Goal: Task Accomplishment & Management: Manage account settings

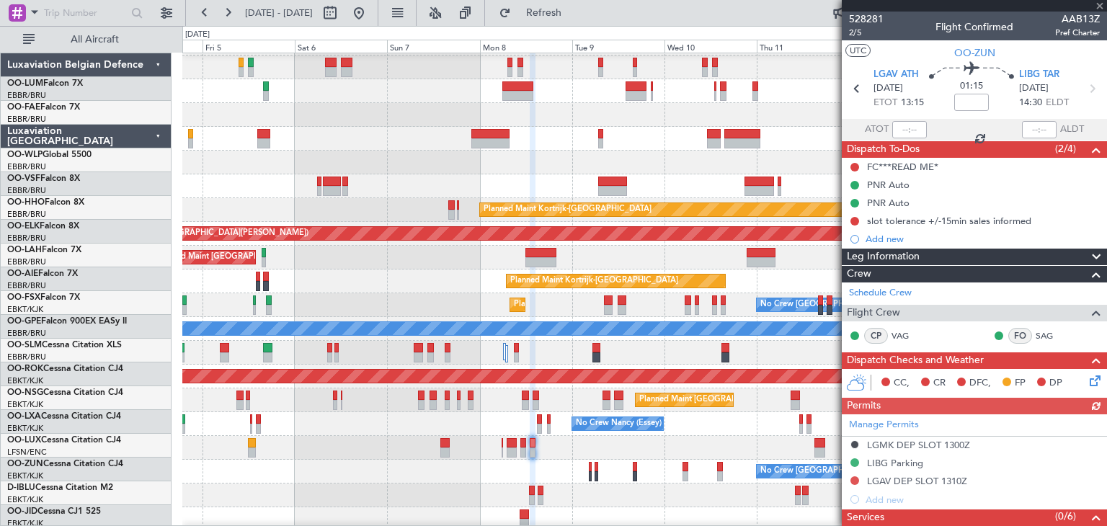
scroll to position [22, 0]
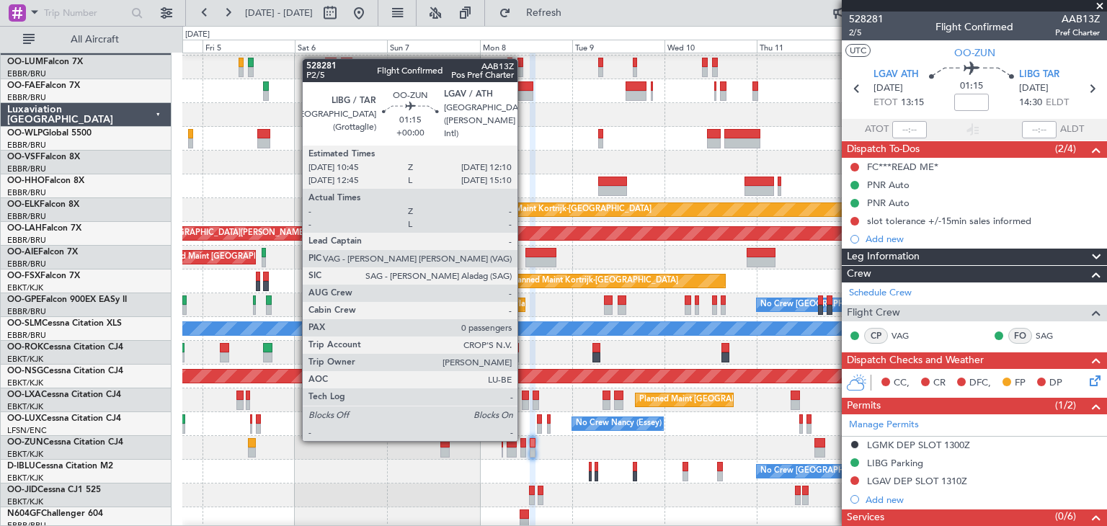
click at [524, 440] on div at bounding box center [524, 443] width 6 height 10
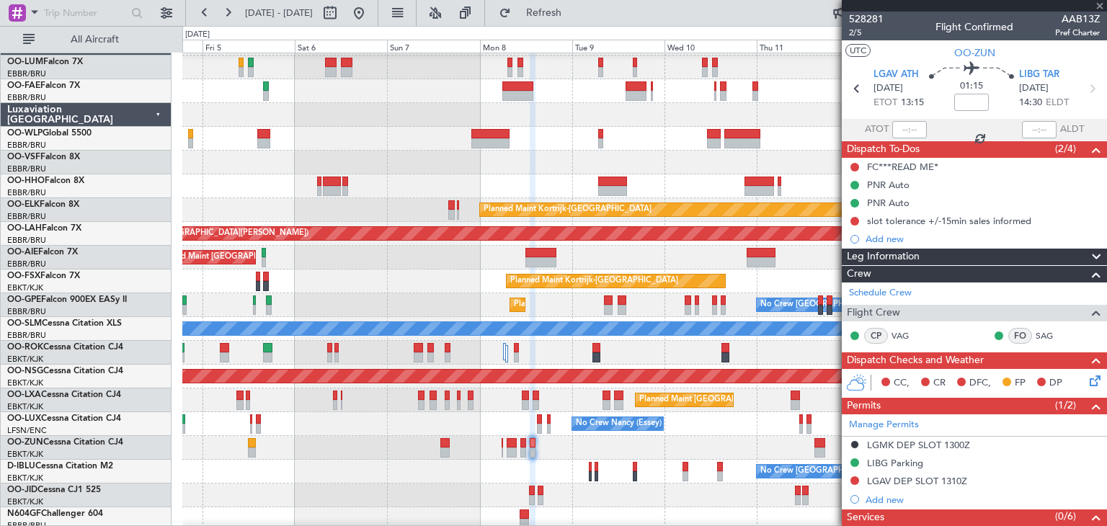
type input "0"
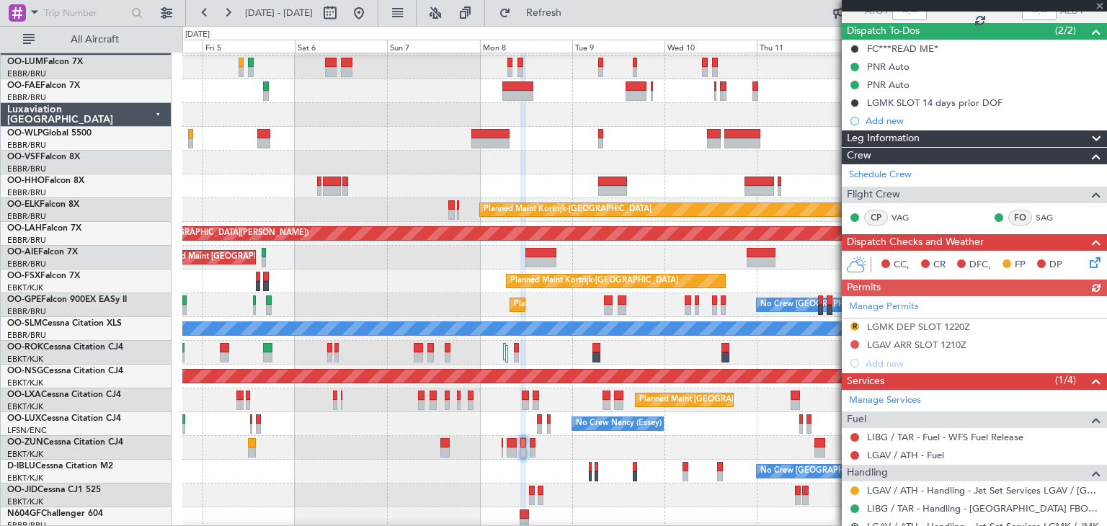
scroll to position [144, 0]
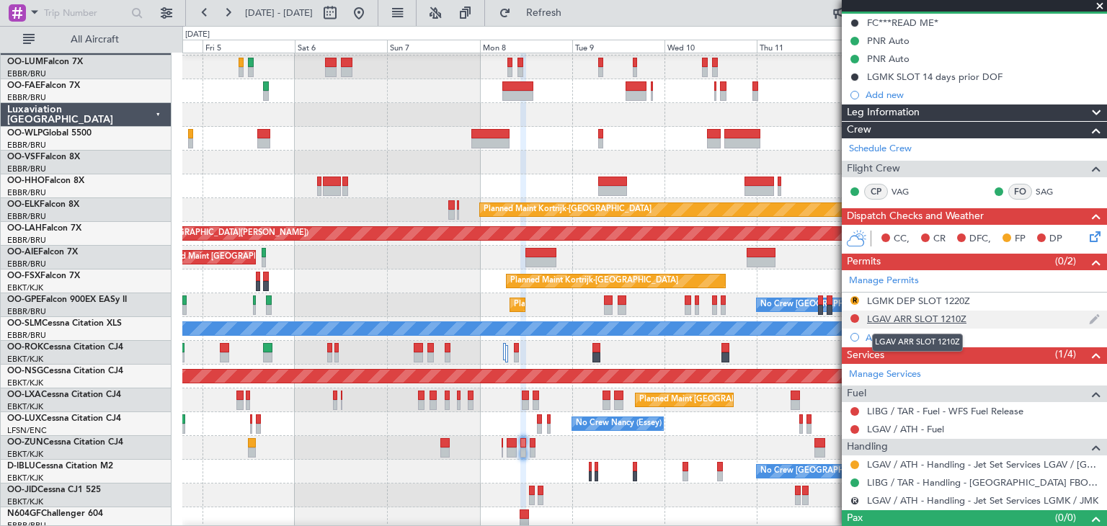
click at [919, 315] on div "LGAV ARR SLOT 1210Z" at bounding box center [916, 319] width 99 height 12
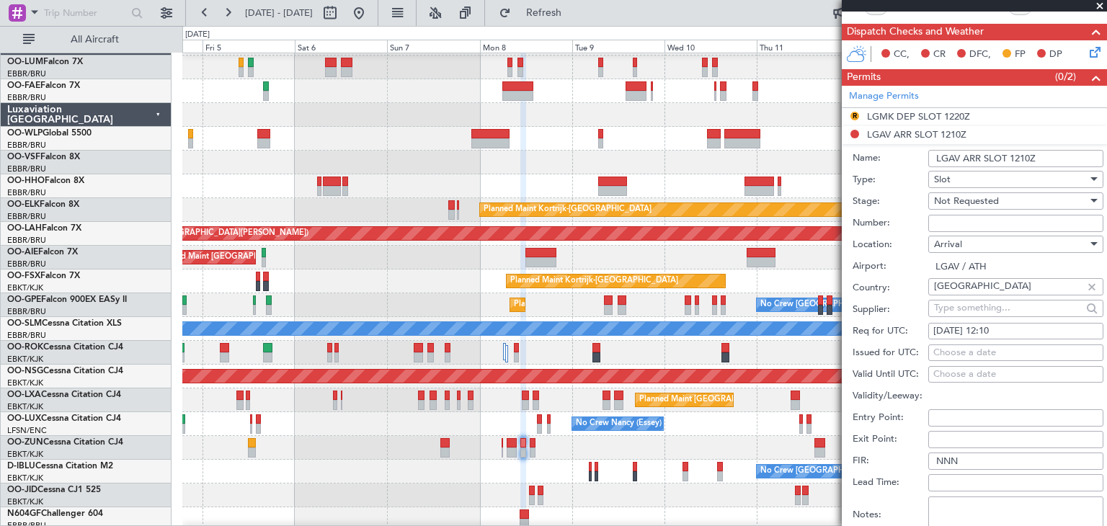
scroll to position [360, 0]
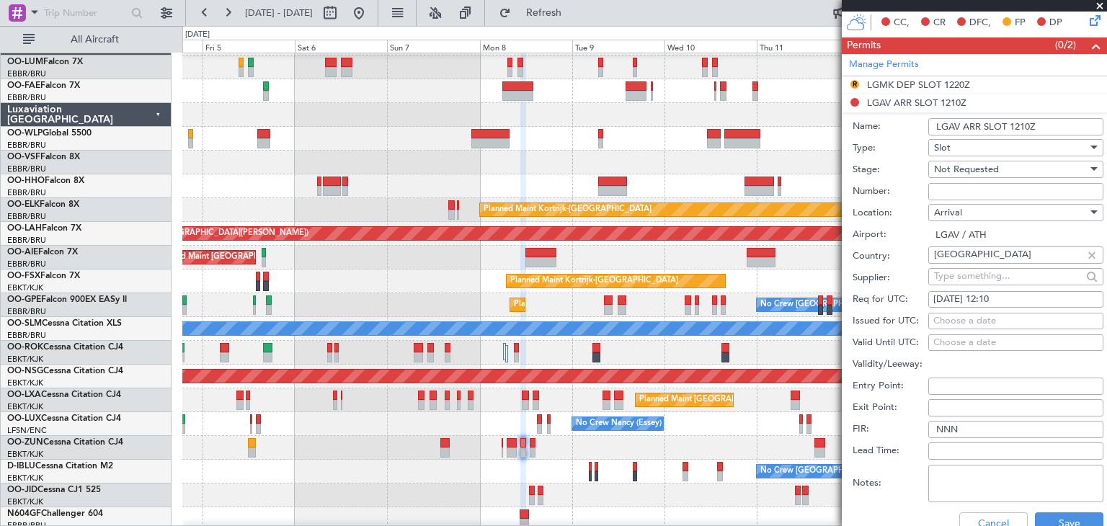
click at [941, 191] on input "Number:" at bounding box center [1016, 191] width 175 height 17
paste input "LGAVAJST302300"
type input "LGAVAJST302300"
click at [983, 166] on span "Not Requested" at bounding box center [966, 169] width 65 height 13
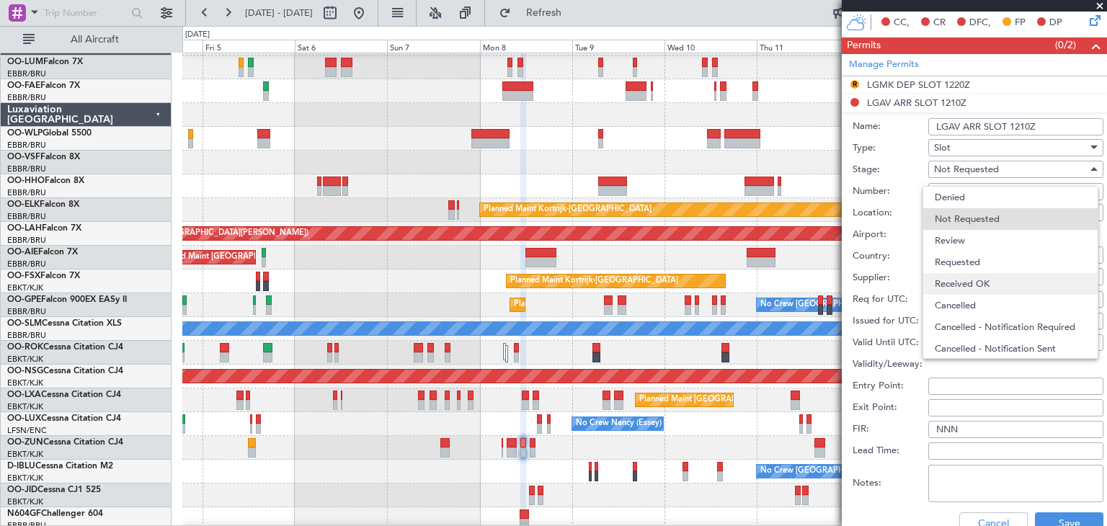
click at [968, 275] on span "Received OK" at bounding box center [1010, 284] width 151 height 22
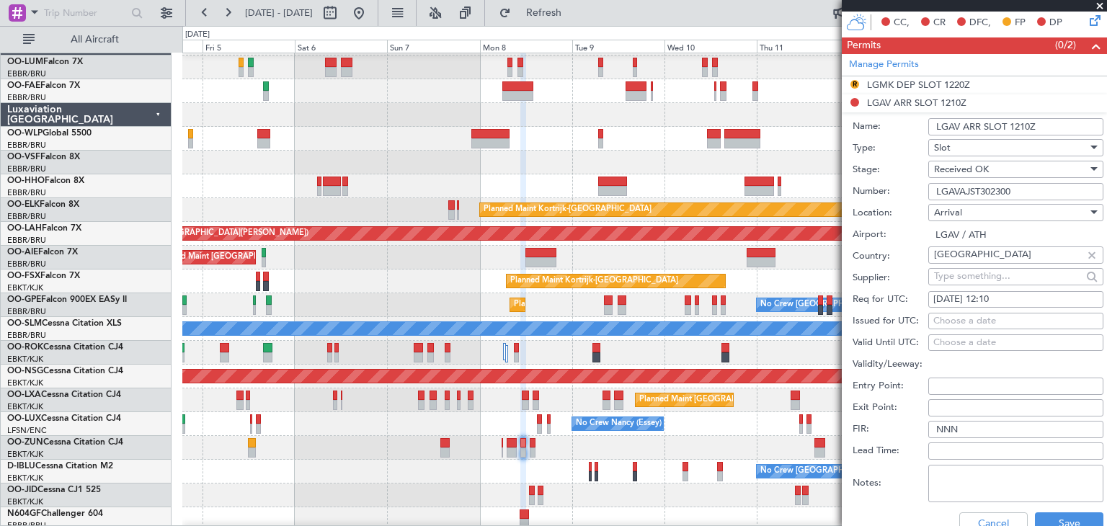
click at [978, 322] on div "Choose a date" at bounding box center [1016, 321] width 165 height 14
select select "9"
select select "2025"
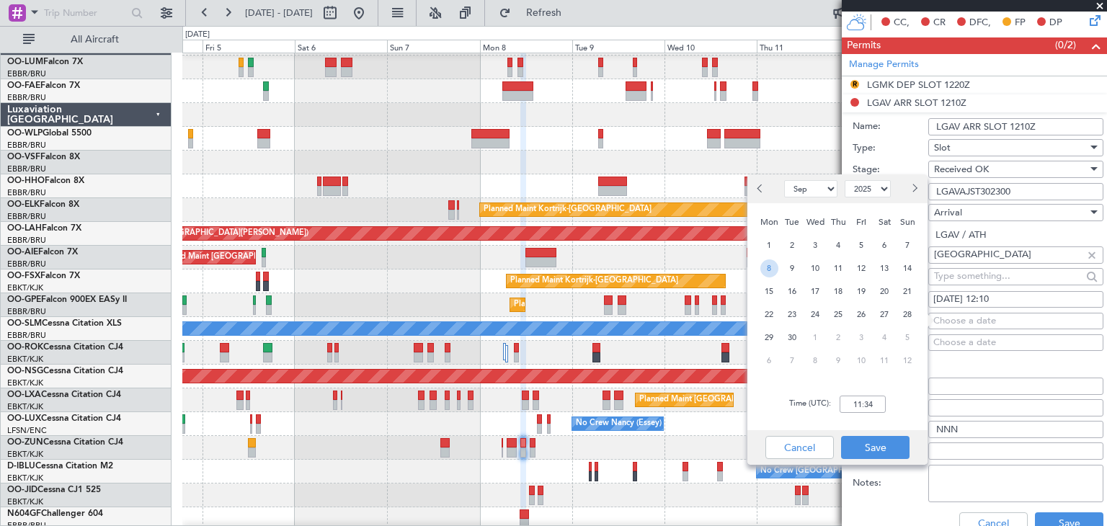
click at [777, 266] on span "8" at bounding box center [770, 269] width 18 height 18
click at [852, 404] on input "00:00" at bounding box center [863, 404] width 46 height 17
type input "1210"
click at [873, 451] on button "Save" at bounding box center [875, 447] width 68 height 23
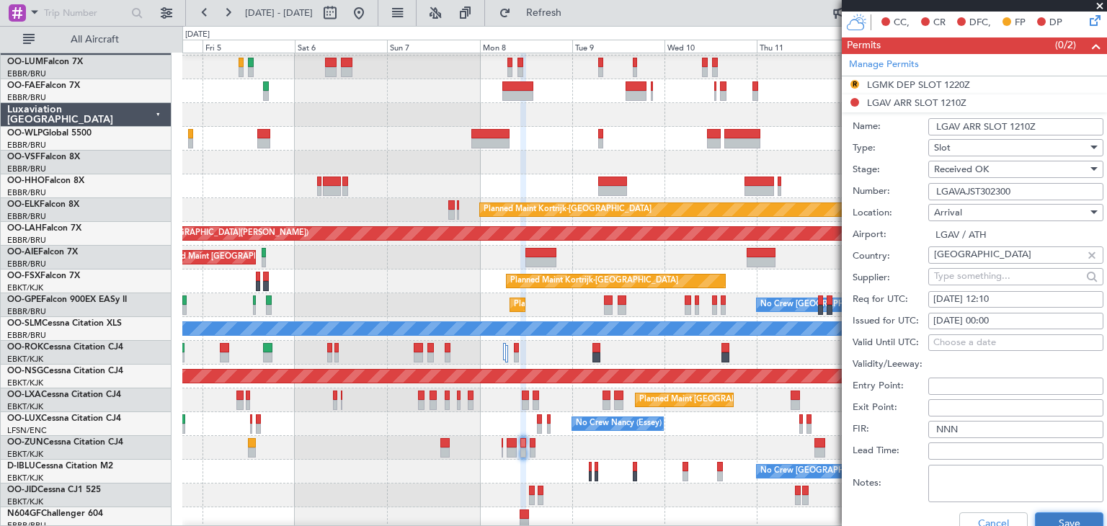
click at [1071, 516] on button "Save" at bounding box center [1069, 524] width 68 height 23
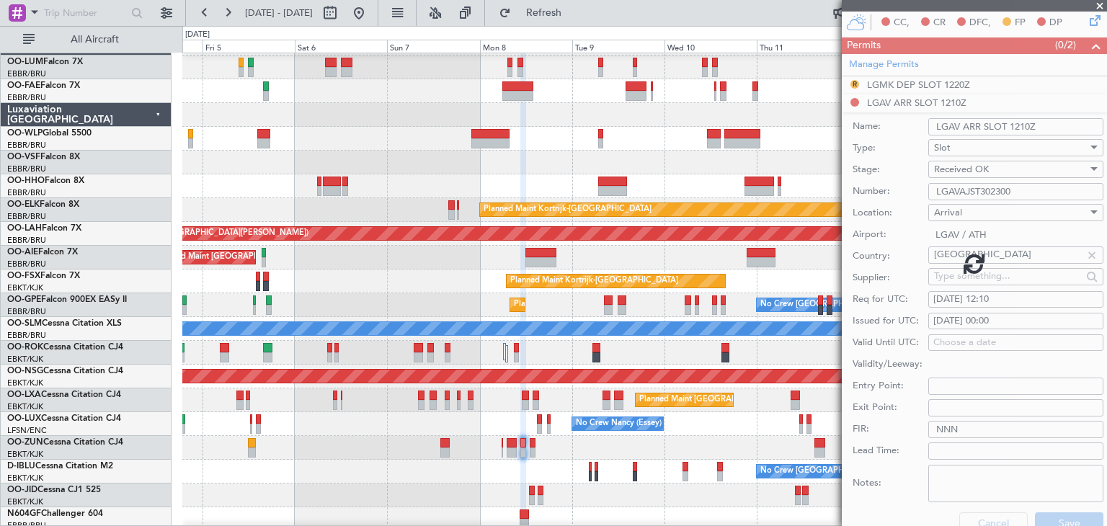
scroll to position [167, 0]
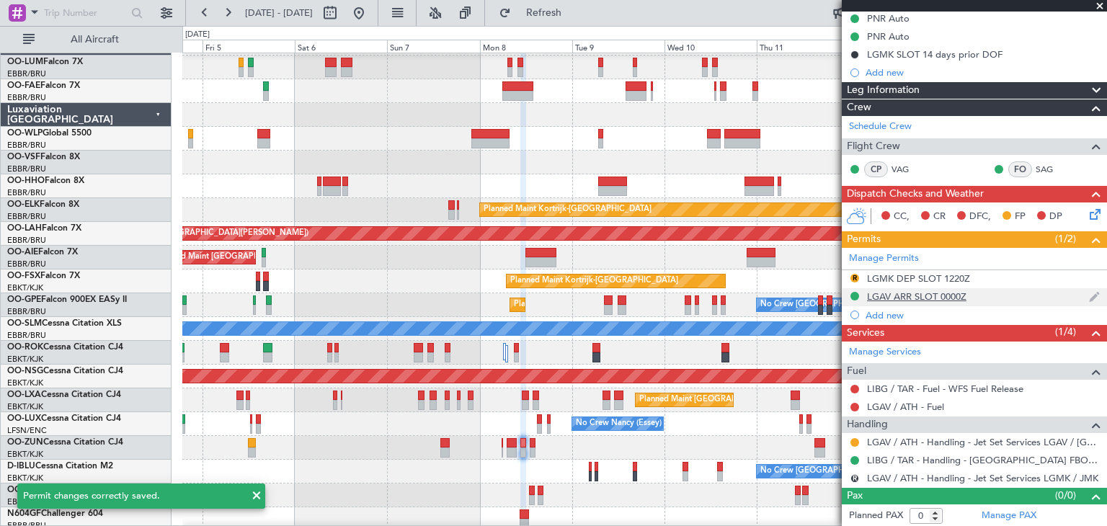
click at [947, 296] on div "LGAV ARR SLOT 0000Z" at bounding box center [916, 297] width 99 height 12
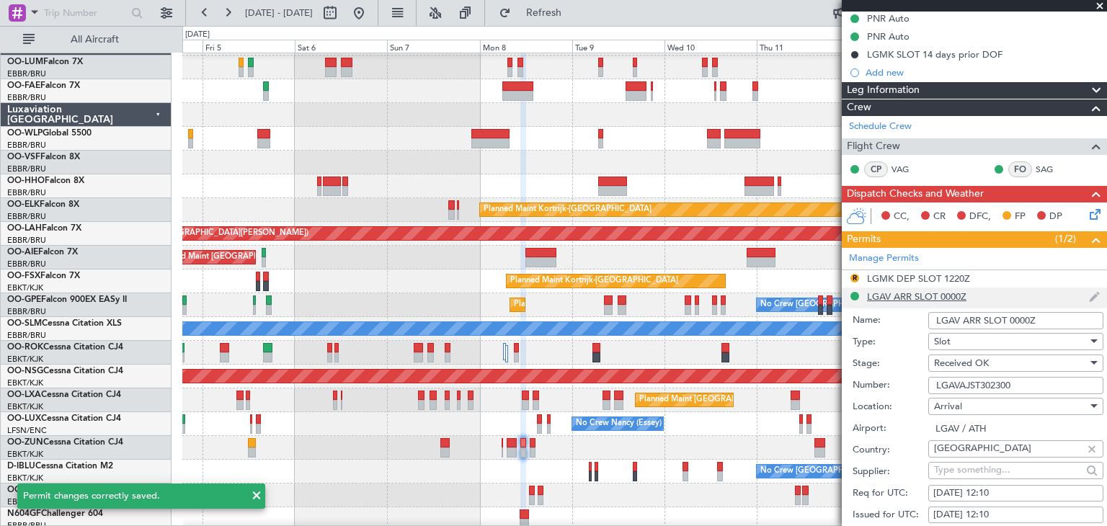
scroll to position [360, 0]
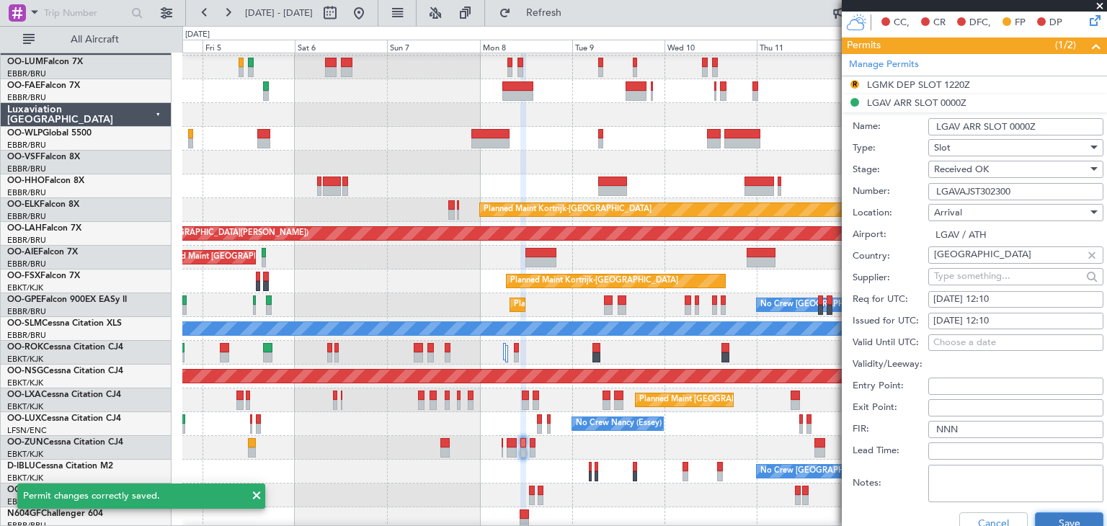
click at [1057, 516] on button "Save" at bounding box center [1069, 524] width 68 height 23
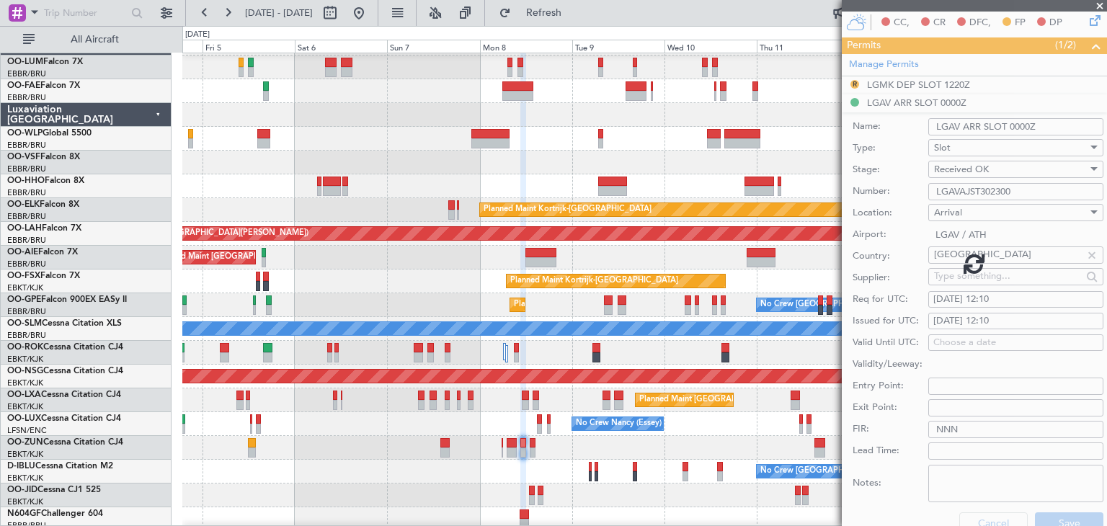
scroll to position [167, 0]
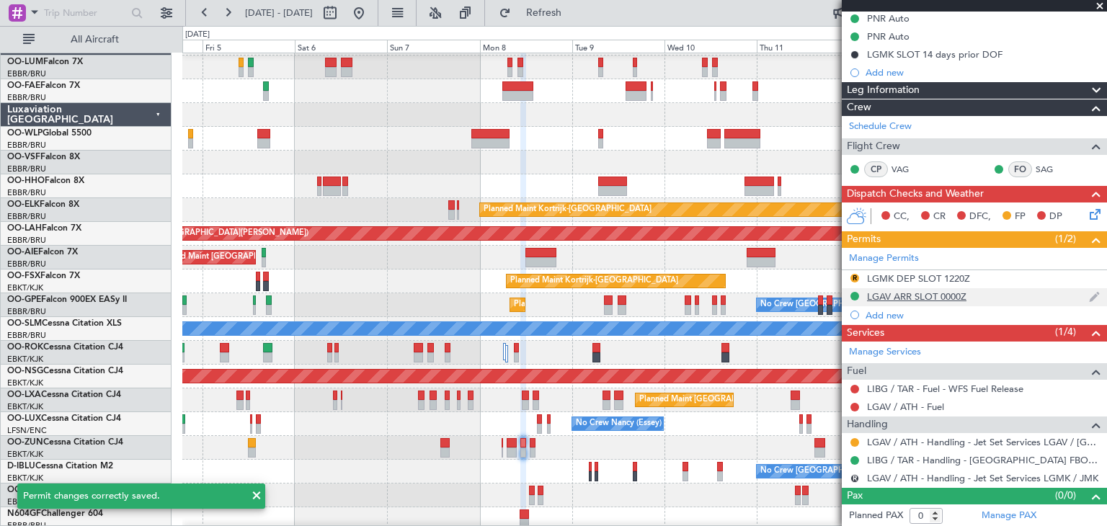
click at [953, 296] on div "LGAV ARR SLOT 0000Z" at bounding box center [916, 297] width 99 height 12
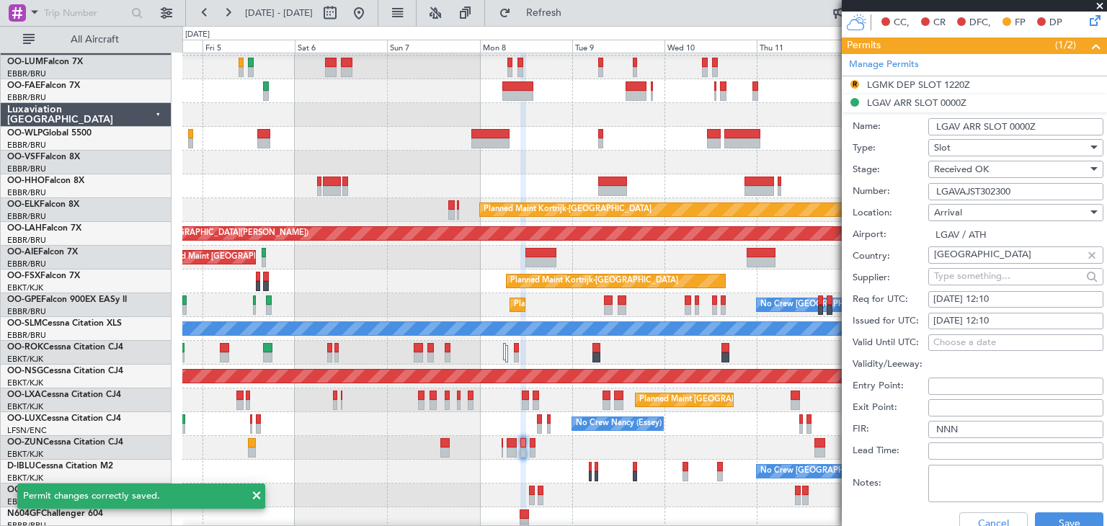
click at [996, 317] on div "[DATE] 12:10" at bounding box center [1016, 321] width 165 height 14
select select "9"
select select "2025"
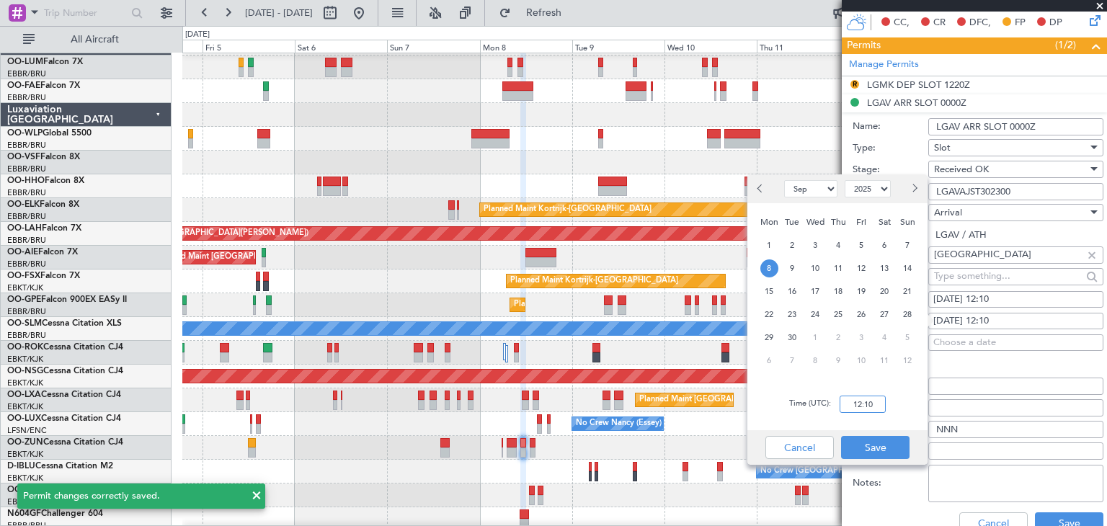
click at [867, 405] on input "12:10" at bounding box center [863, 404] width 46 height 17
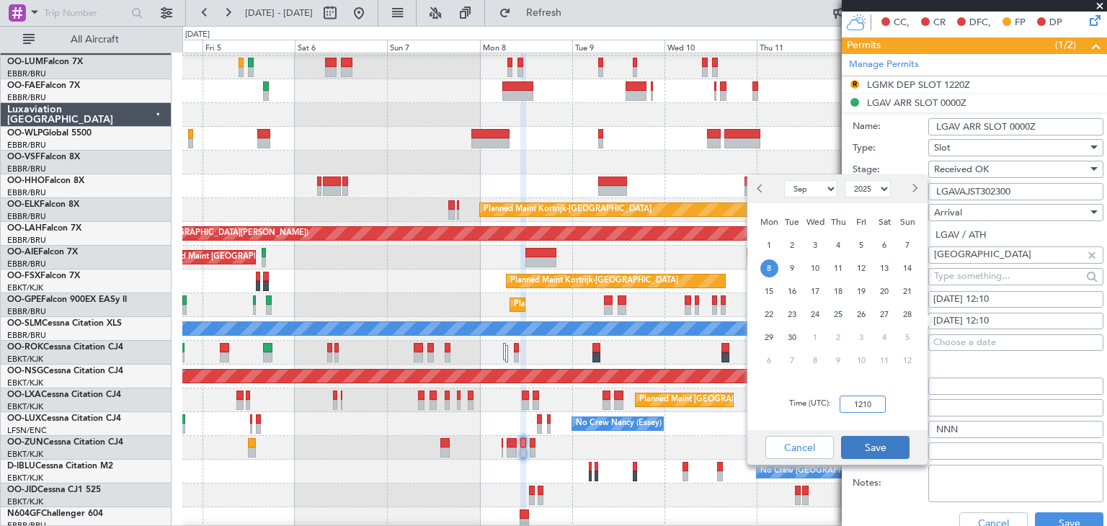
type input "1210"
click at [880, 455] on button "Save" at bounding box center [875, 447] width 68 height 23
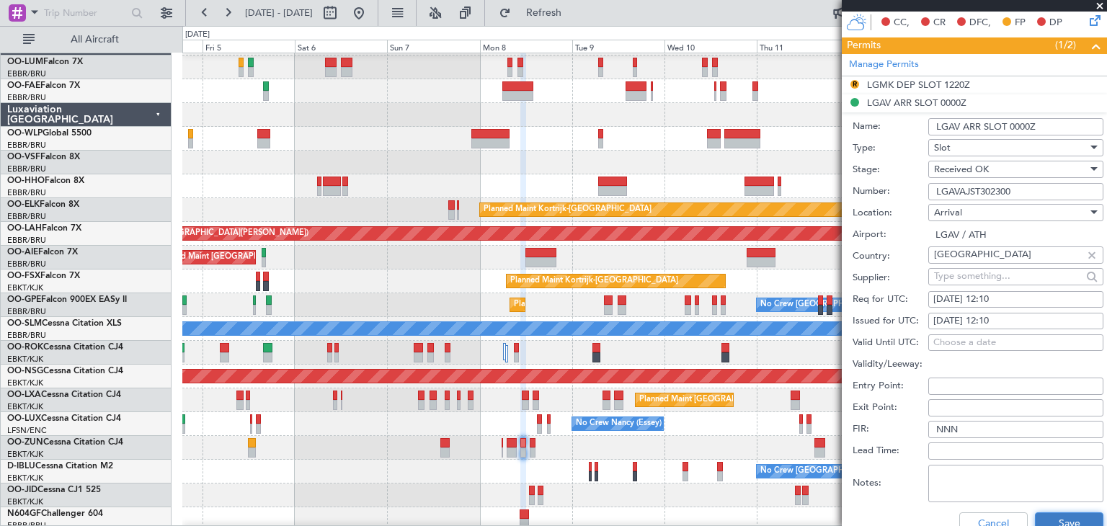
click at [1044, 517] on button "Save" at bounding box center [1069, 524] width 68 height 23
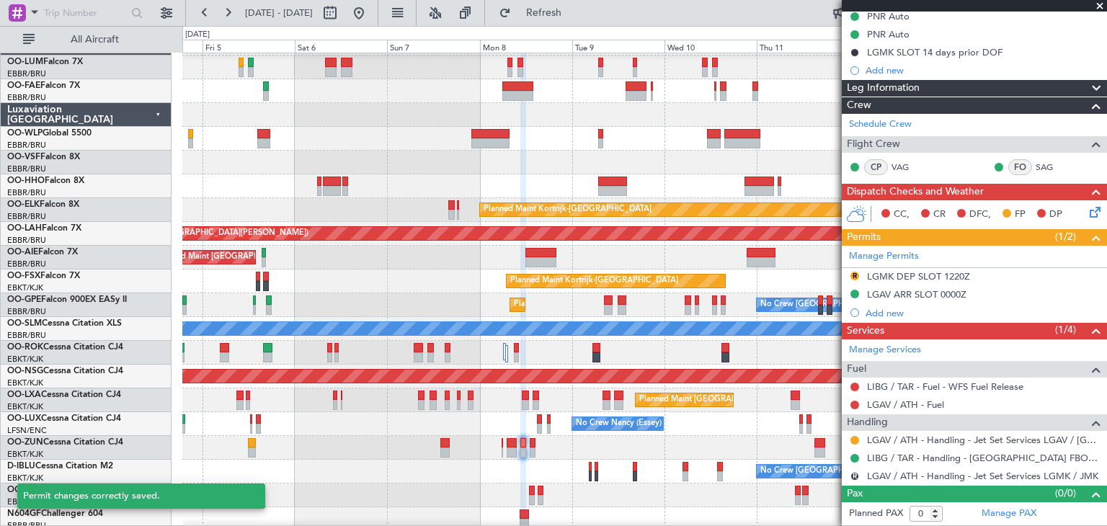
scroll to position [167, 0]
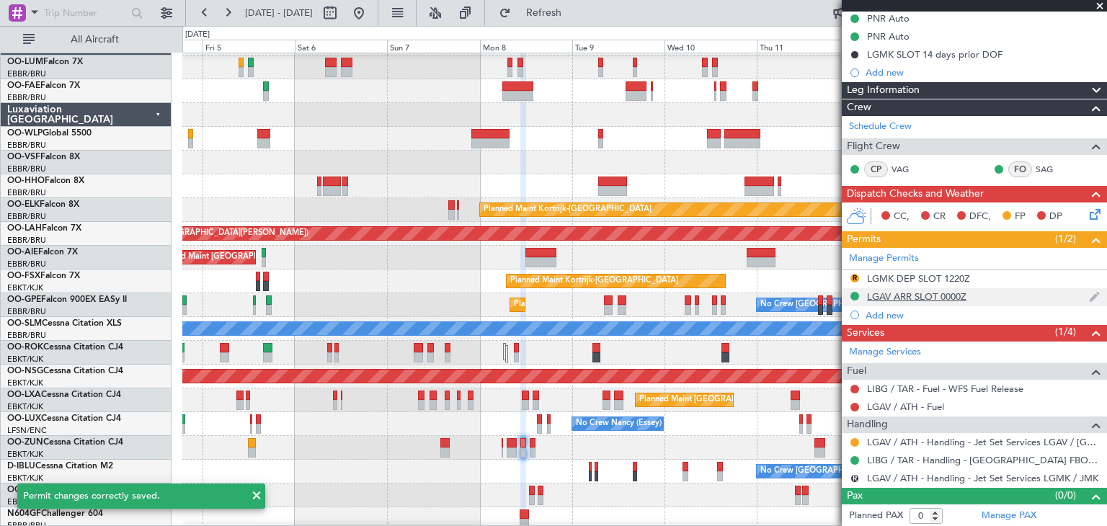
click at [906, 295] on div "LGAV ARR SLOT 0000Z" at bounding box center [916, 297] width 99 height 12
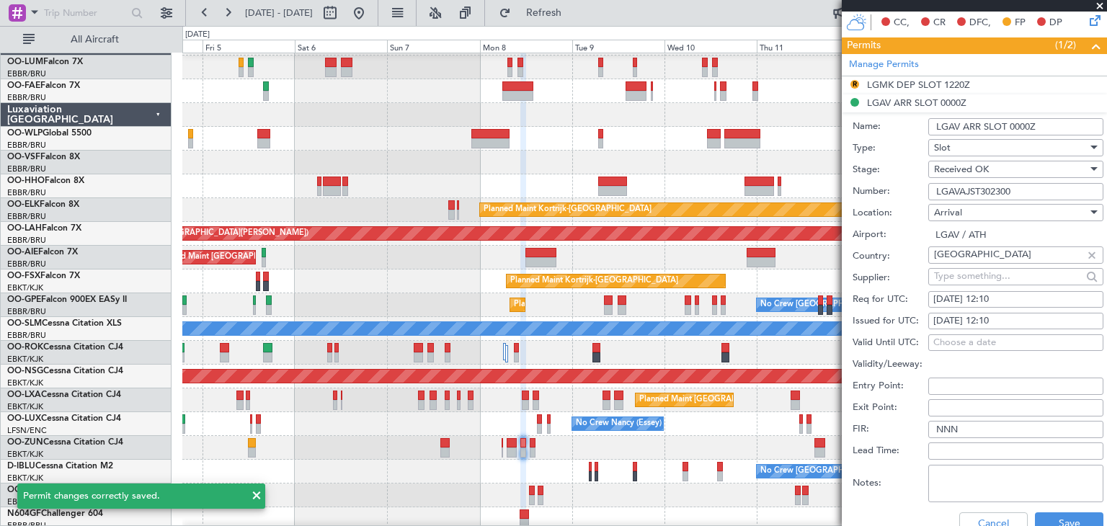
click at [1006, 319] on div "[DATE] 12:10" at bounding box center [1016, 321] width 165 height 14
select select "9"
select select "2025"
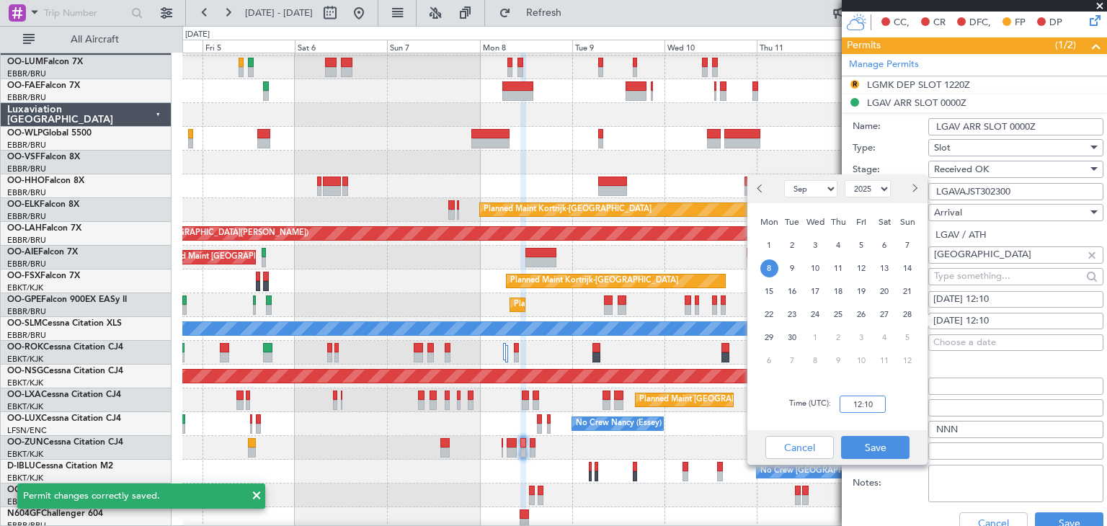
click at [862, 407] on input "12:10" at bounding box center [863, 404] width 46 height 17
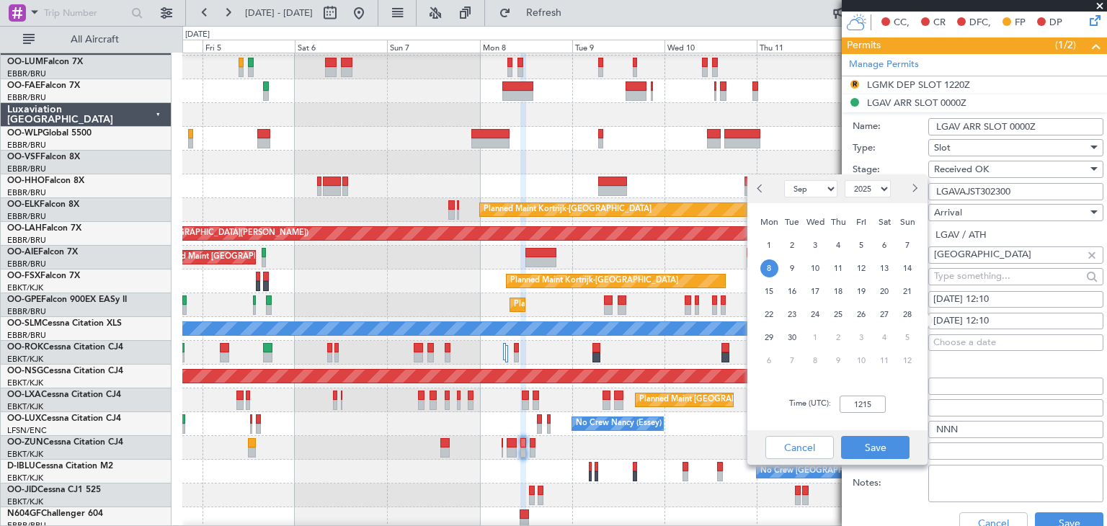
click at [819, 382] on div "Time (UTC): 1215" at bounding box center [838, 405] width 180 height 52
type input "12:15"
click at [856, 446] on button "Save" at bounding box center [875, 447] width 68 height 23
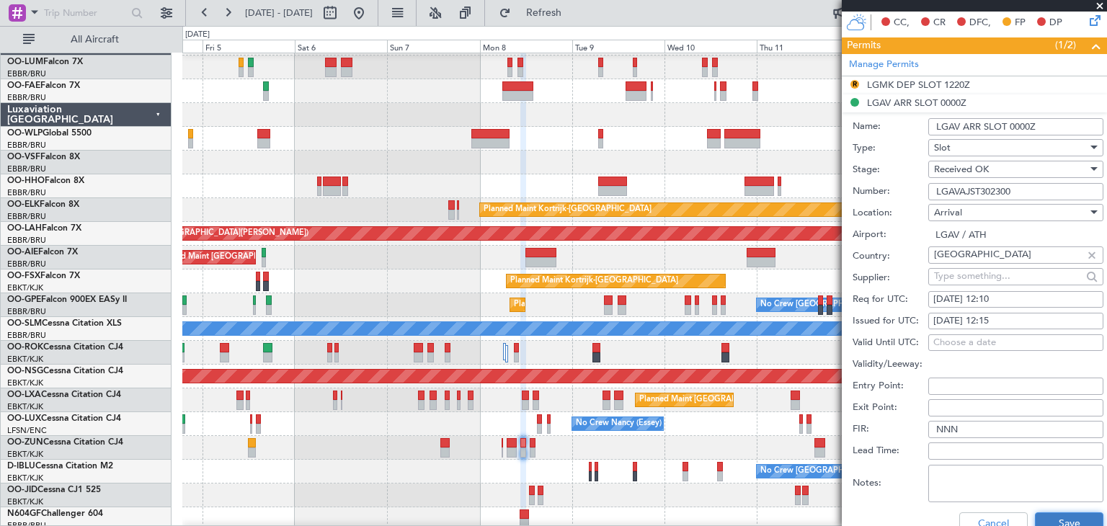
click at [1053, 516] on button "Save" at bounding box center [1069, 524] width 68 height 23
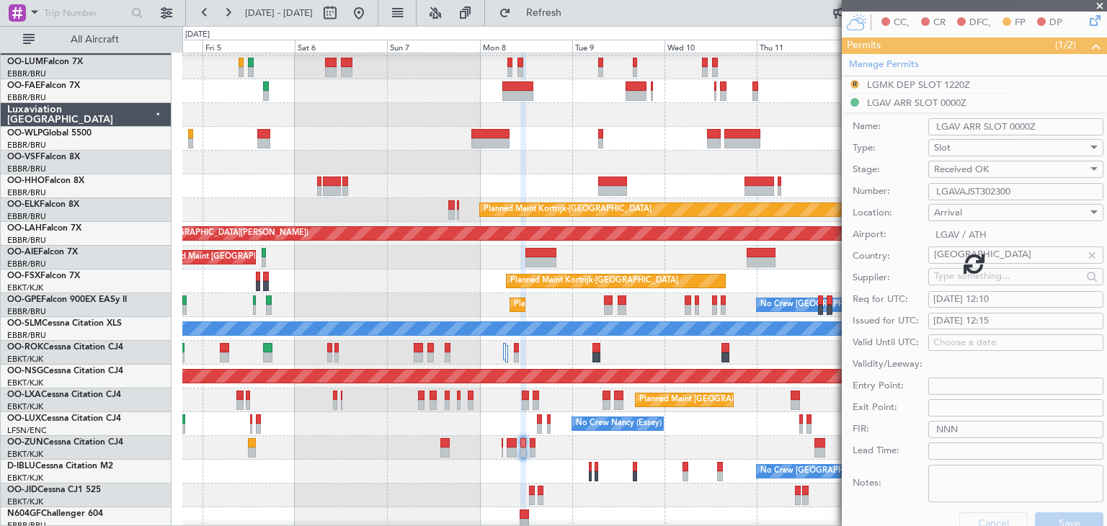
scroll to position [167, 0]
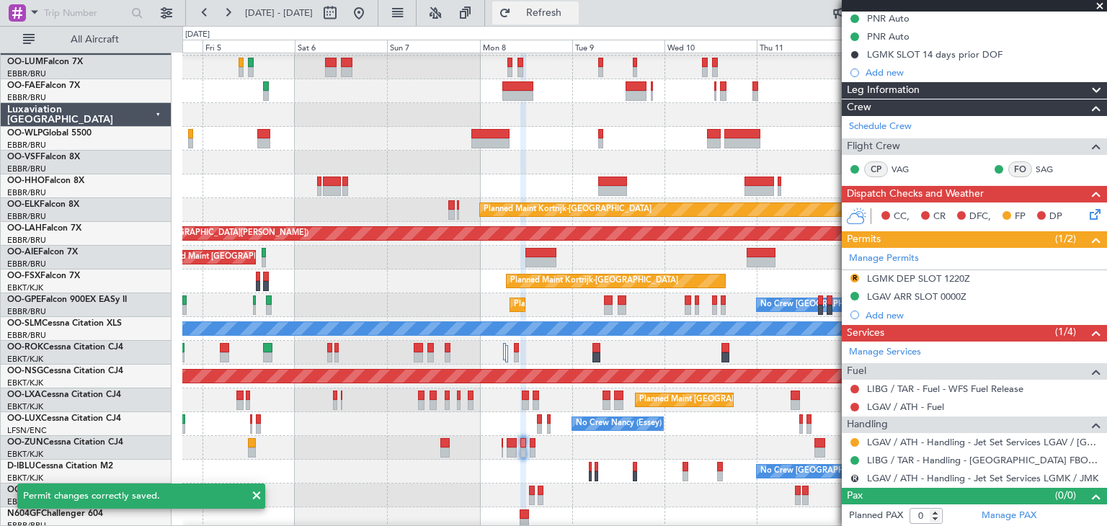
click at [575, 16] on span "Refresh" at bounding box center [544, 13] width 61 height 10
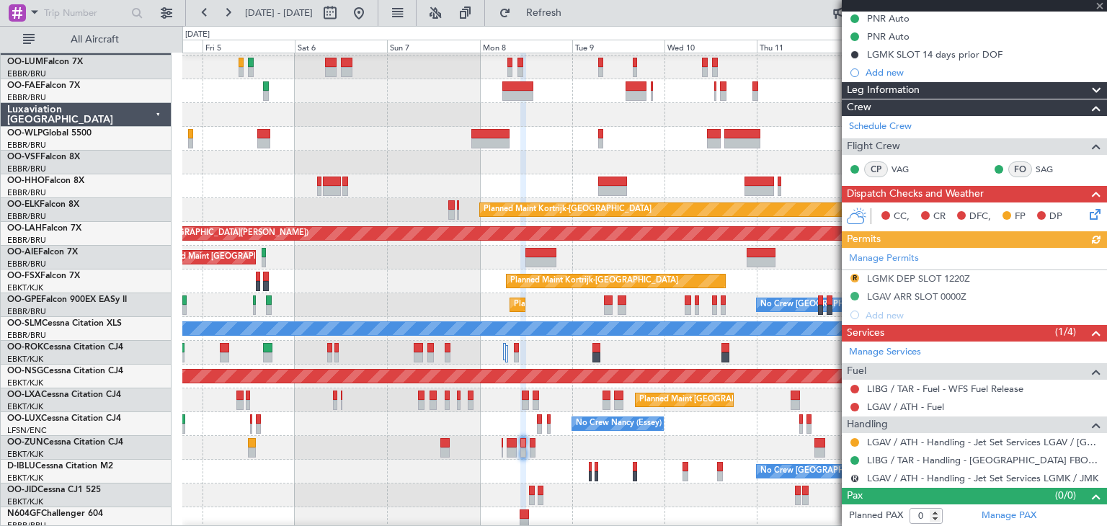
click at [936, 295] on div "Manage Permits R LGMK DEP SLOT 1220Z LGAV ARR SLOT 0000Z Add new" at bounding box center [974, 286] width 265 height 76
click at [988, 296] on div "Manage Permits R LGMK DEP SLOT 1220Z LGAV ARR SLOT 0000Z Add new" at bounding box center [974, 286] width 265 height 76
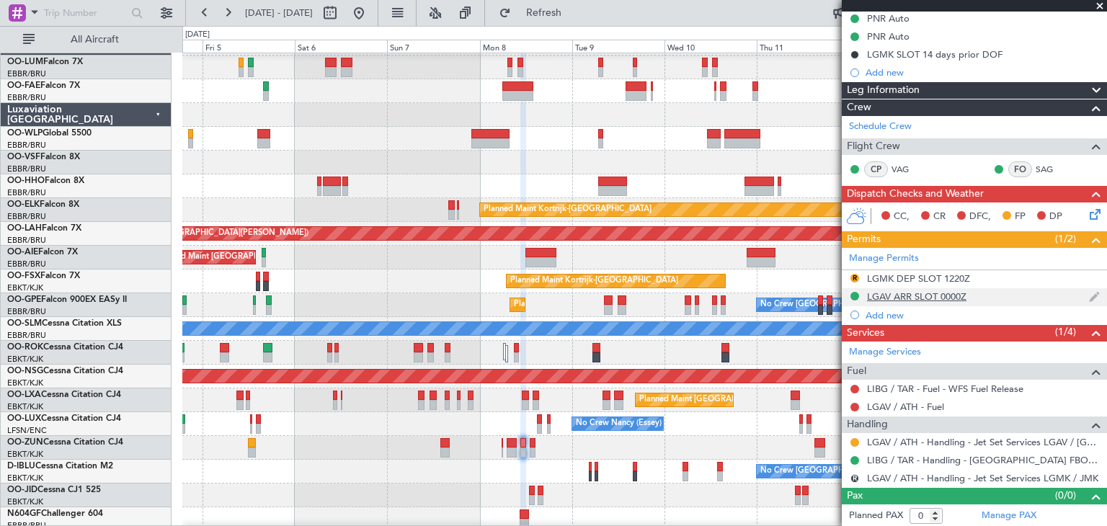
click at [899, 295] on div "LGAV ARR SLOT 0000Z" at bounding box center [916, 297] width 99 height 12
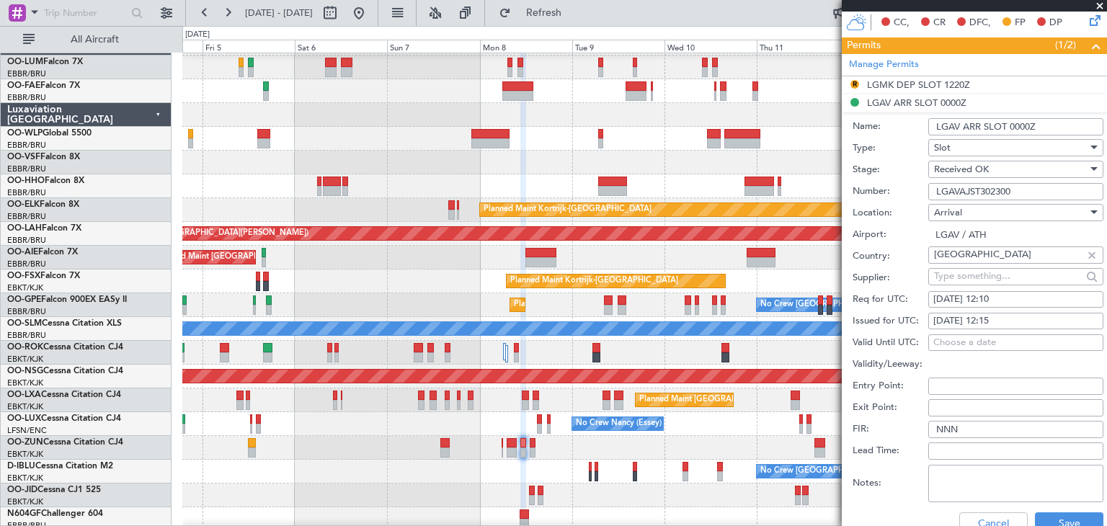
click at [1018, 319] on div "[DATE] 12:15" at bounding box center [1016, 321] width 165 height 14
select select "9"
select select "2025"
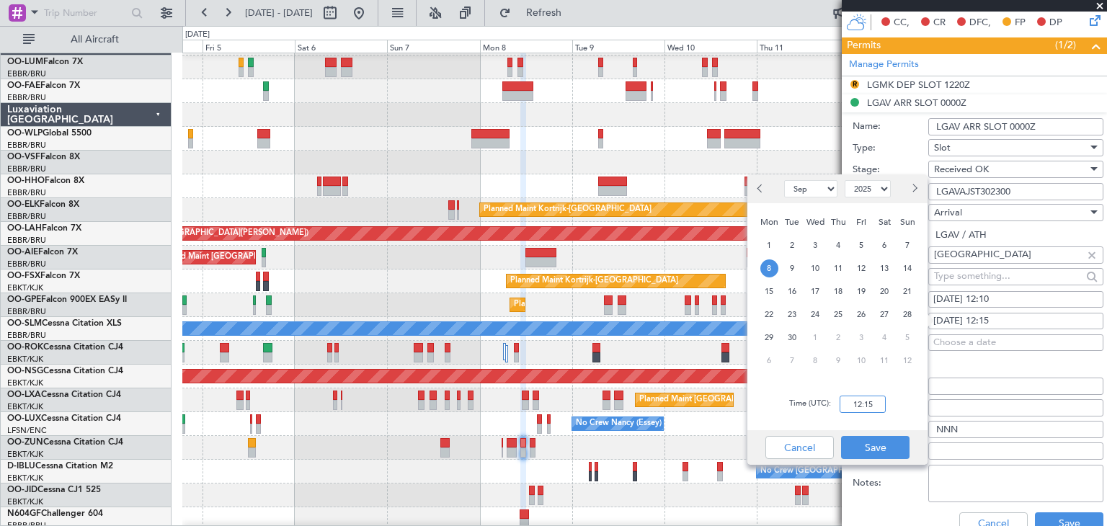
click at [857, 403] on input "12:15" at bounding box center [863, 404] width 46 height 17
type input "12:10"
click at [892, 386] on div "Time (UTC): 12:10" at bounding box center [838, 405] width 180 height 52
click at [893, 450] on button "Save" at bounding box center [875, 447] width 68 height 23
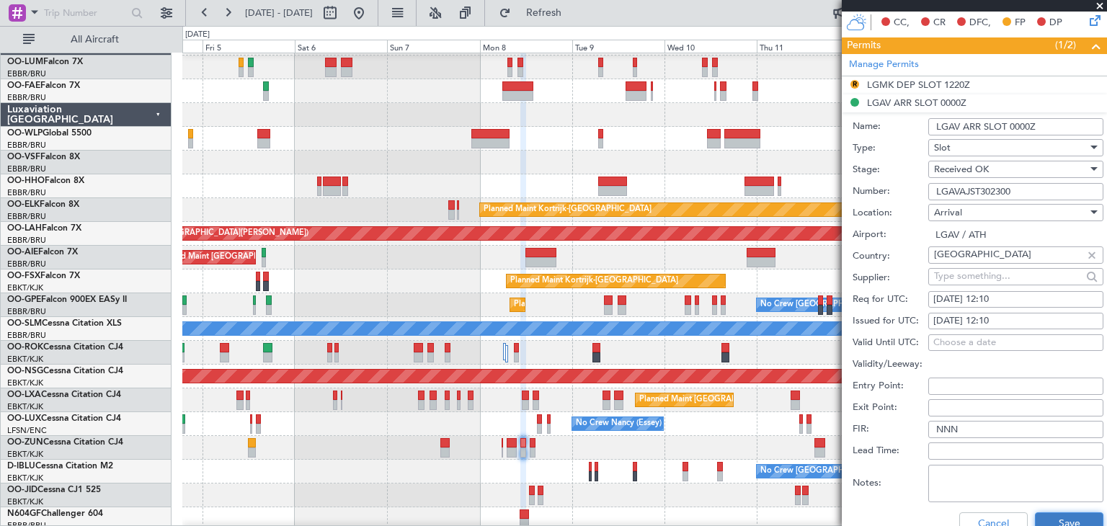
click at [1042, 519] on button "Save" at bounding box center [1069, 524] width 68 height 23
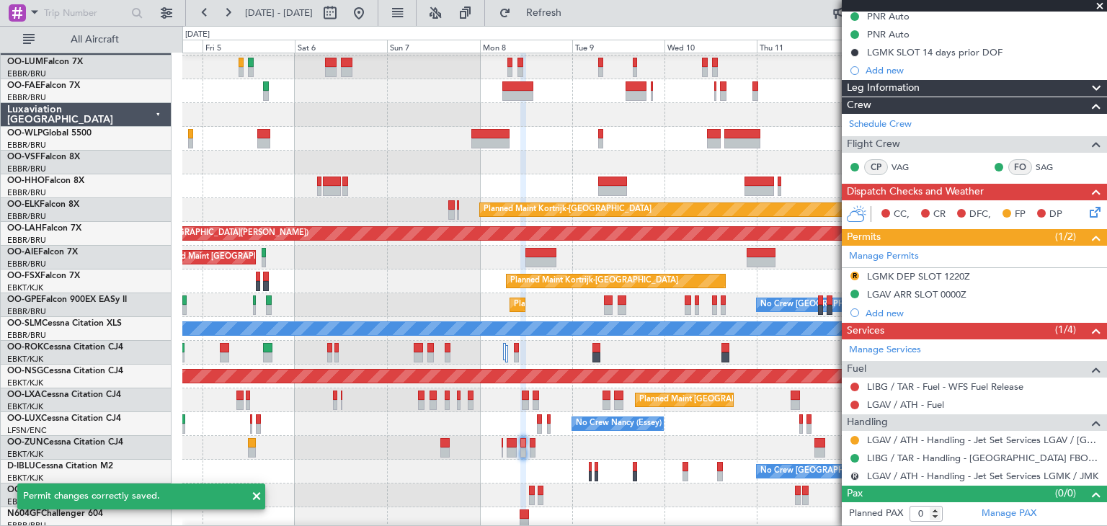
scroll to position [167, 0]
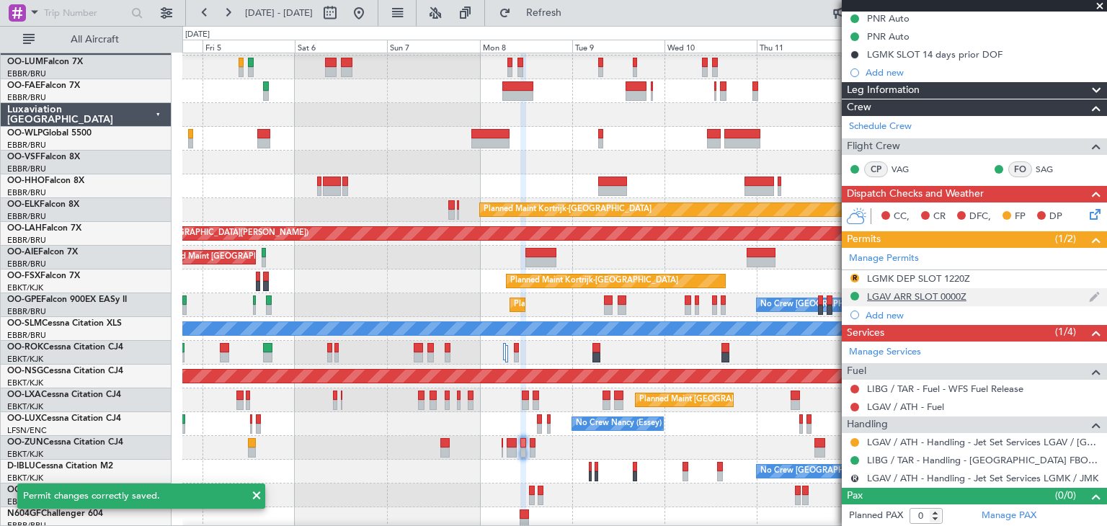
click at [955, 295] on div "LGAV ARR SLOT 0000Z" at bounding box center [916, 297] width 99 height 12
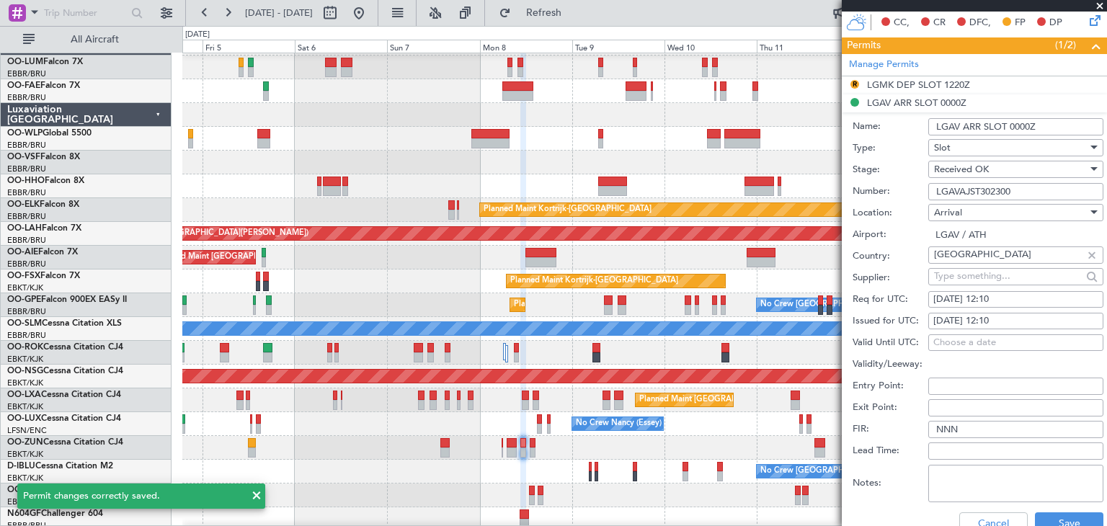
click at [1029, 122] on input "LGAV ARR SLOT 0000Z" at bounding box center [1016, 126] width 175 height 17
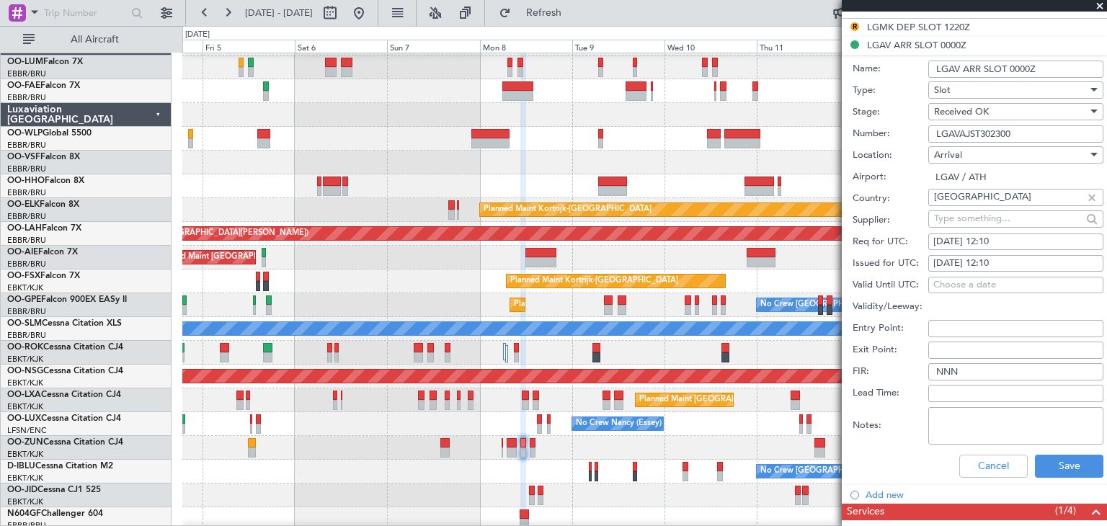
scroll to position [288, 0]
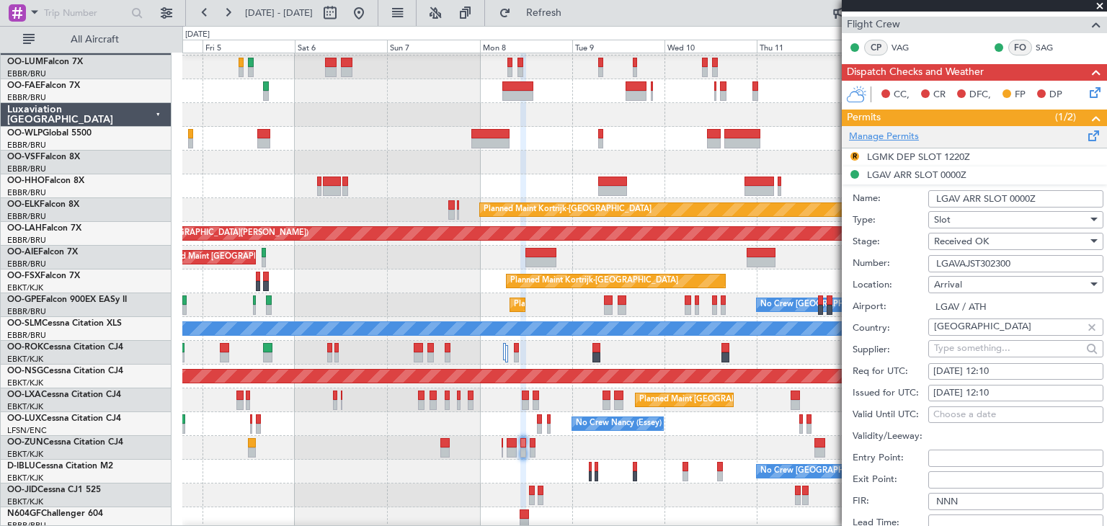
click at [876, 131] on link "Manage Permits" at bounding box center [884, 137] width 70 height 14
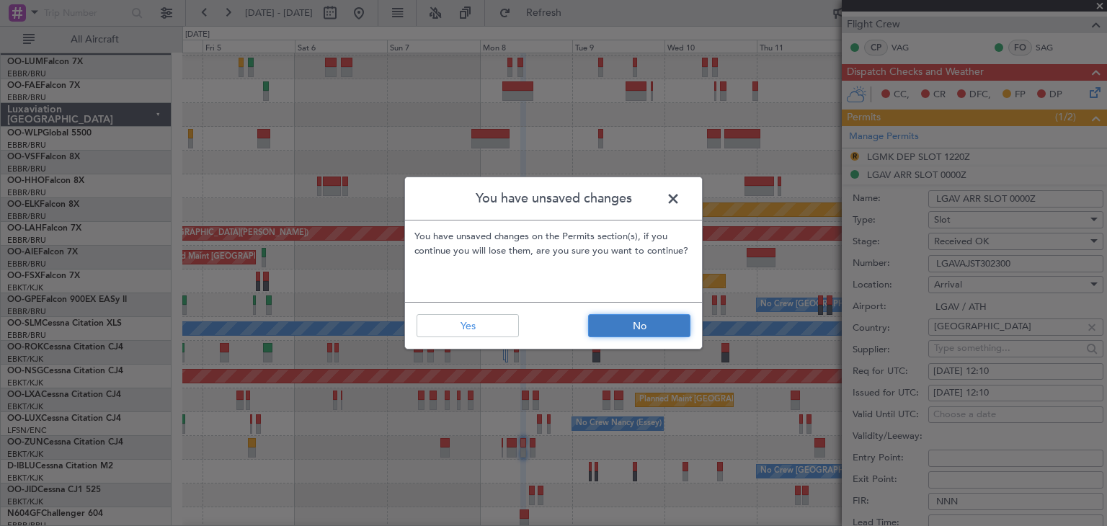
click at [634, 325] on button "No" at bounding box center [639, 325] width 102 height 23
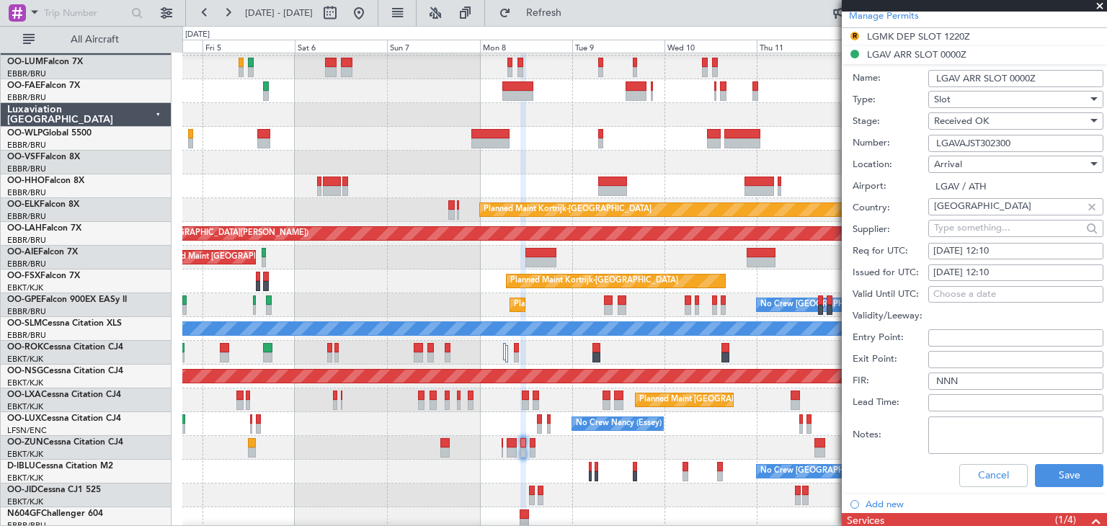
scroll to position [577, 0]
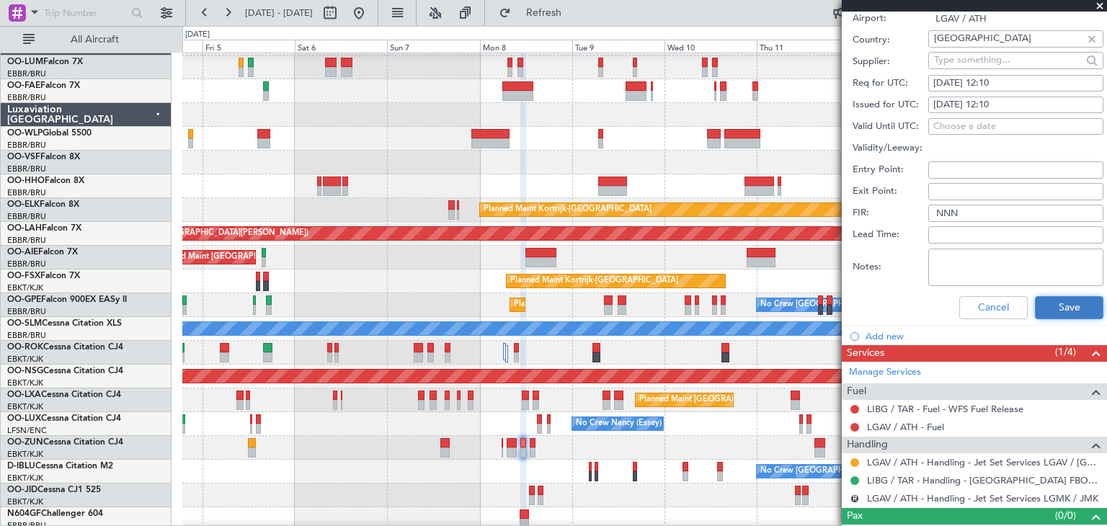
click at [1046, 304] on button "Save" at bounding box center [1069, 307] width 68 height 23
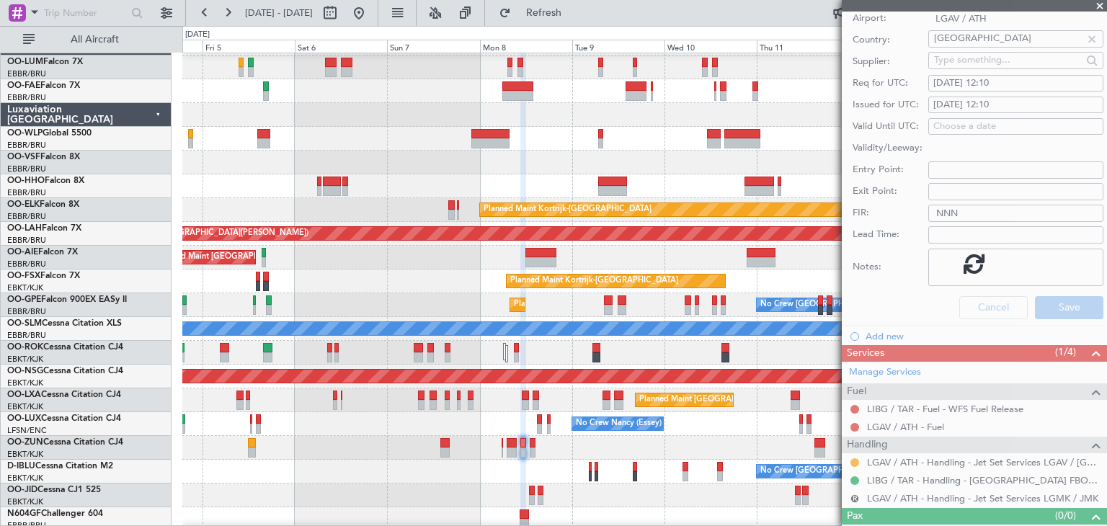
scroll to position [146, 0]
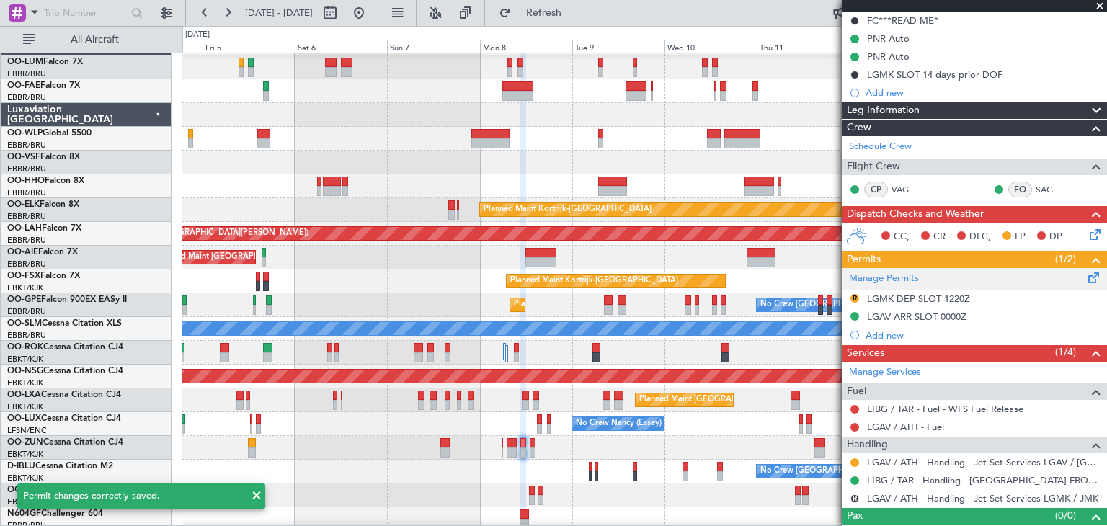
click at [875, 275] on link "Manage Permits" at bounding box center [884, 279] width 70 height 14
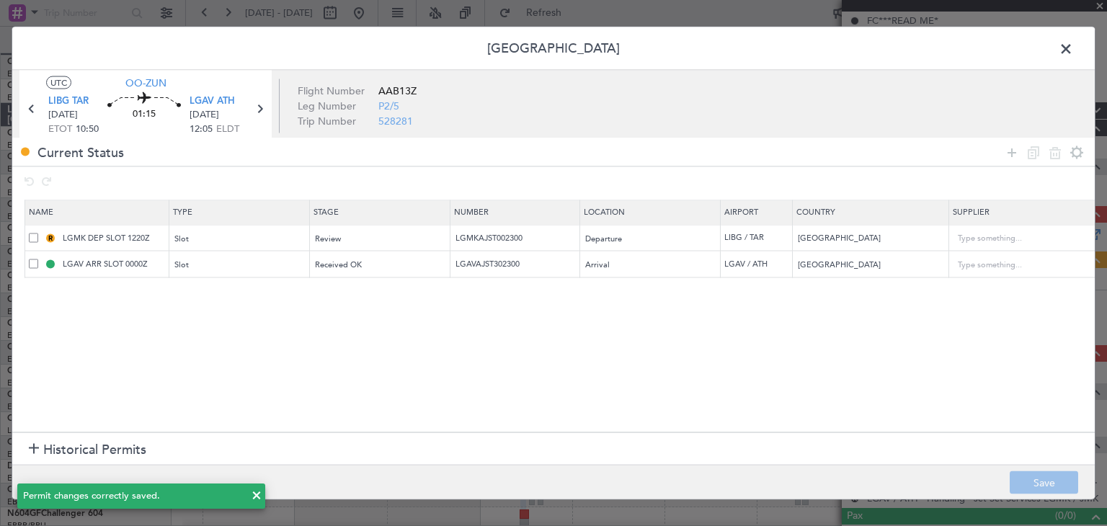
click at [33, 235] on span at bounding box center [33, 237] width 9 height 9
click at [39, 233] on input "checkbox" at bounding box center [39, 233] width 0 height 0
click at [32, 262] on span at bounding box center [33, 264] width 9 height 9
click at [39, 260] on input "checkbox" at bounding box center [39, 260] width 0 height 0
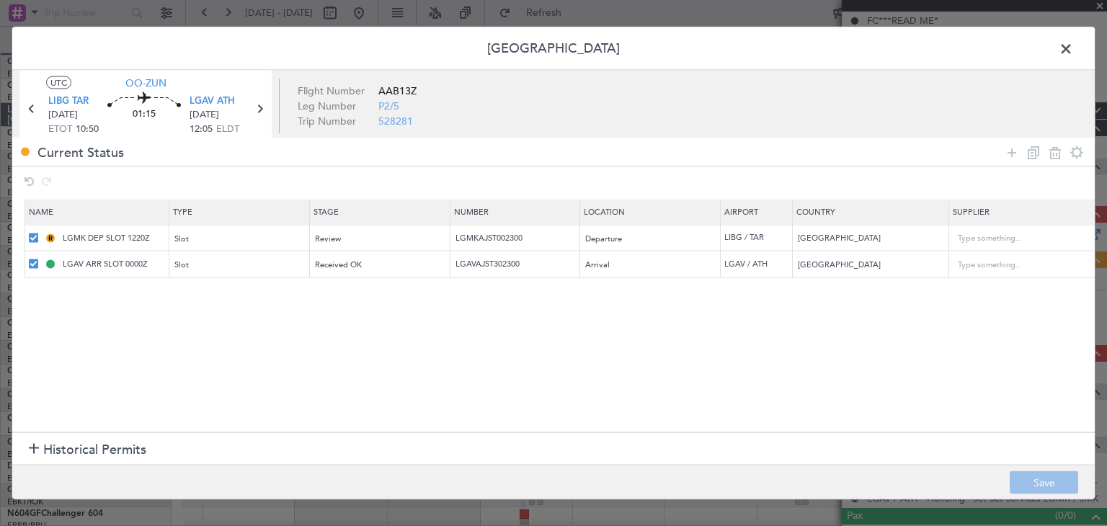
click at [1055, 481] on footer "Save" at bounding box center [553, 482] width 1083 height 35
click at [1055, 153] on icon at bounding box center [1055, 151] width 17 height 17
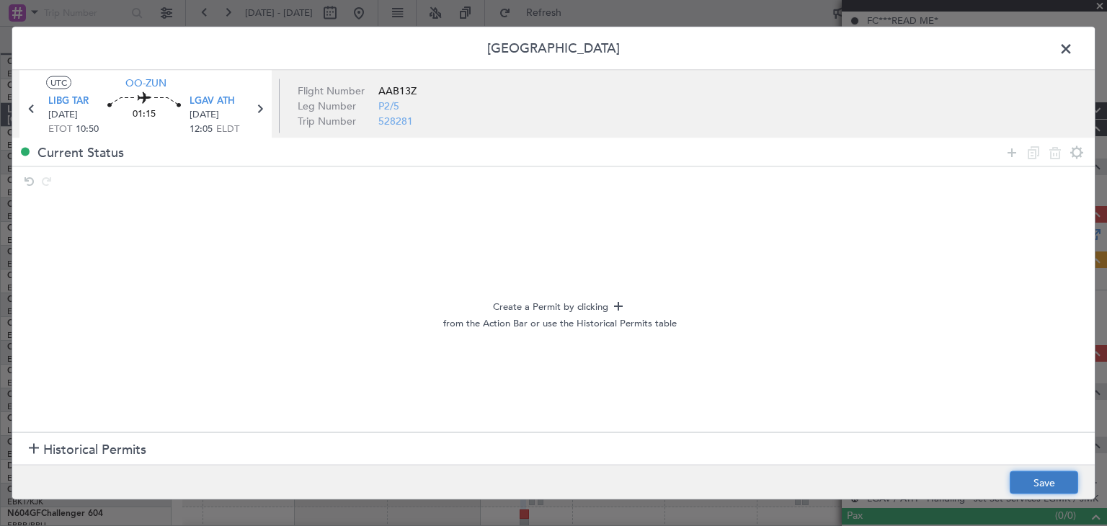
click at [1050, 479] on button "Save" at bounding box center [1044, 483] width 68 height 23
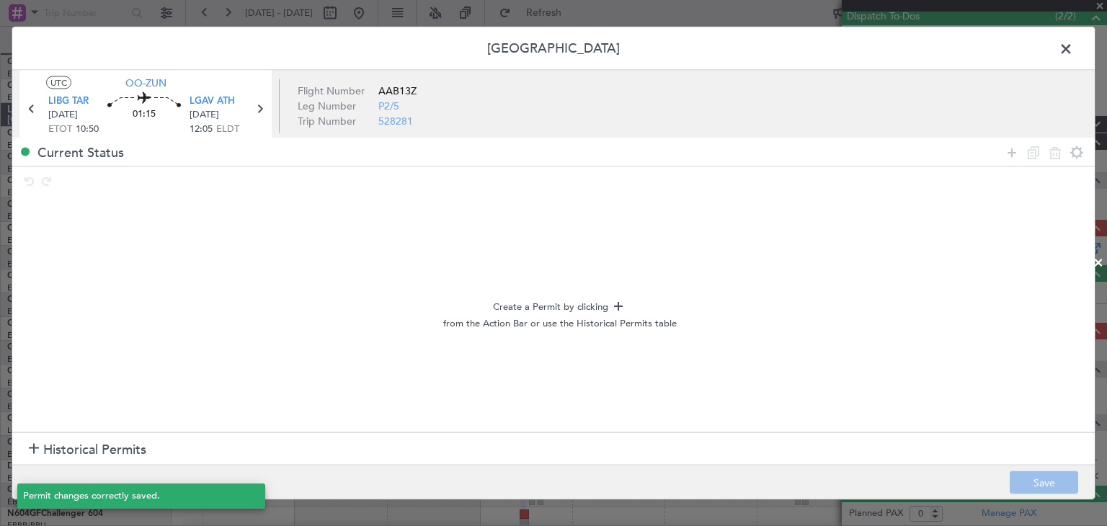
scroll to position [130, 0]
click at [1074, 47] on span at bounding box center [1074, 52] width 0 height 29
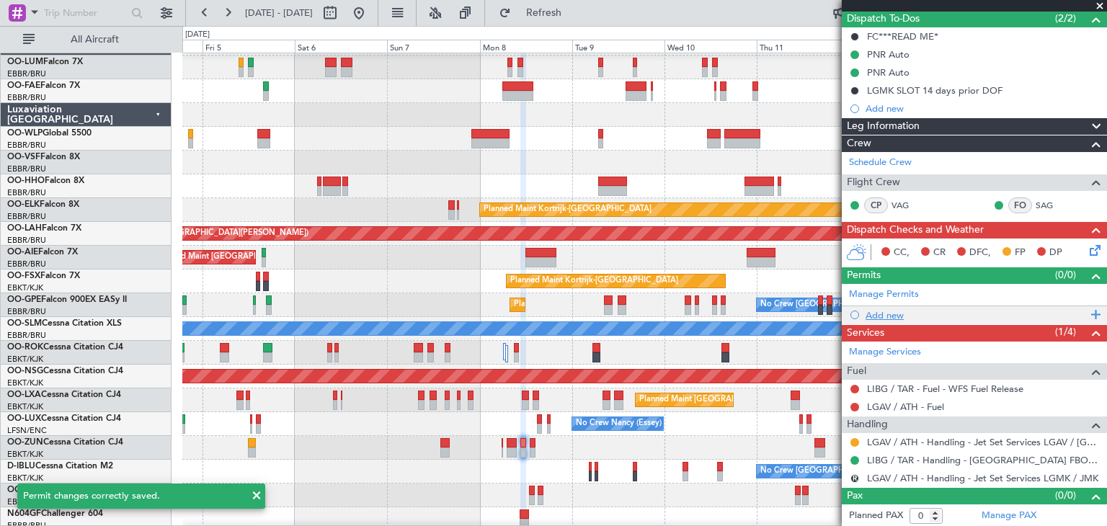
click at [885, 309] on div "Add new" at bounding box center [976, 315] width 221 height 12
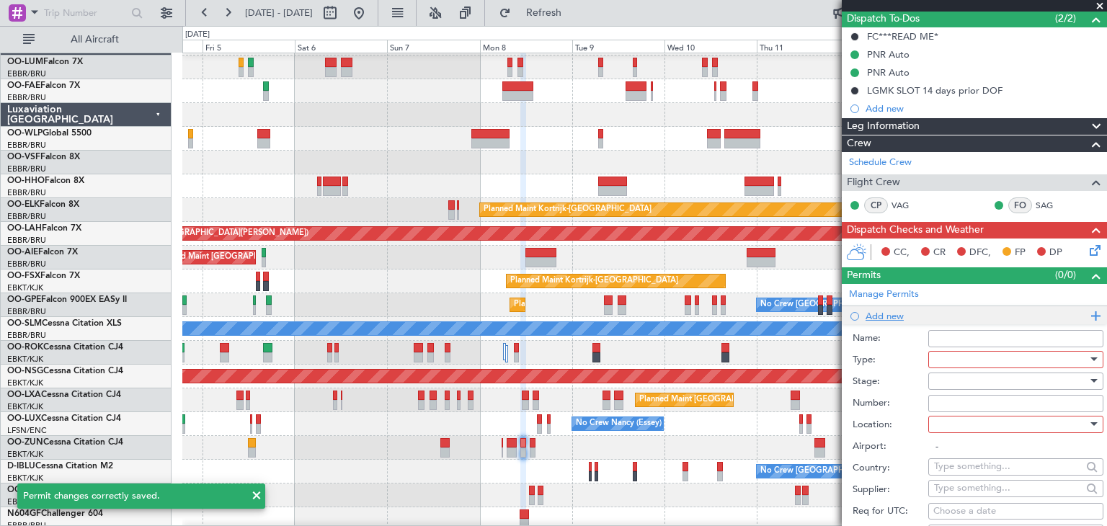
scroll to position [146, 0]
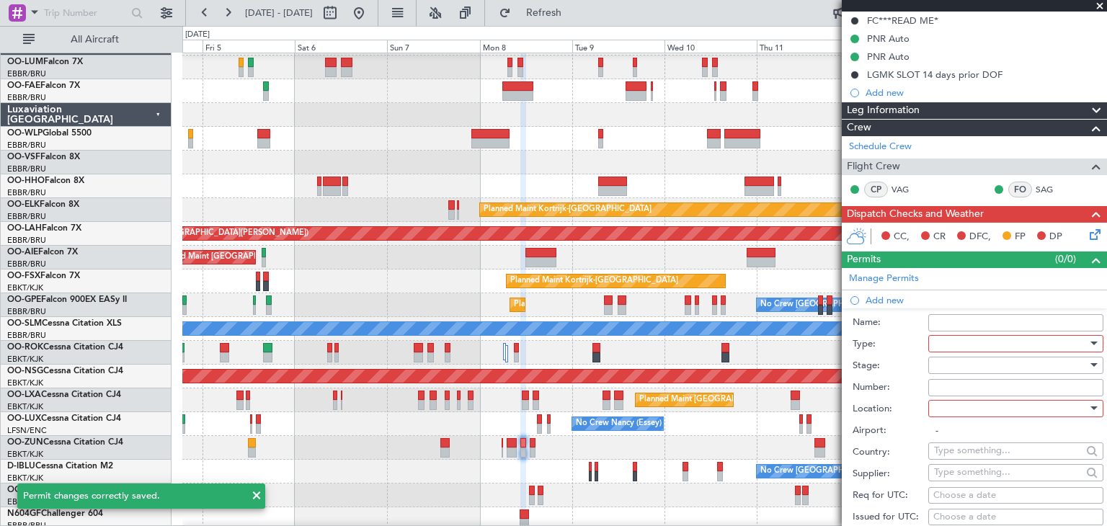
click at [965, 337] on div at bounding box center [1011, 344] width 154 height 22
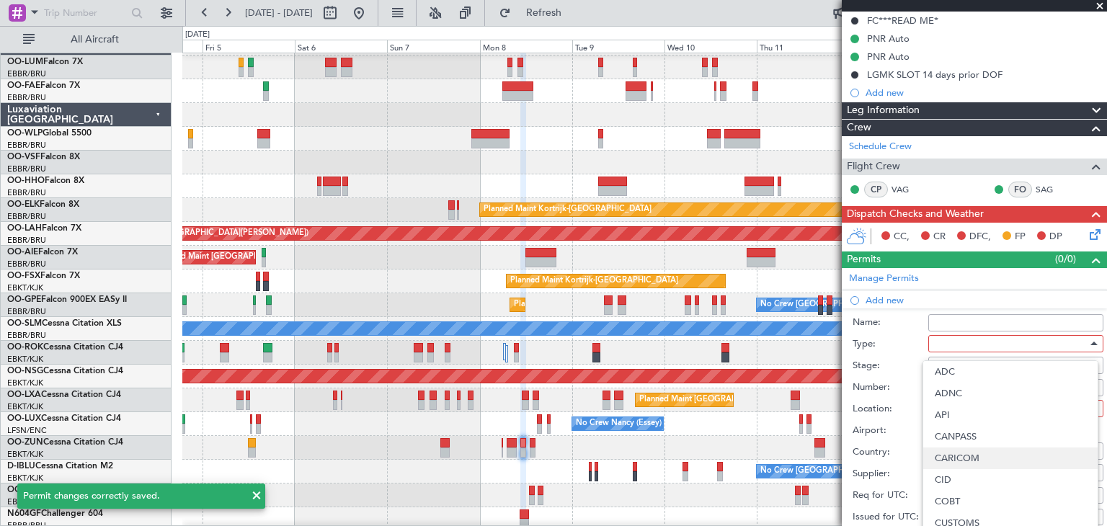
scroll to position [433, 0]
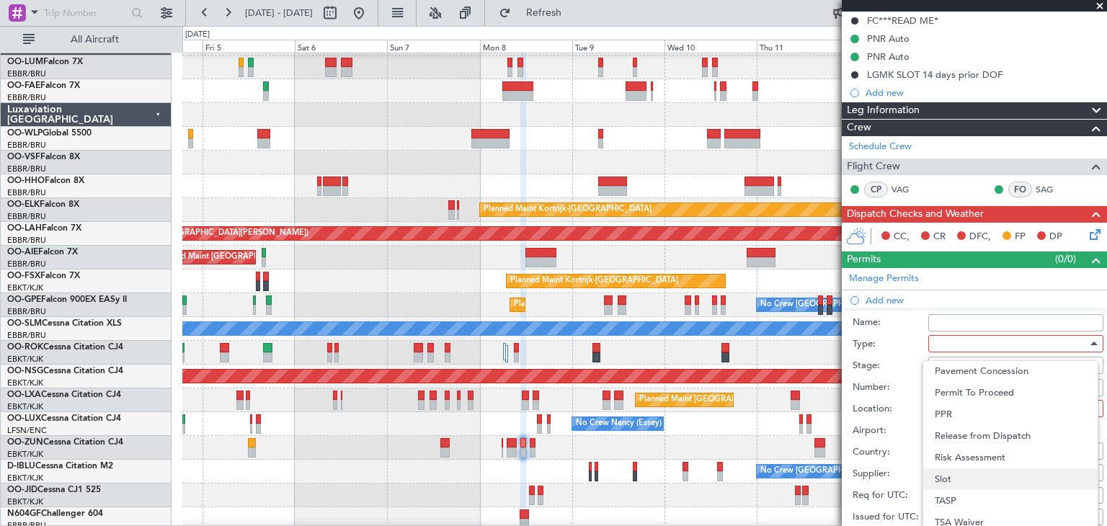
click at [952, 474] on span "Slot" at bounding box center [1010, 480] width 151 height 22
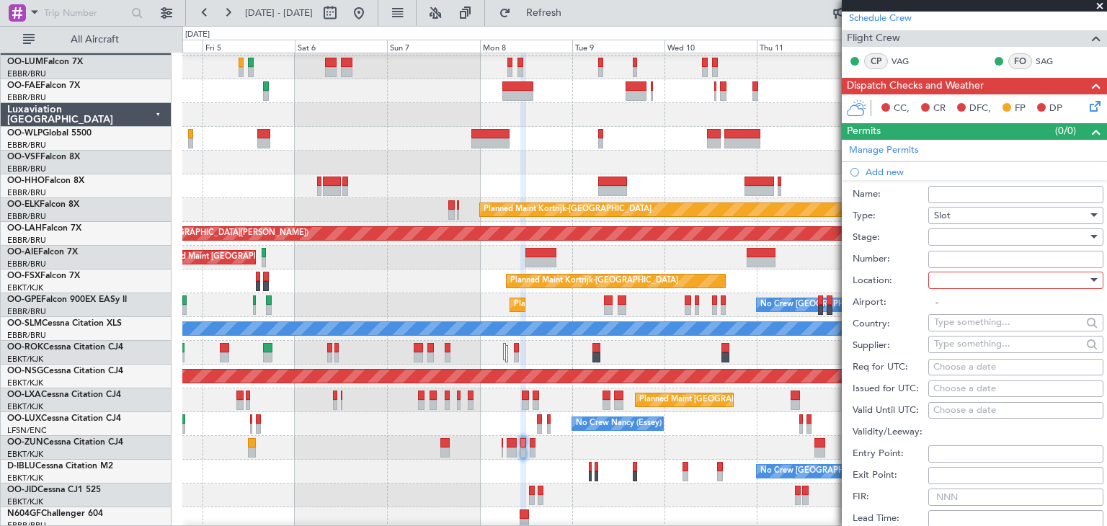
scroll to position [291, 0]
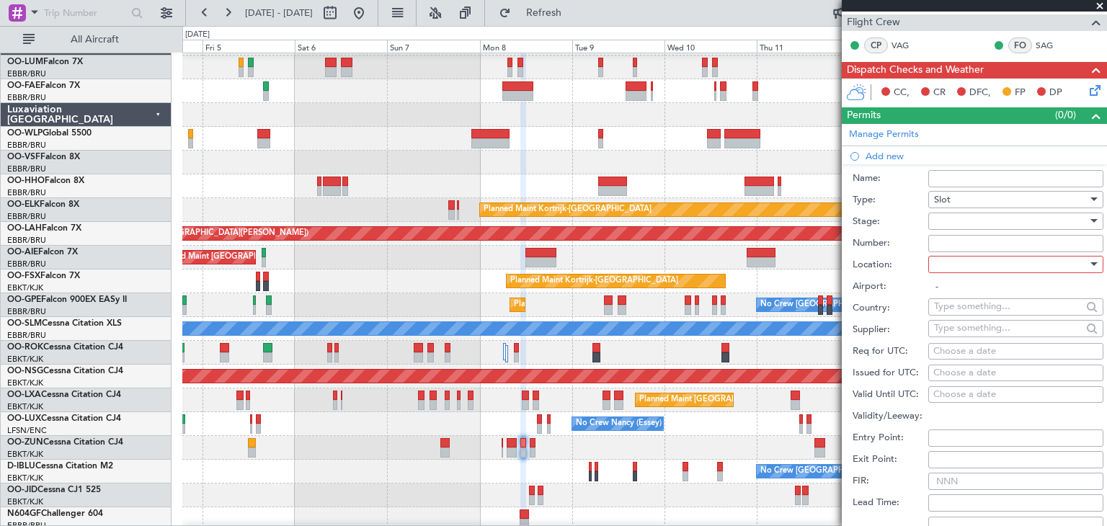
click at [952, 262] on div at bounding box center [1011, 265] width 154 height 22
click at [958, 338] on span "Arrival" at bounding box center [1010, 336] width 151 height 22
type input "LGAV / ATH"
click at [945, 217] on div at bounding box center [1011, 222] width 154 height 22
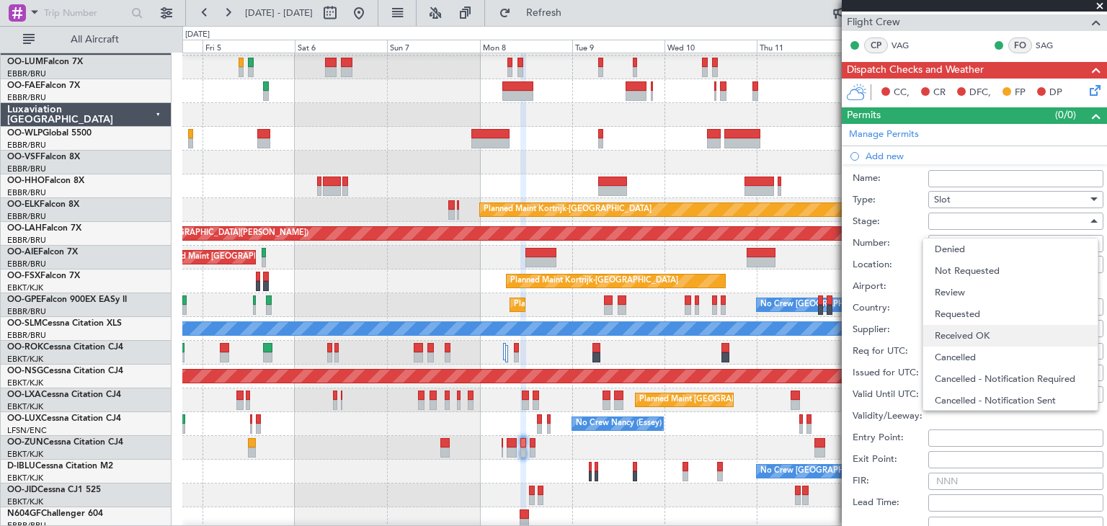
click at [961, 329] on span "Received OK" at bounding box center [1010, 336] width 151 height 22
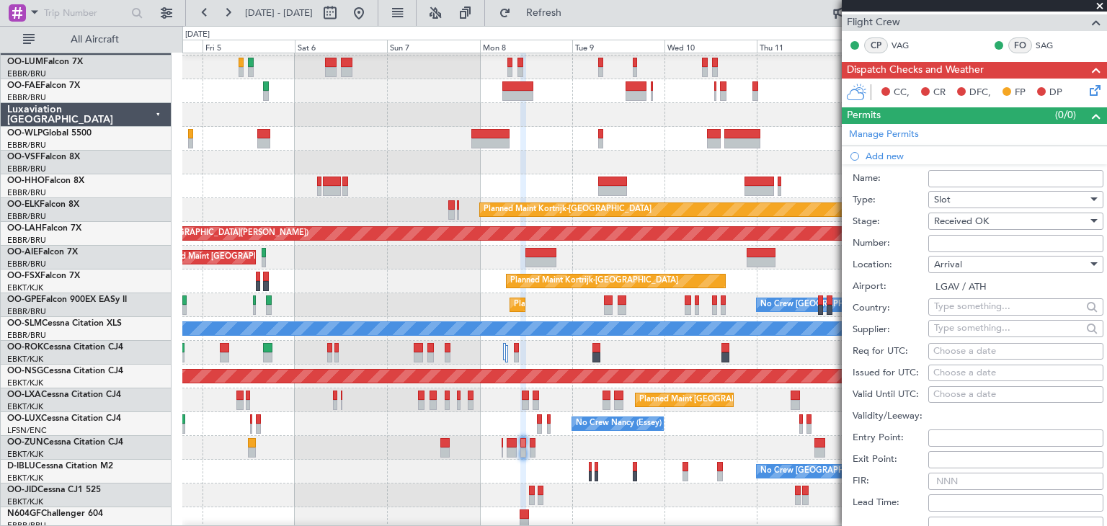
click at [946, 240] on input "Number:" at bounding box center [1016, 243] width 175 height 17
paste input "LGAVAJST302300"
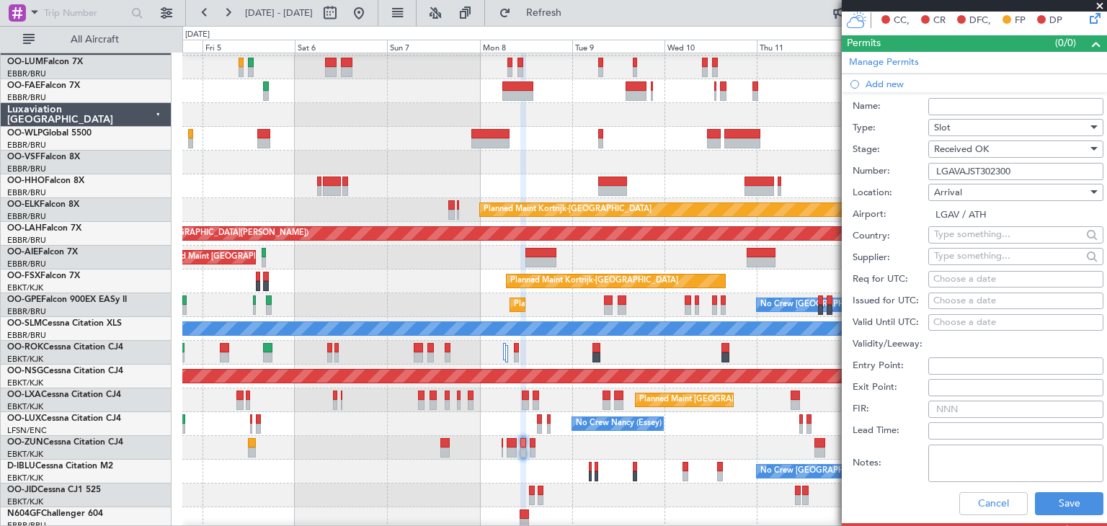
type input "LGAVAJST302300"
click at [960, 280] on div "Choose a date" at bounding box center [1016, 280] width 165 height 14
select select "9"
select select "2025"
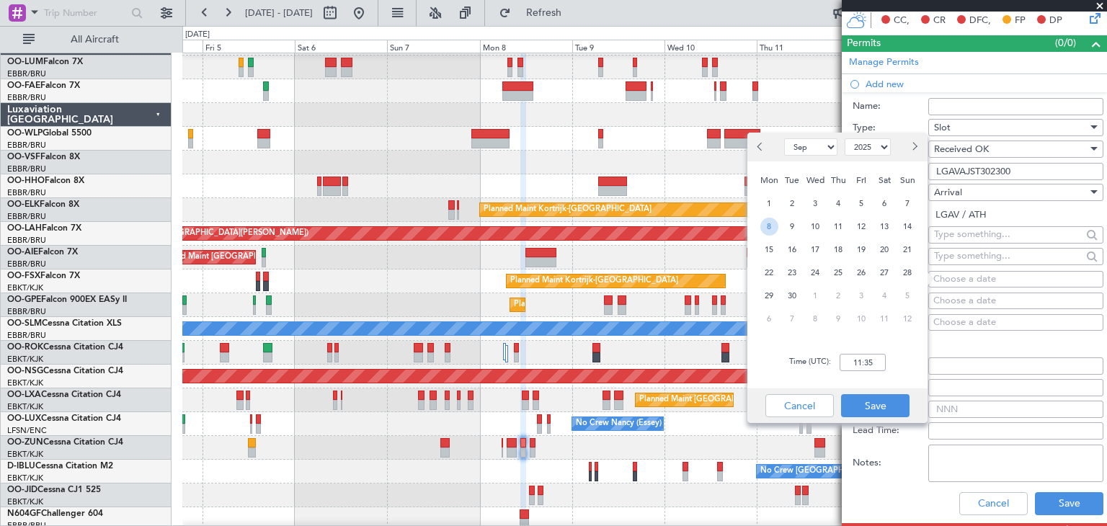
click at [764, 223] on span "8" at bounding box center [770, 227] width 18 height 18
click at [857, 358] on input "00:00" at bounding box center [863, 362] width 46 height 17
type input "12:10"
click at [903, 360] on div "Time (UTC): 12:10" at bounding box center [838, 363] width 180 height 52
click at [883, 397] on button "Save" at bounding box center [875, 405] width 68 height 23
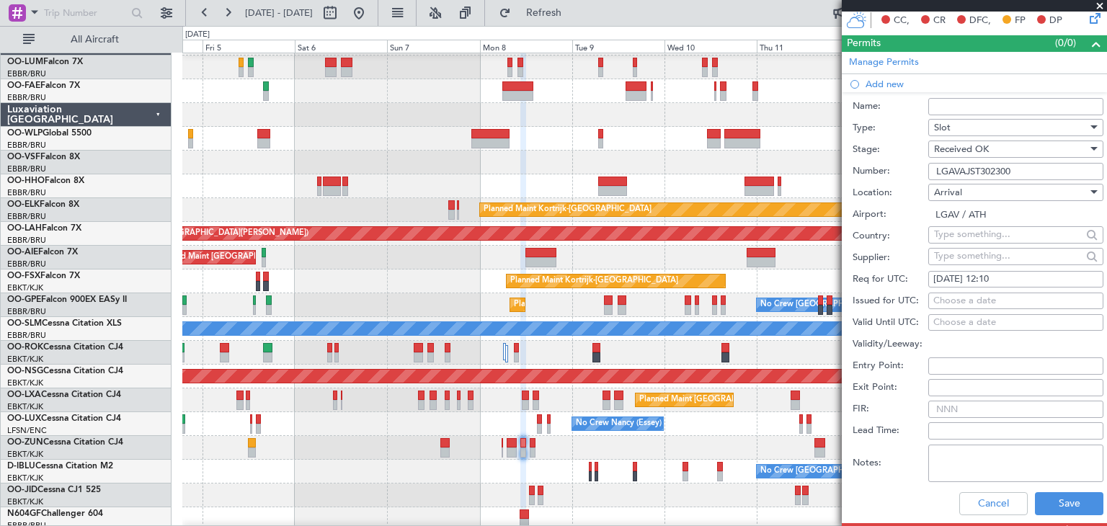
click at [983, 301] on div "Choose a date" at bounding box center [1016, 301] width 165 height 14
select select "9"
select select "2025"
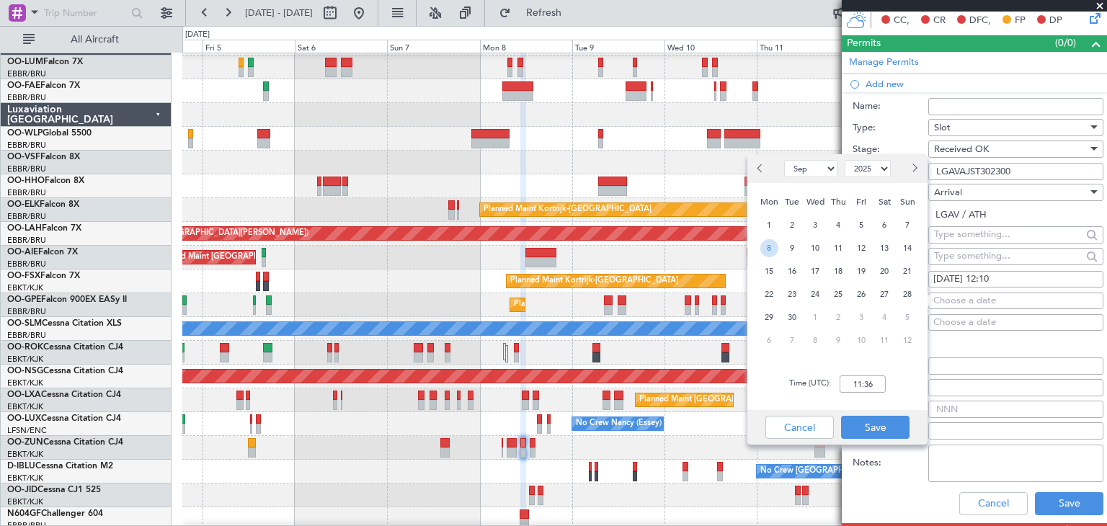
click at [773, 246] on span "8" at bounding box center [770, 248] width 18 height 18
click at [852, 382] on input "00:00" at bounding box center [863, 384] width 46 height 17
click at [903, 364] on div "Time (UTC): 1210" at bounding box center [838, 384] width 180 height 52
type input "12:10"
click at [879, 422] on button "Save" at bounding box center [875, 427] width 68 height 23
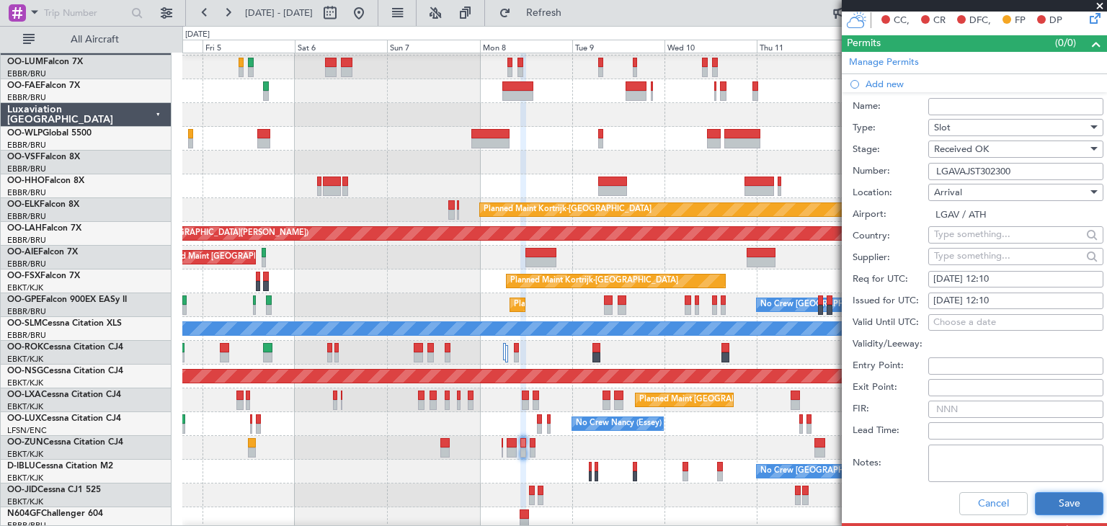
click at [1073, 498] on button "Save" at bounding box center [1069, 503] width 68 height 23
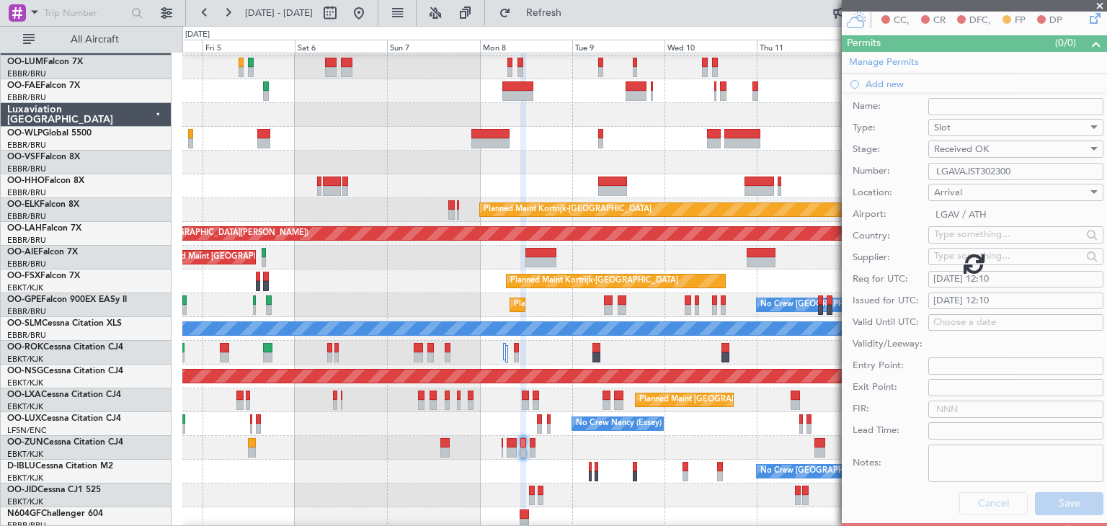
scroll to position [149, 0]
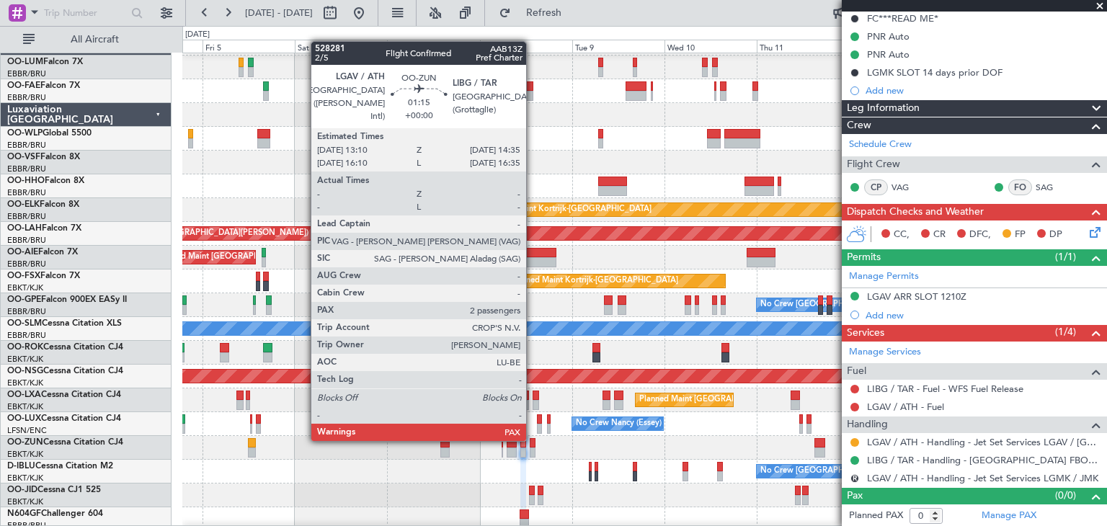
click at [533, 440] on div at bounding box center [533, 443] width 6 height 10
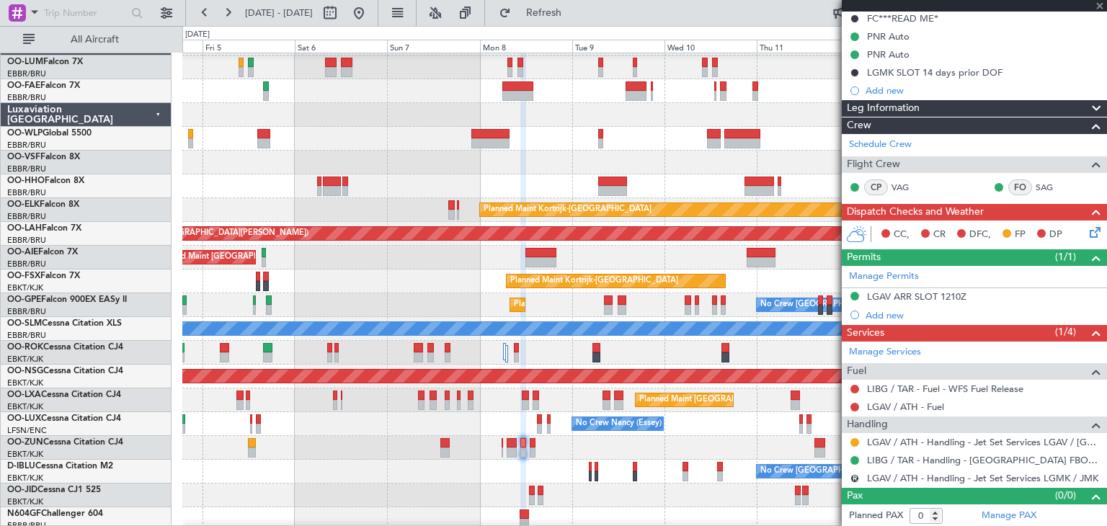
type input "4"
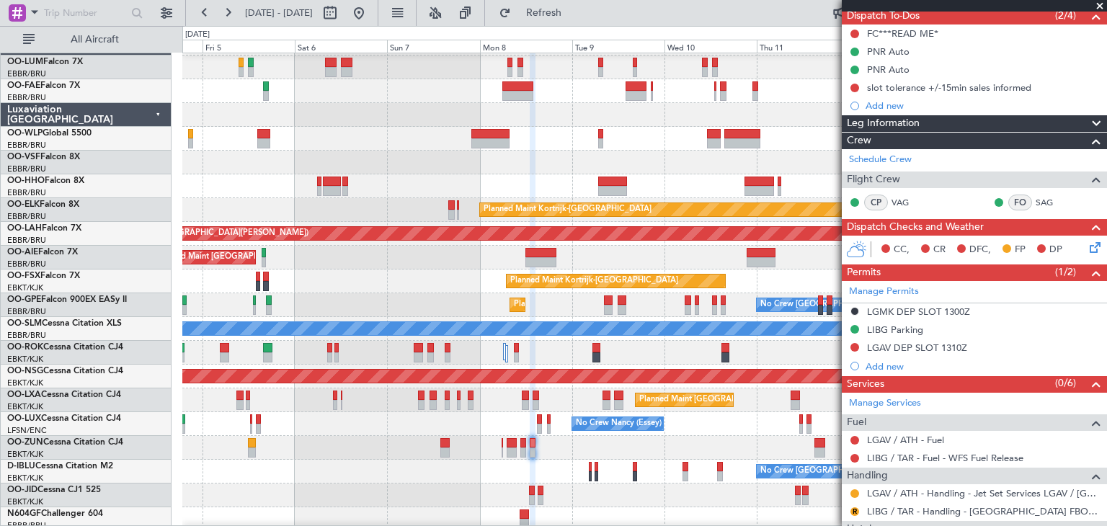
scroll to position [144, 0]
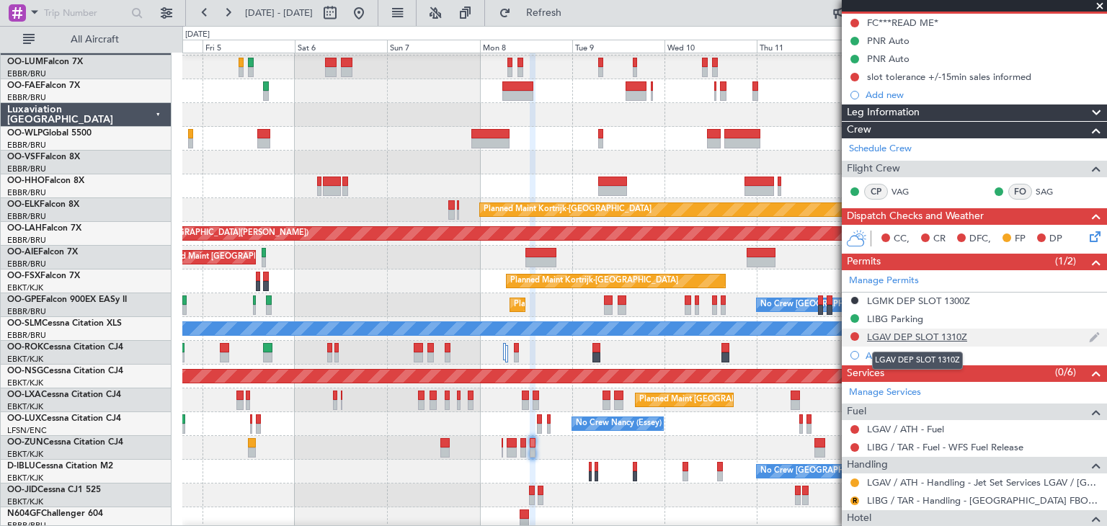
click at [929, 337] on div "LGAV DEP SLOT 1310Z" at bounding box center [917, 337] width 100 height 12
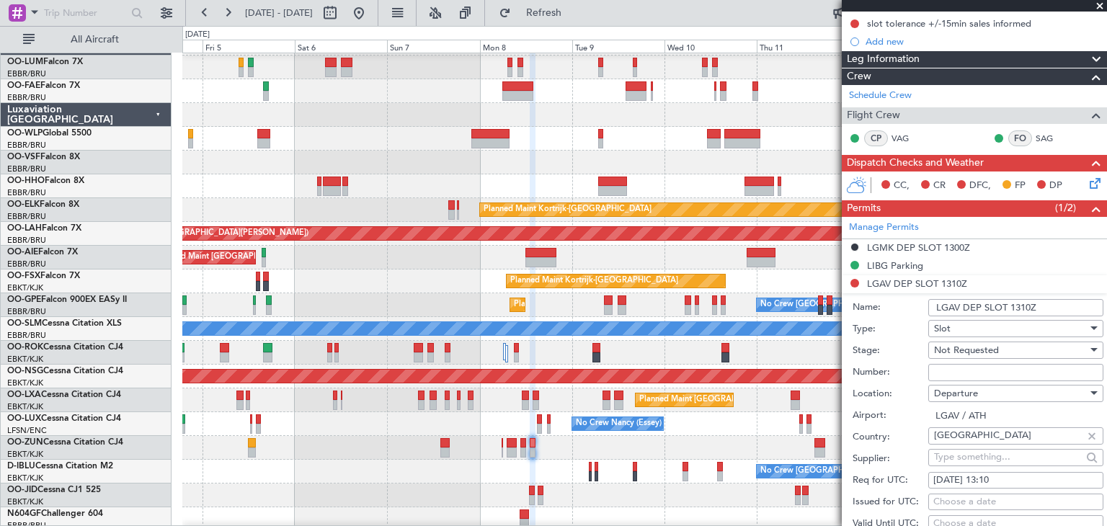
scroll to position [288, 0]
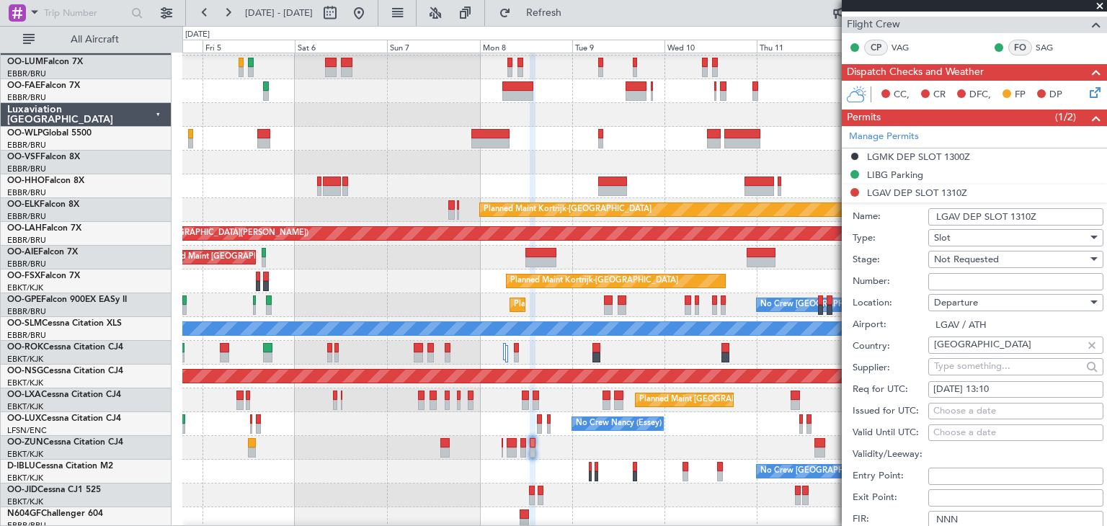
click at [949, 281] on input "Number:" at bounding box center [1016, 281] width 175 height 17
paste input "LGAVDJST302300"
type input "LGAVDJST302300"
click at [993, 262] on span "Not Requested" at bounding box center [966, 259] width 65 height 13
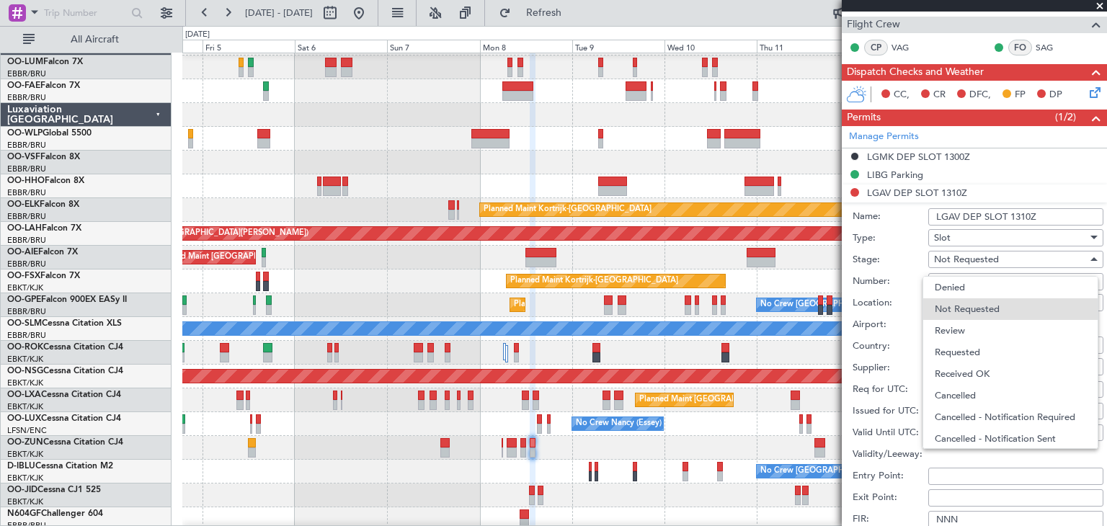
click at [969, 370] on span "Received OK" at bounding box center [1010, 374] width 151 height 22
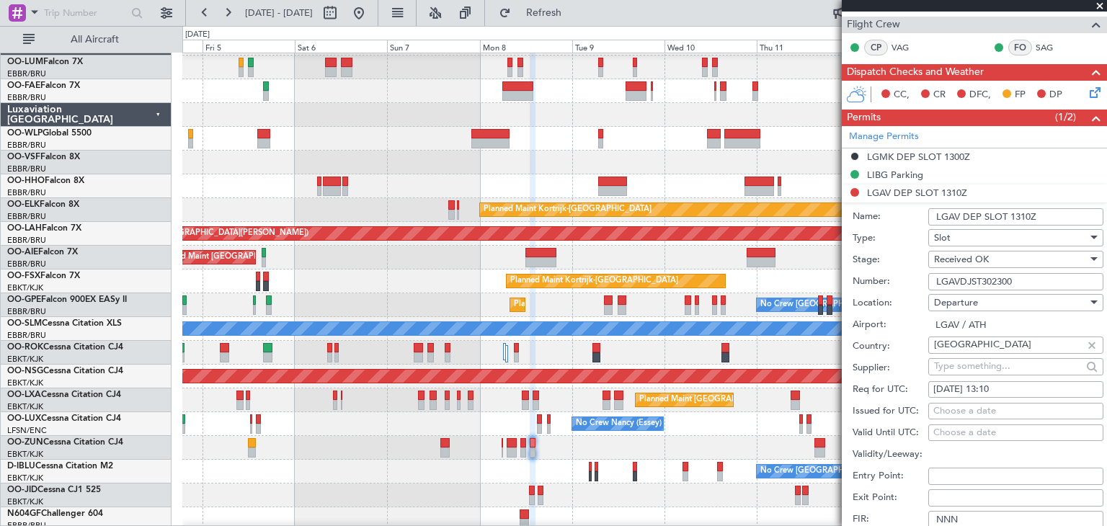
click at [966, 413] on div "Choose a date" at bounding box center [1016, 411] width 165 height 14
select select "9"
select select "2025"
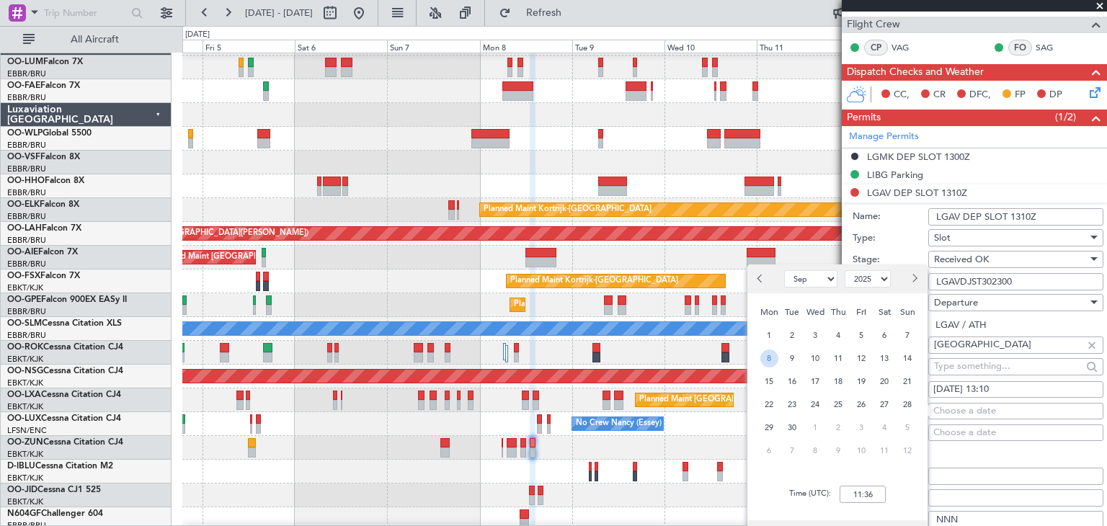
click at [776, 360] on span "8" at bounding box center [770, 359] width 18 height 18
click at [867, 491] on input "00:00" at bounding box center [863, 494] width 46 height 17
click at [898, 475] on div "Time (UTC): 1310" at bounding box center [838, 495] width 180 height 52
type input "13:10"
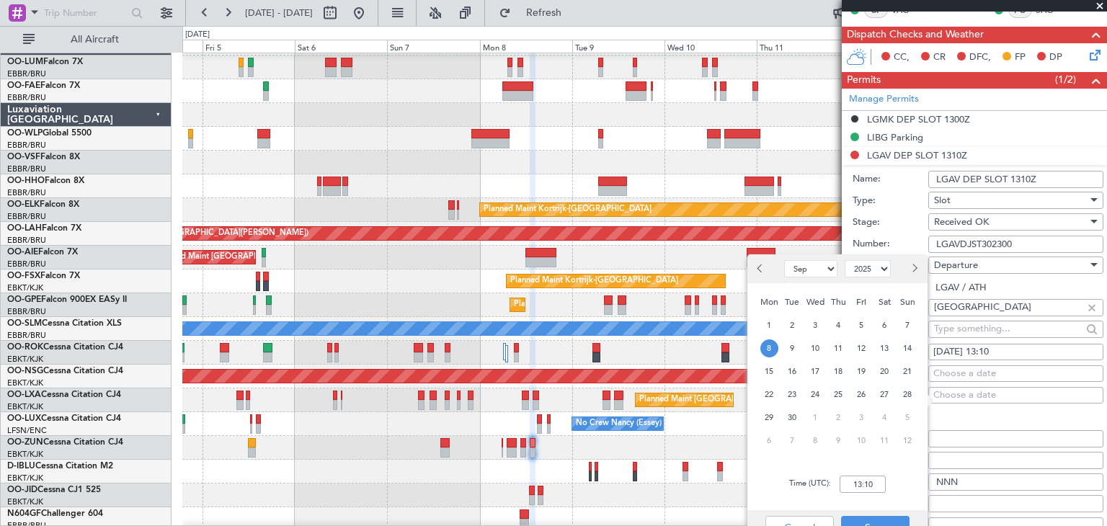
scroll to position [360, 0]
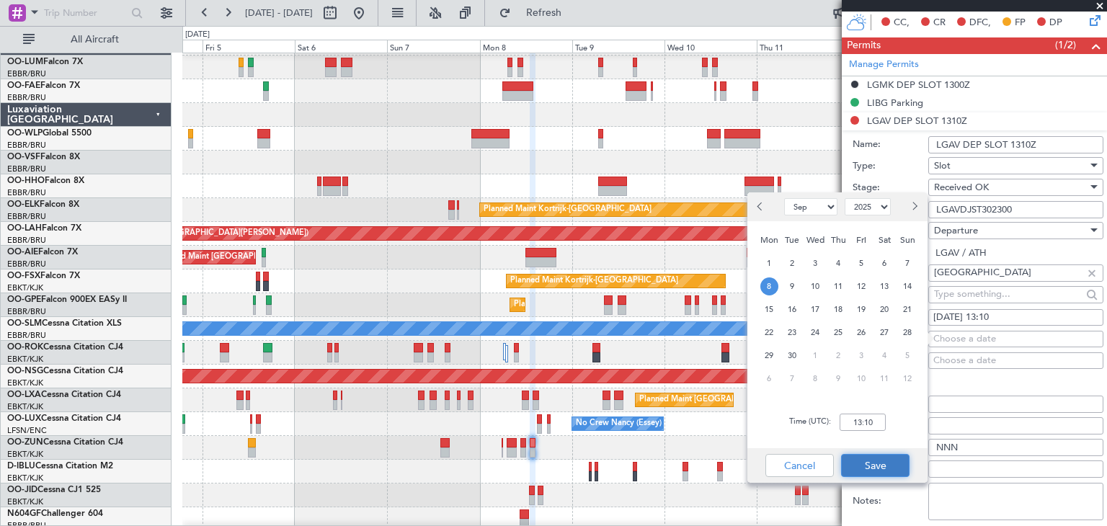
click at [890, 456] on button "Save" at bounding box center [875, 465] width 68 height 23
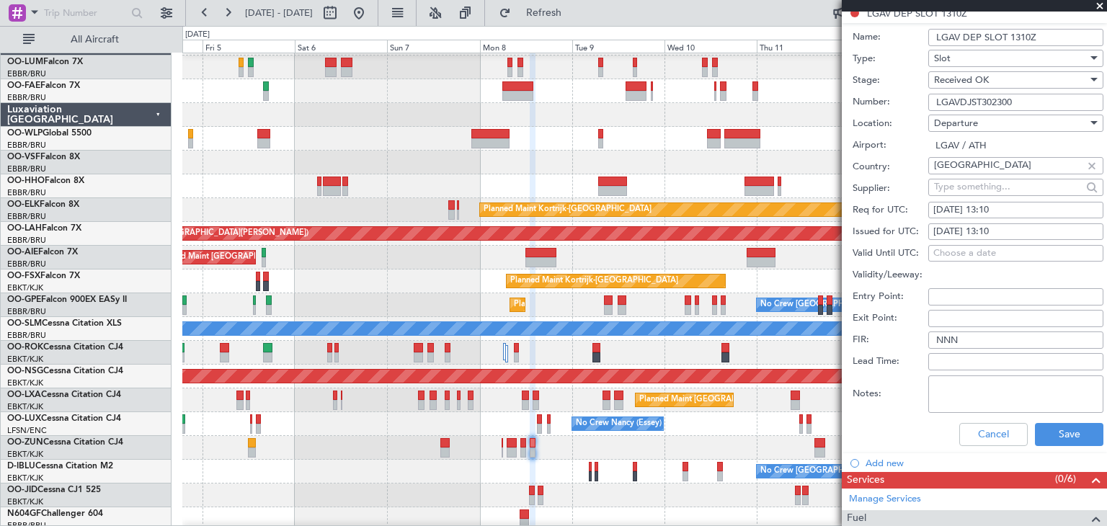
scroll to position [577, 0]
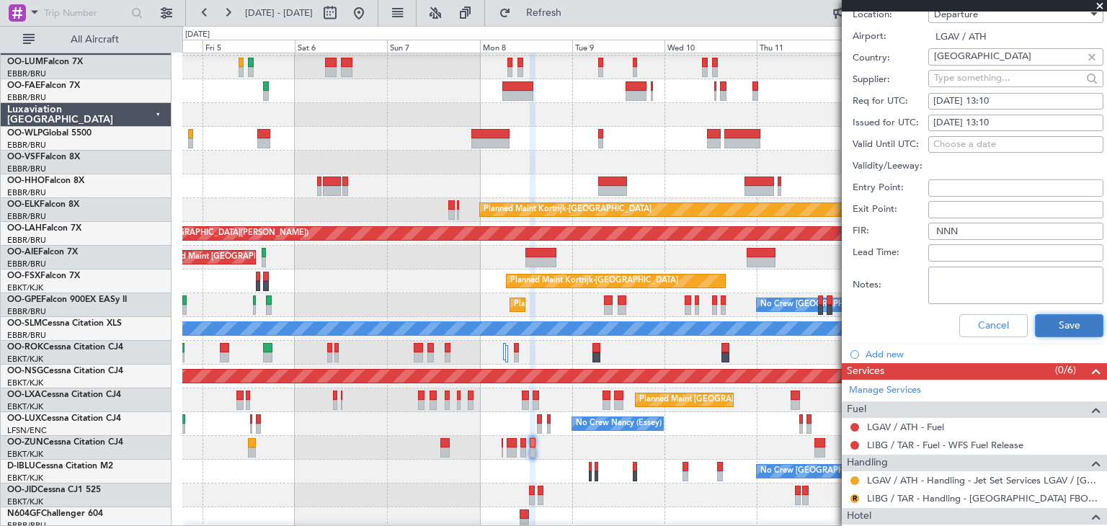
click at [1053, 327] on button "Save" at bounding box center [1069, 325] width 68 height 23
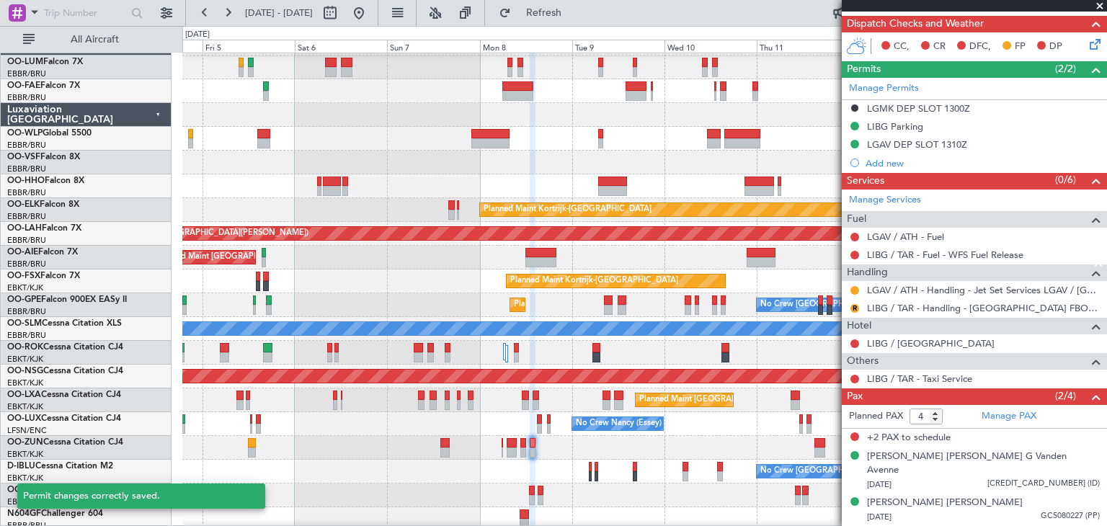
scroll to position [146, 0]
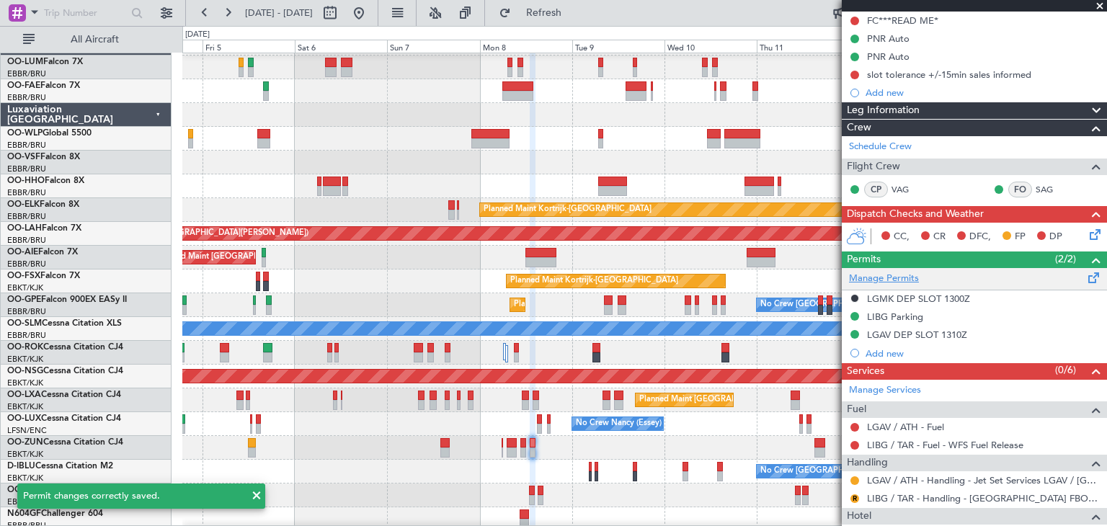
click at [893, 278] on link "Manage Permits" at bounding box center [884, 279] width 70 height 14
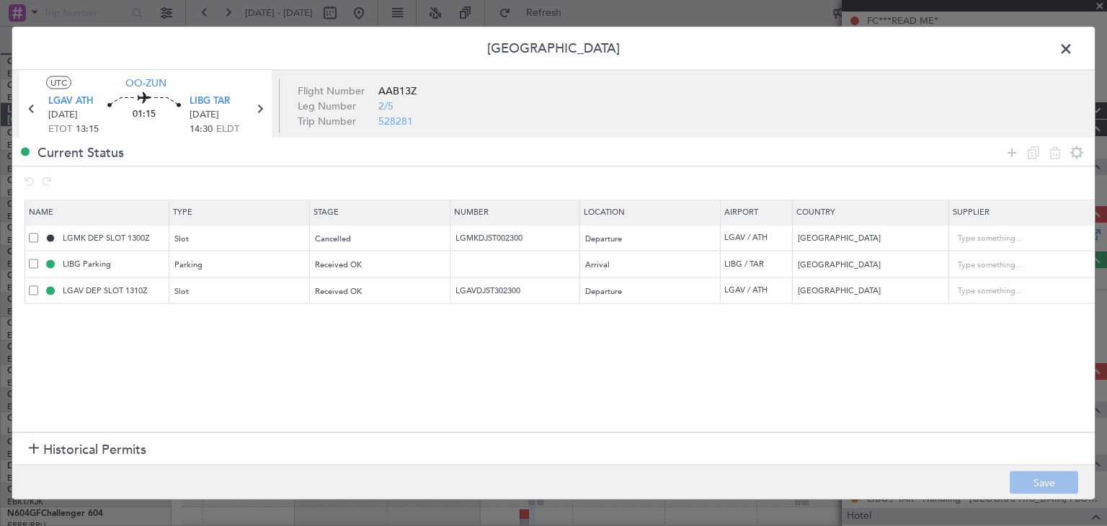
click at [29, 234] on span at bounding box center [33, 237] width 9 height 9
click at [39, 233] on input "checkbox" at bounding box center [39, 233] width 0 height 0
click at [1051, 154] on icon at bounding box center [1055, 151] width 17 height 17
type input "LIBG Parking"
type input "[GEOGRAPHIC_DATA]"
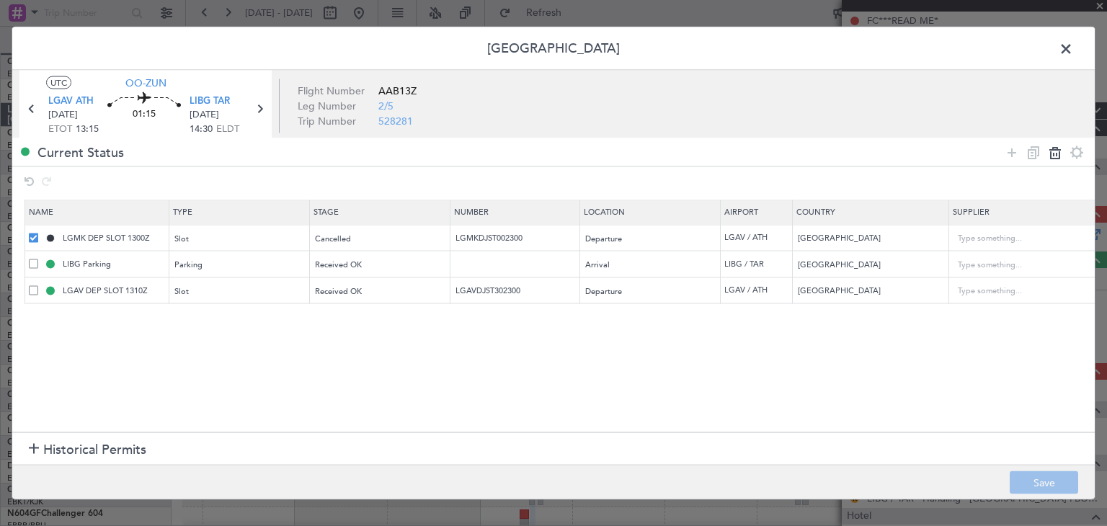
type input "LGAV DEP SLOT 1310Z"
type input "LGAVDJST302300"
type input "[GEOGRAPHIC_DATA]"
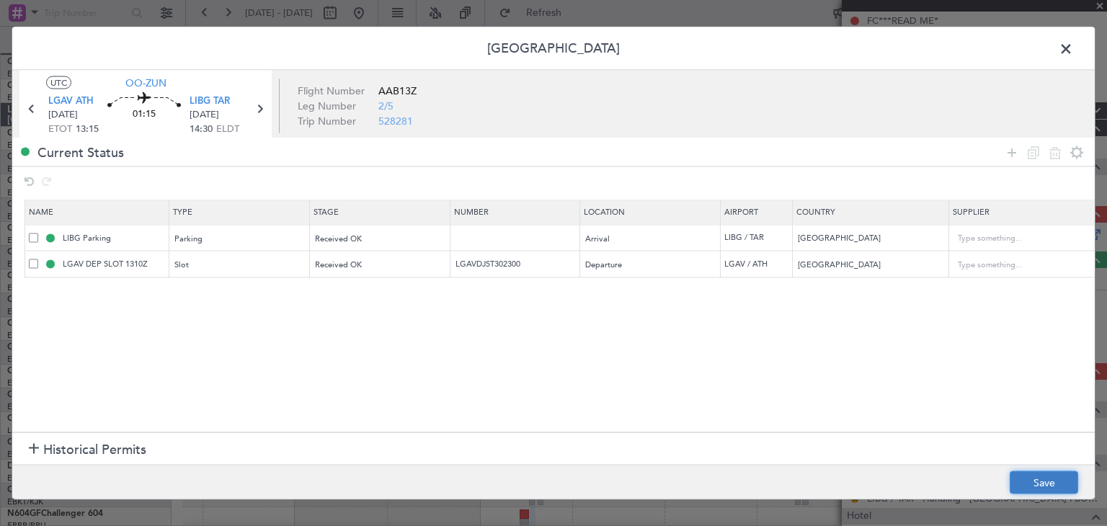
click at [1056, 472] on button "Save" at bounding box center [1044, 483] width 68 height 23
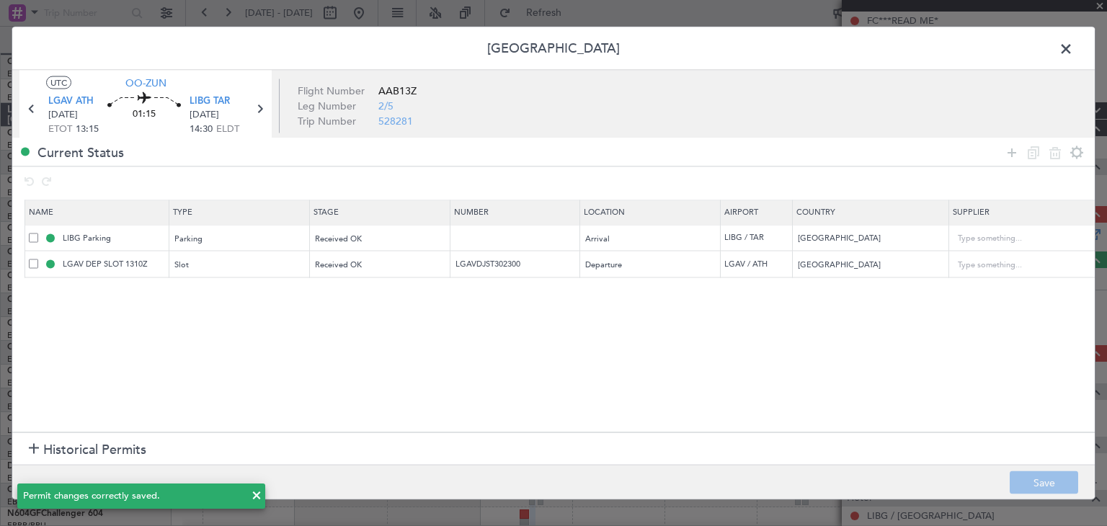
click at [1074, 49] on span at bounding box center [1074, 52] width 0 height 29
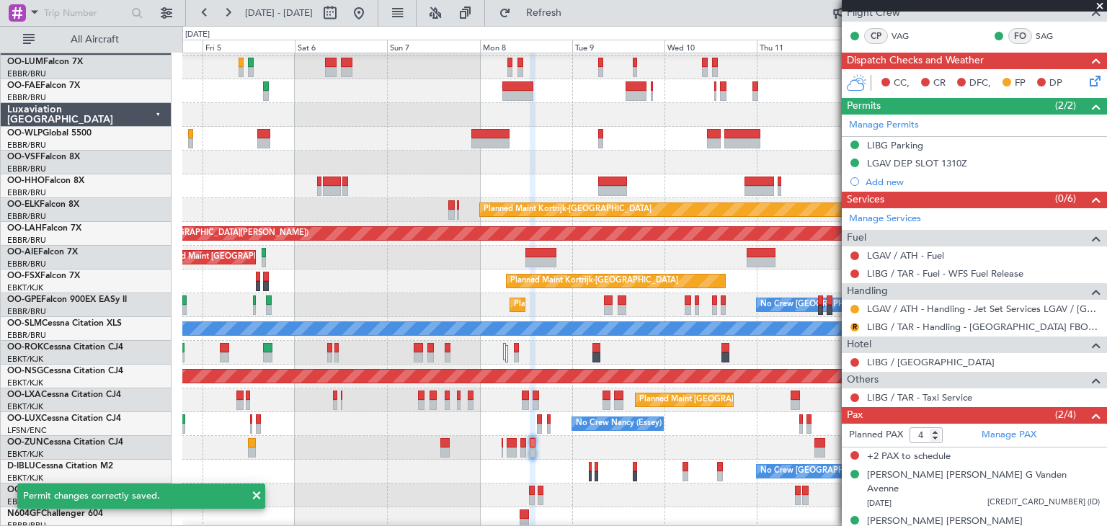
scroll to position [302, 0]
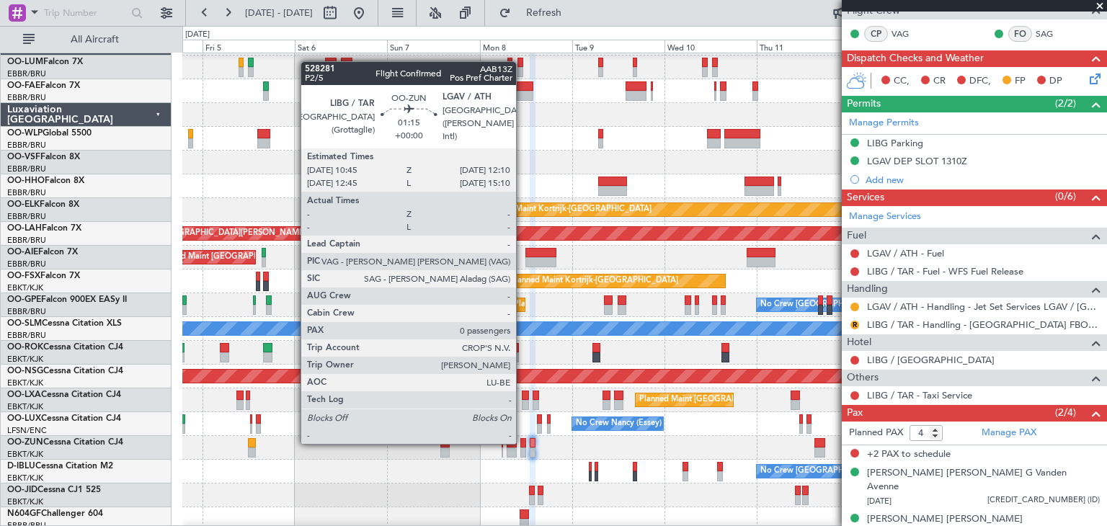
click at [523, 443] on div at bounding box center [524, 443] width 6 height 10
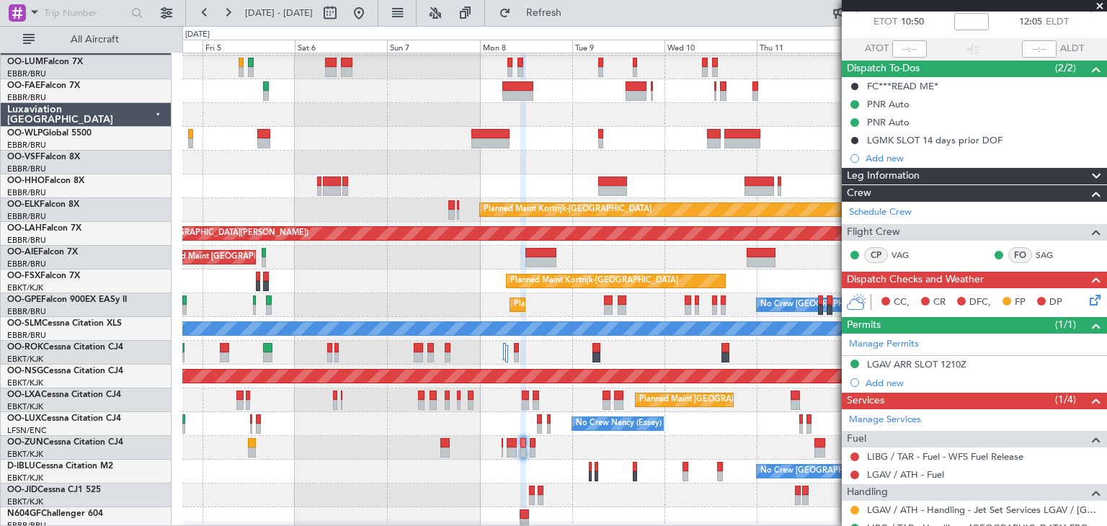
scroll to position [149, 0]
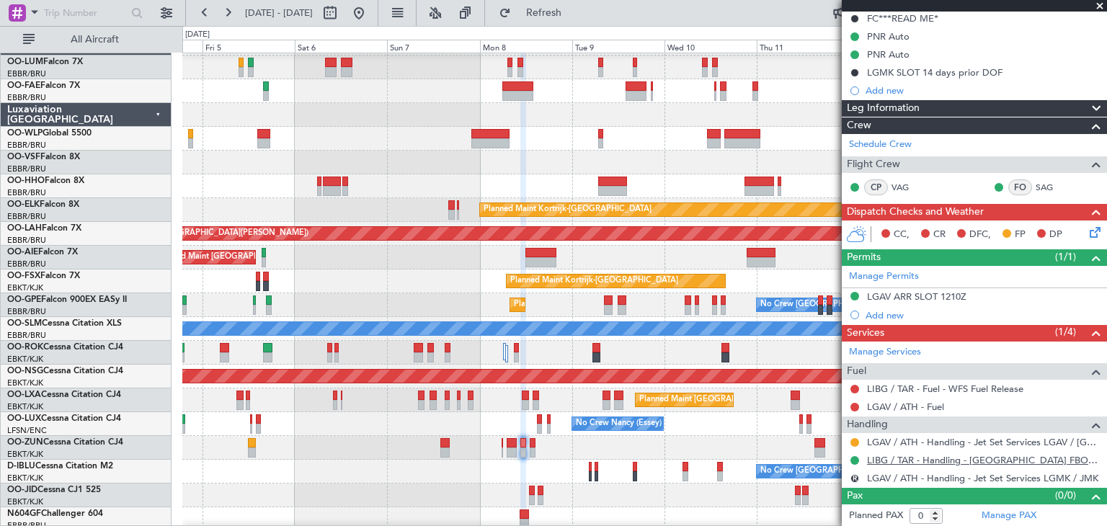
click at [888, 455] on link "LIBG / TAR - Handling - [GEOGRAPHIC_DATA] FBO LIBG / [GEOGRAPHIC_DATA]" at bounding box center [983, 460] width 233 height 12
click at [894, 353] on link "Manage Services" at bounding box center [885, 352] width 72 height 14
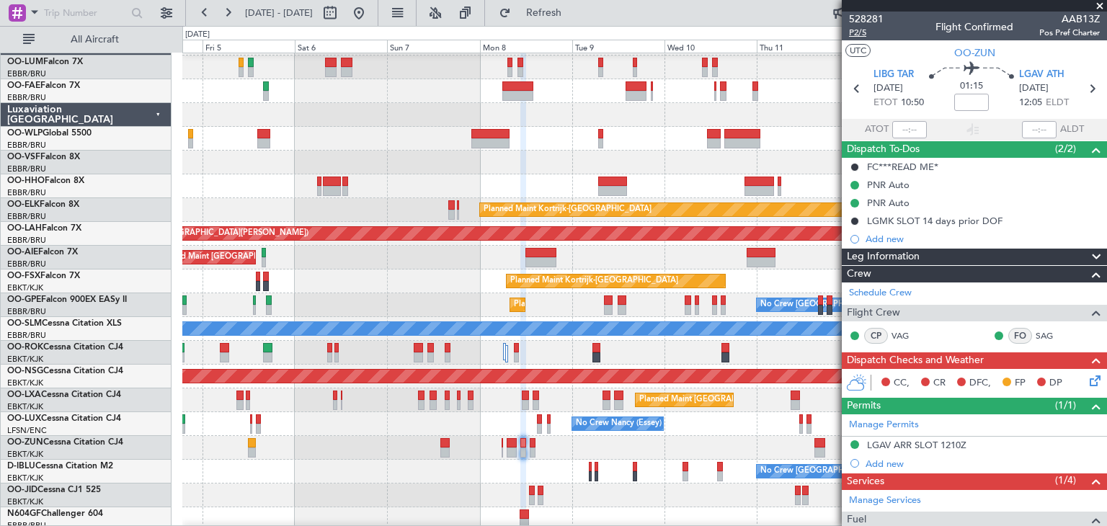
click at [854, 30] on span "P2/5" at bounding box center [866, 33] width 35 height 12
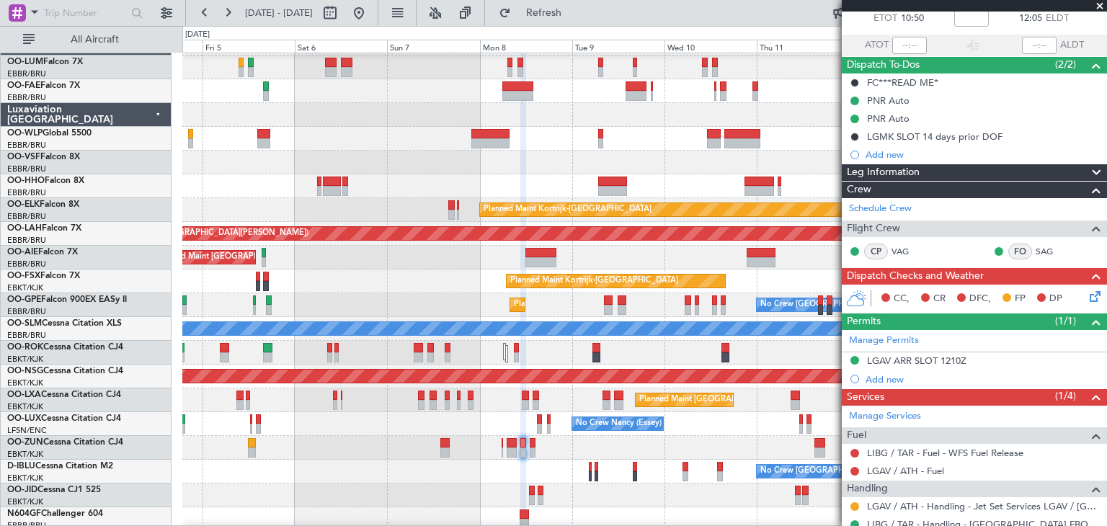
scroll to position [149, 0]
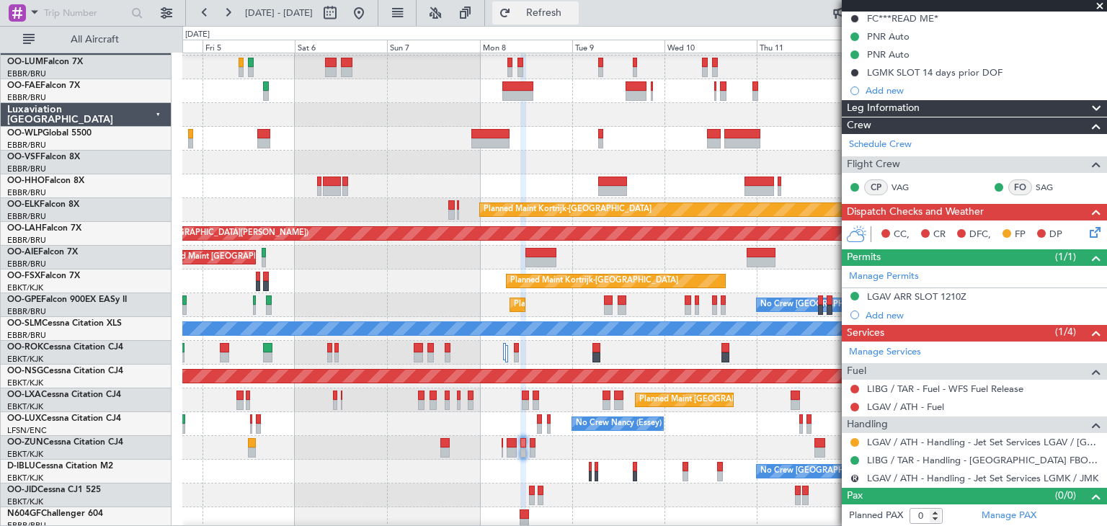
click at [575, 14] on span "Refresh" at bounding box center [544, 13] width 61 height 10
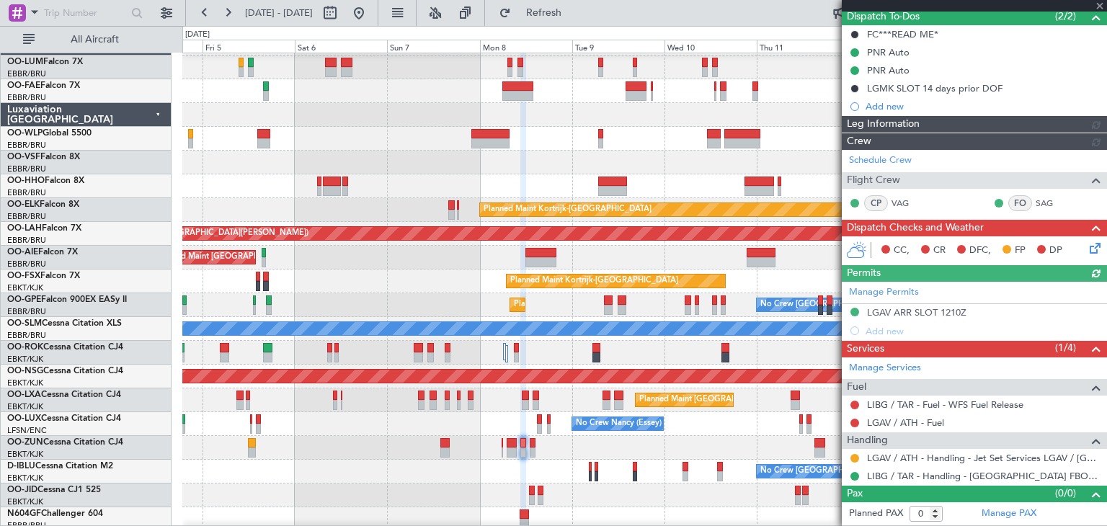
scroll to position [130, 0]
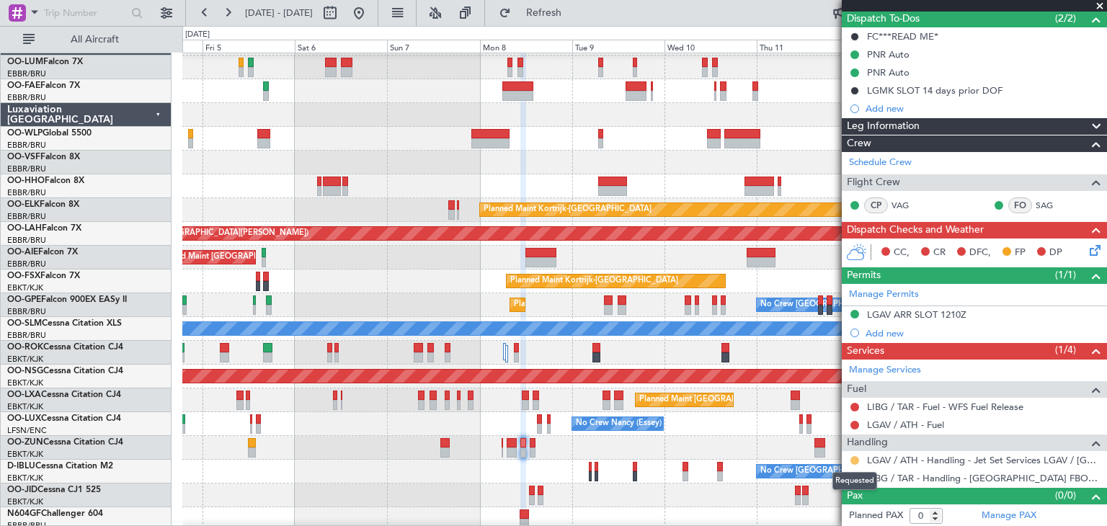
click at [858, 458] on button at bounding box center [855, 460] width 9 height 9
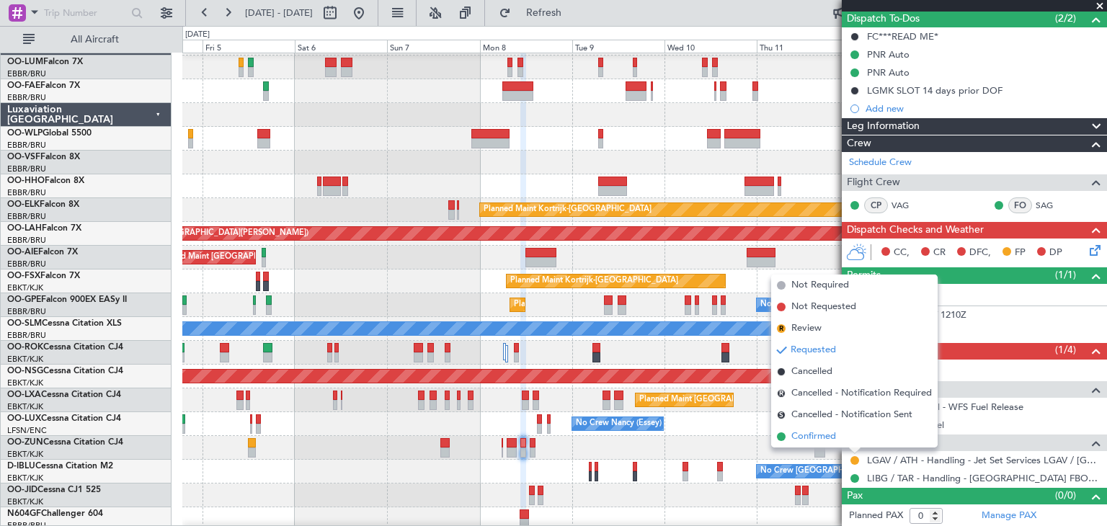
click at [846, 439] on li "Confirmed" at bounding box center [854, 437] width 167 height 22
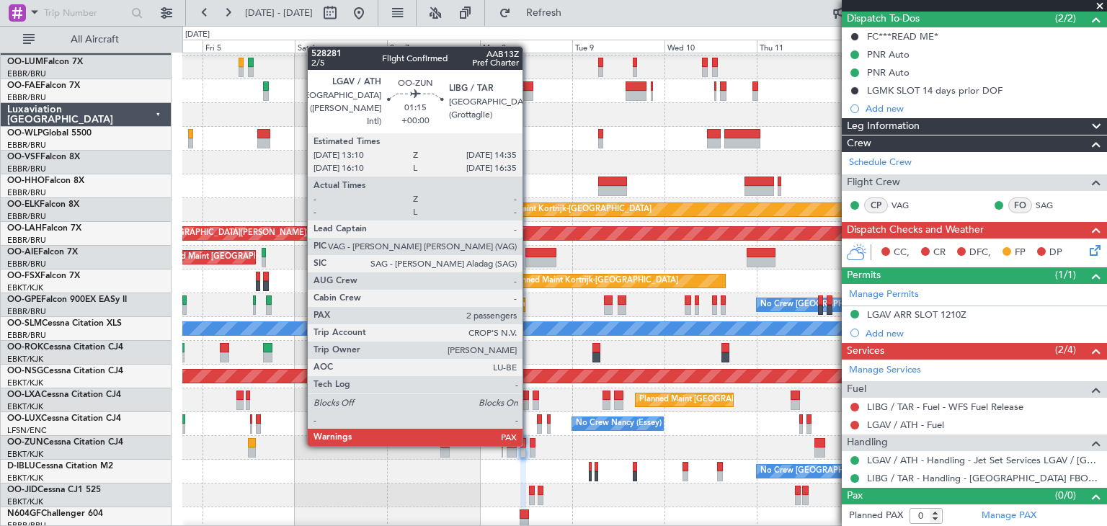
click at [530, 445] on div at bounding box center [533, 443] width 6 height 10
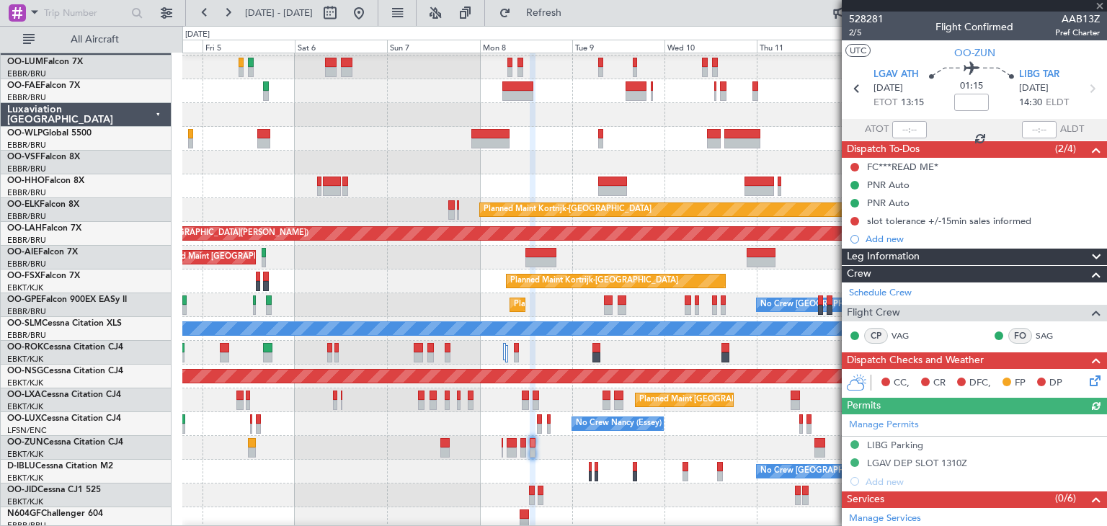
scroll to position [302, 0]
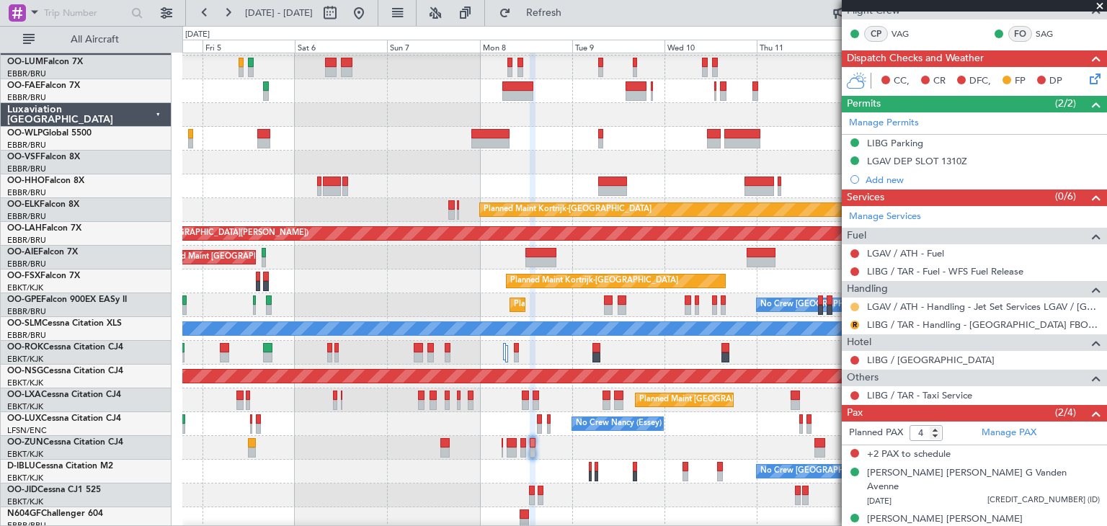
click at [857, 303] on button at bounding box center [855, 307] width 9 height 9
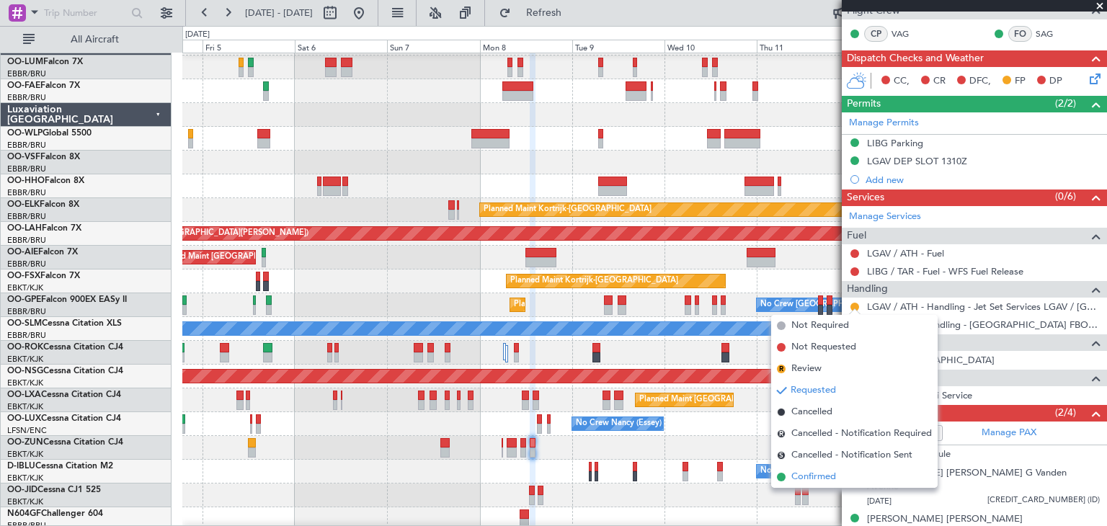
click at [836, 474] on li "Confirmed" at bounding box center [854, 477] width 167 height 22
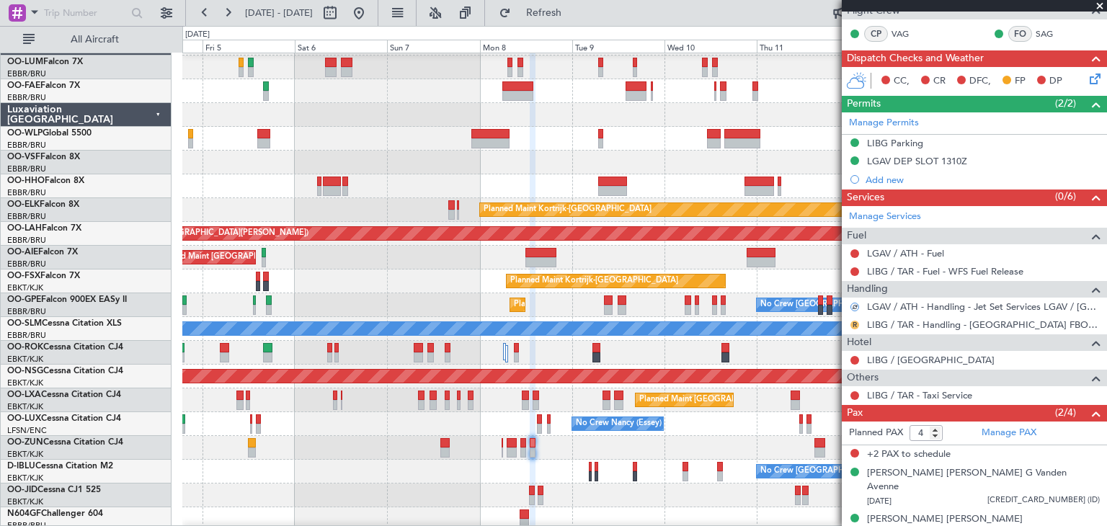
click at [856, 324] on button "R" at bounding box center [855, 325] width 9 height 9
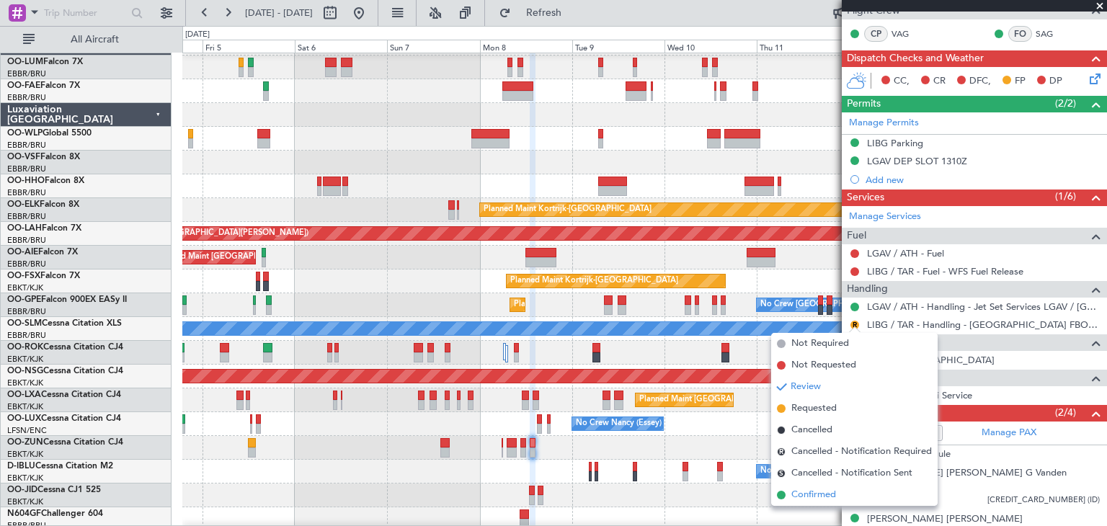
click at [844, 495] on li "Confirmed" at bounding box center [854, 496] width 167 height 22
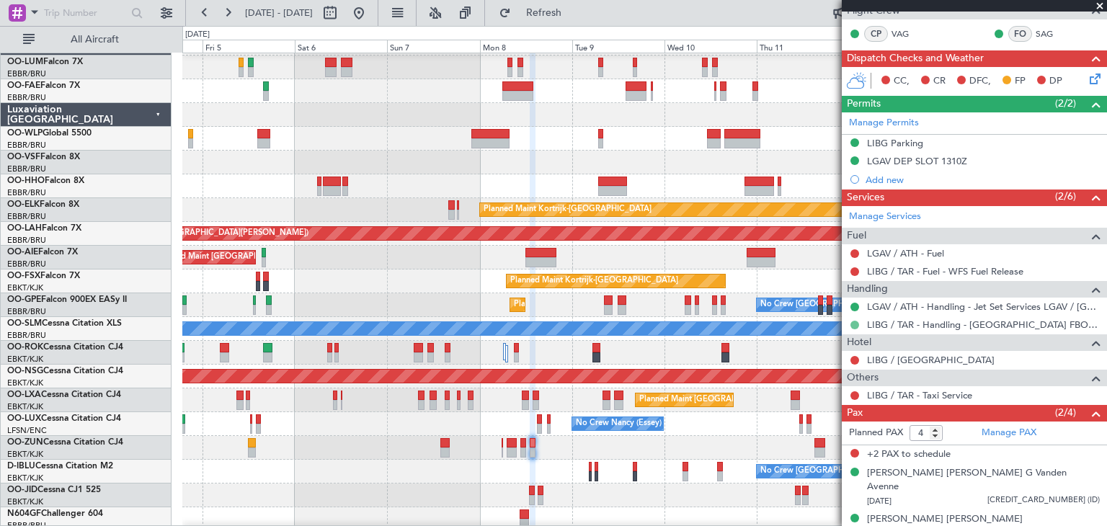
click at [853, 326] on button at bounding box center [855, 325] width 9 height 9
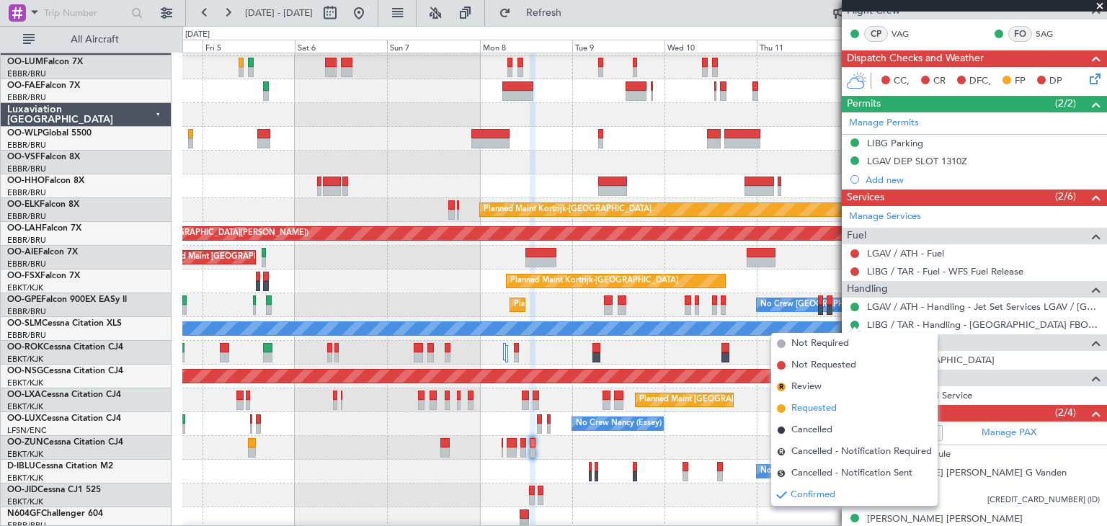
click at [842, 399] on li "Requested" at bounding box center [854, 409] width 167 height 22
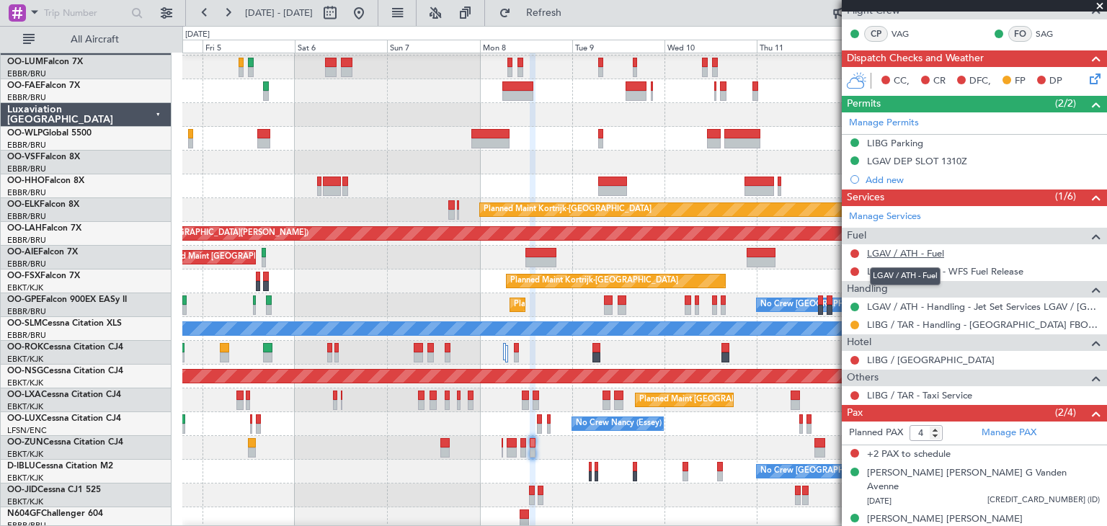
click at [900, 249] on link "LGAV / ATH - Fuel" at bounding box center [905, 253] width 77 height 12
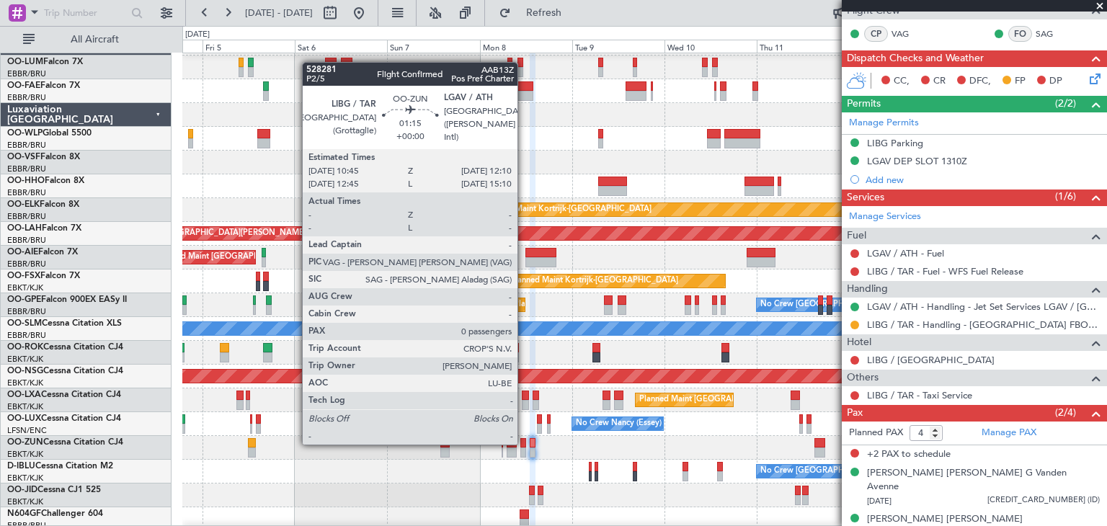
click at [523, 443] on div at bounding box center [524, 443] width 6 height 10
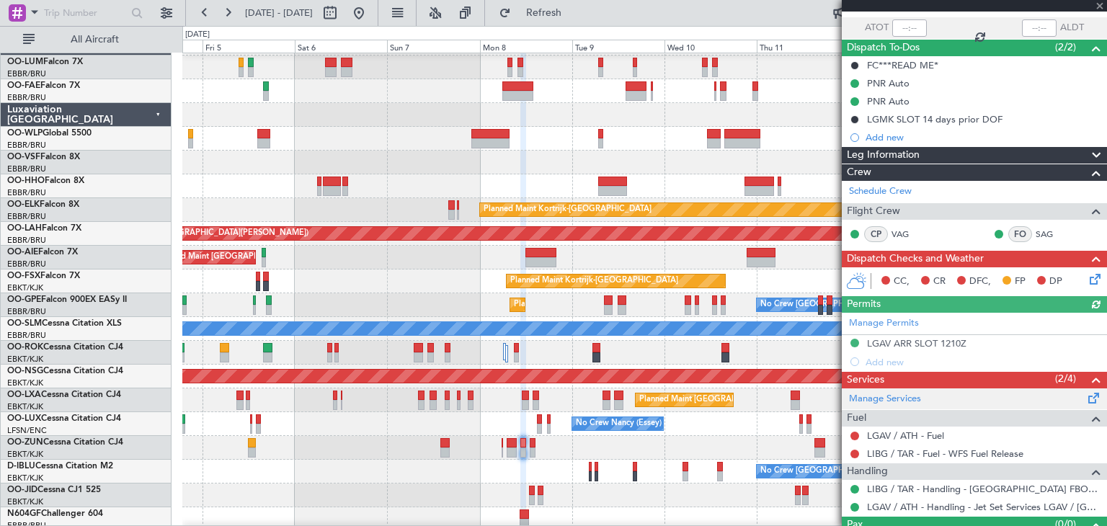
scroll to position [130, 0]
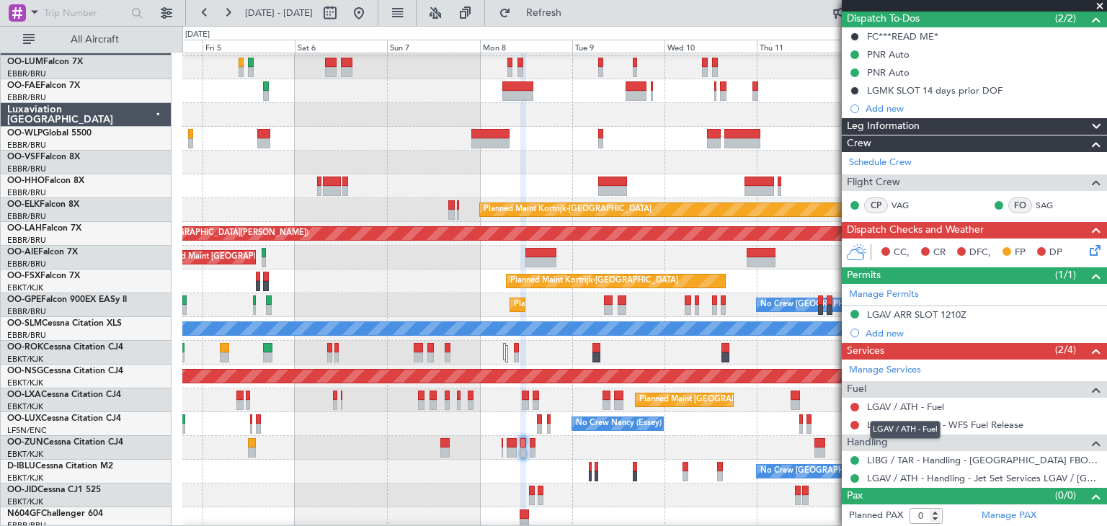
click at [906, 411] on mat-tooltip-component "LGAV / ATH - Fuel" at bounding box center [905, 430] width 91 height 38
click at [910, 401] on link "LGAV / ATH - Fuel" at bounding box center [905, 407] width 77 height 12
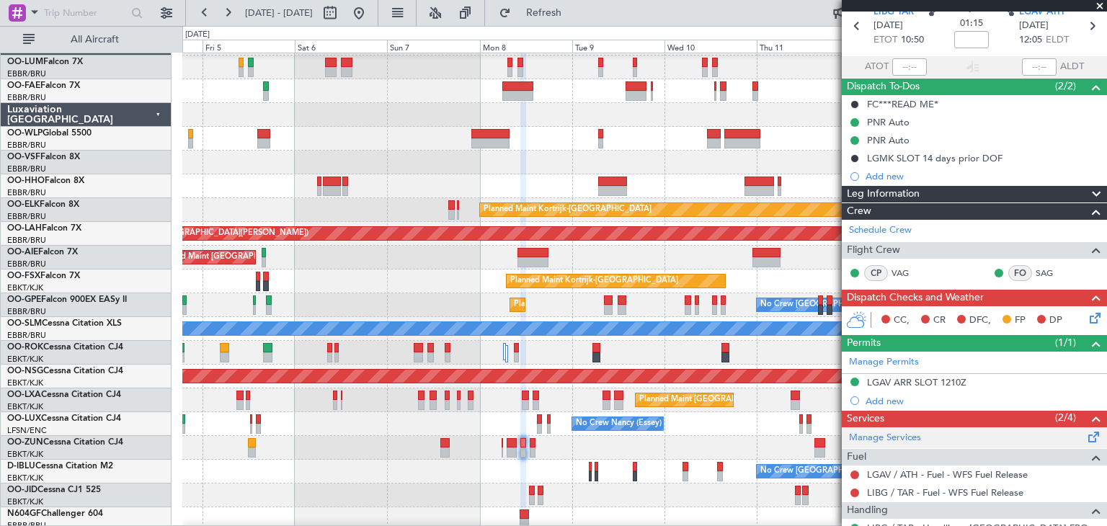
scroll to position [0, 0]
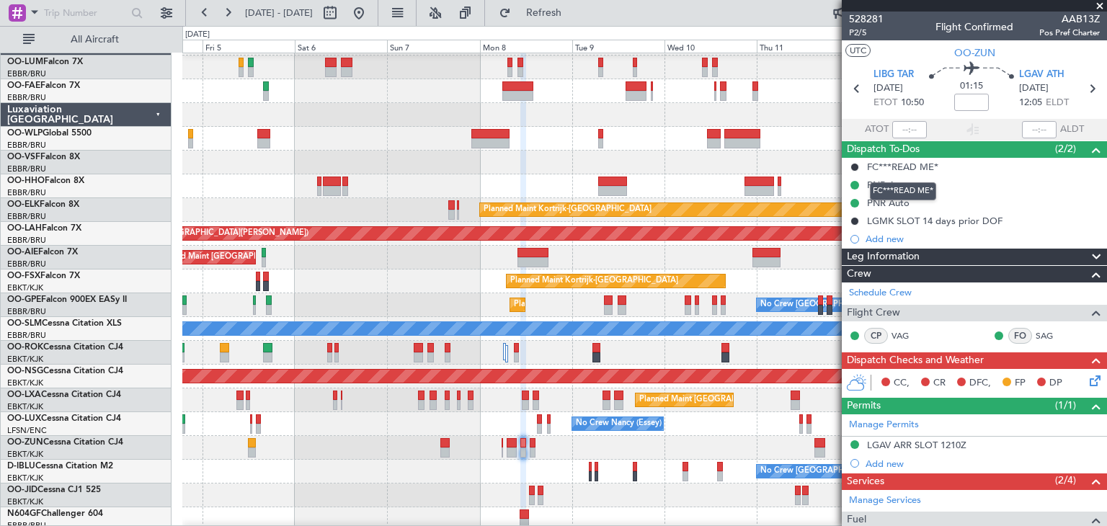
click at [905, 166] on div "FC***READ ME*" at bounding box center [902, 167] width 71 height 12
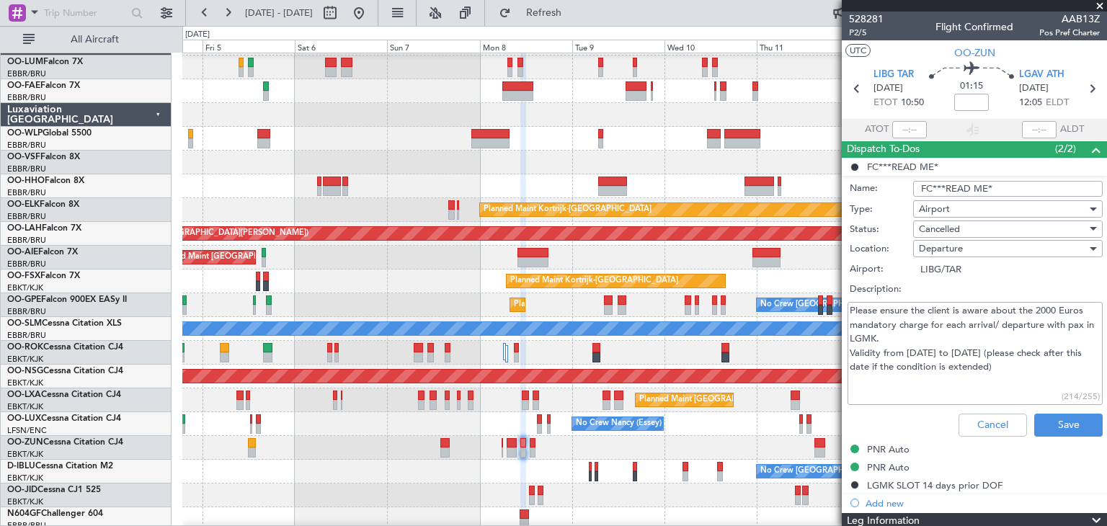
drag, startPoint x: 888, startPoint y: 335, endPoint x: 854, endPoint y: 335, distance: 33.9
click at [854, 335] on textarea "Please ensure the client is aware about the 2000 Euros mandatory charge for eac…" at bounding box center [975, 353] width 255 height 103
click at [911, 347] on textarea "Please ensure the client is aware about the 2000 Euros mandatory charge for eac…" at bounding box center [975, 353] width 255 height 103
drag, startPoint x: 882, startPoint y: 336, endPoint x: 849, endPoint y: 339, distance: 32.6
click at [849, 339] on textarea "Please ensure the client is aware about the 2000 Euros mandatory charge for eac…" at bounding box center [975, 353] width 255 height 103
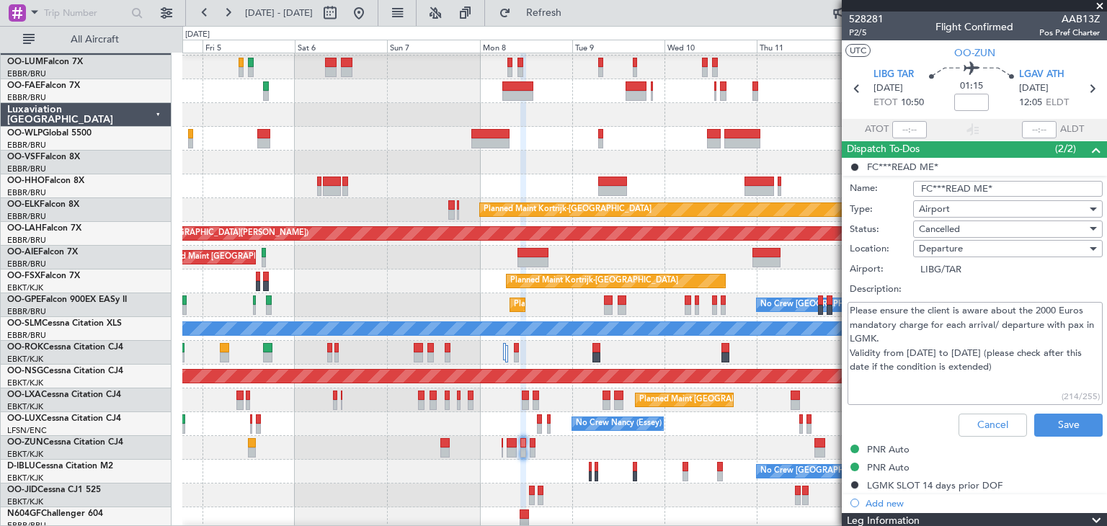
click at [877, 336] on textarea "Please ensure the client is aware about the 2000 Euros mandatory charge for eac…" at bounding box center [975, 353] width 255 height 103
drag, startPoint x: 885, startPoint y: 334, endPoint x: 851, endPoint y: 338, distance: 34.9
click at [851, 338] on textarea "Please ensure the client is aware about the 2000 Euros mandatory charge for eac…" at bounding box center [975, 353] width 255 height 103
click at [926, 356] on textarea "Please ensure the client is aware about the 2000 Euros mandatory charge for eac…" at bounding box center [975, 353] width 255 height 103
click at [979, 417] on button "Cancel" at bounding box center [993, 425] width 68 height 23
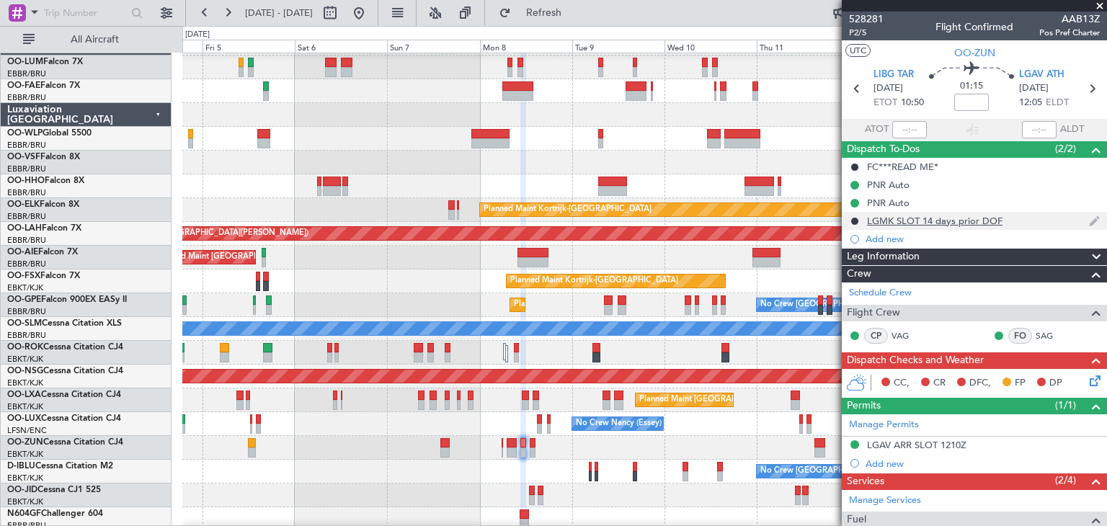
click at [908, 221] on div "LGMK SLOT 14 days prior DOF" at bounding box center [935, 221] width 136 height 12
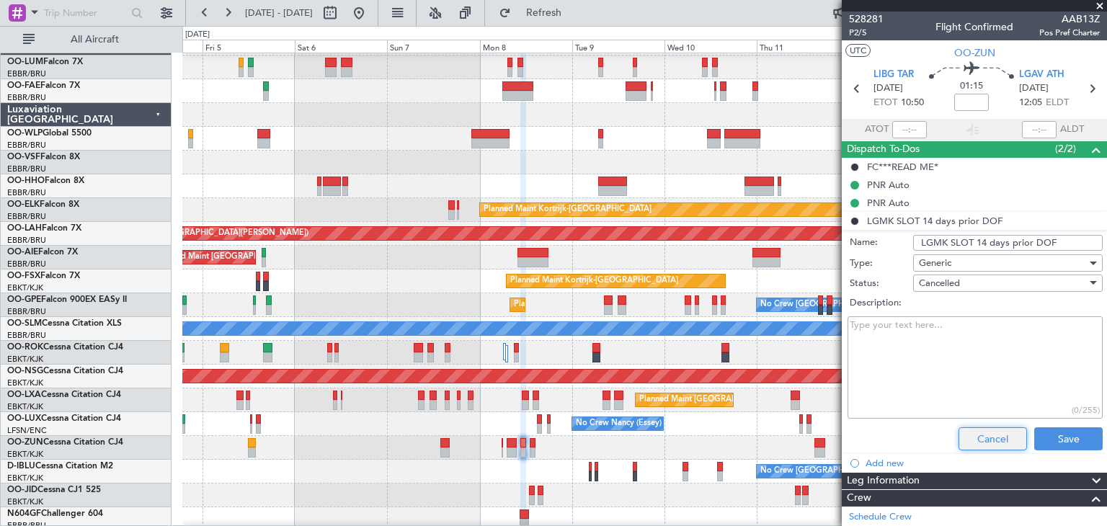
click at [977, 431] on button "Cancel" at bounding box center [993, 439] width 68 height 23
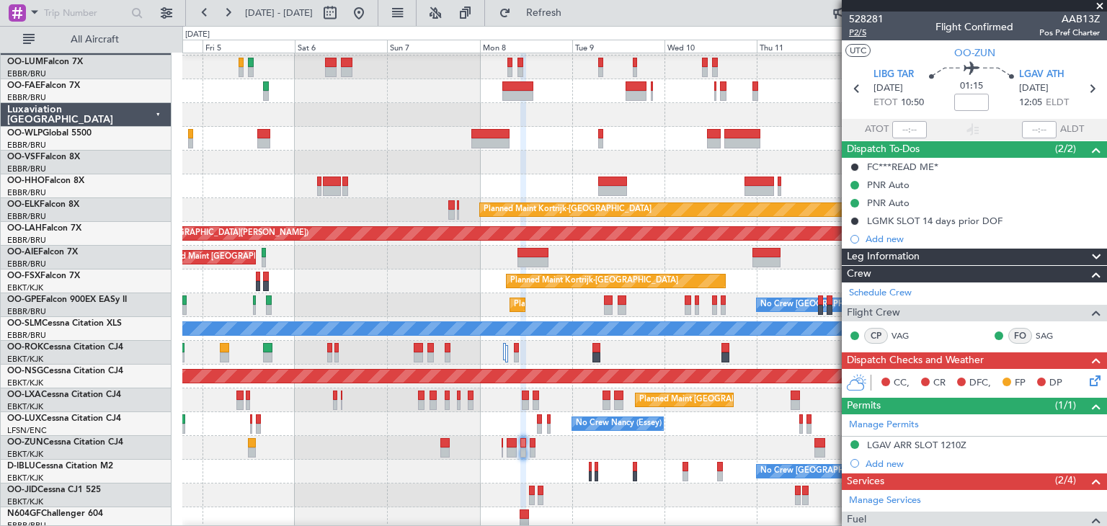
click at [867, 32] on span "P2/5" at bounding box center [866, 33] width 35 height 12
click at [575, 16] on span "Refresh" at bounding box center [544, 13] width 61 height 10
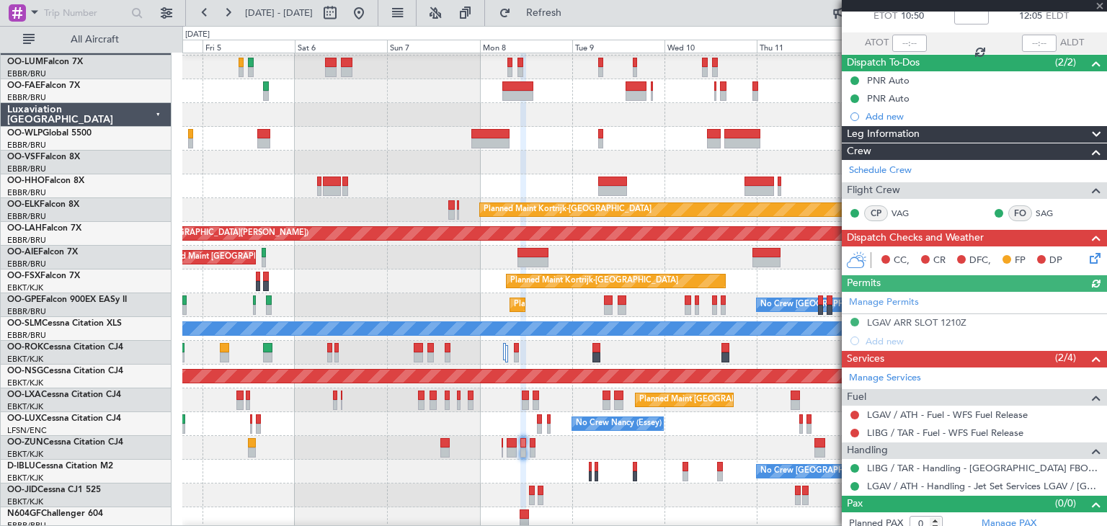
scroll to position [94, 0]
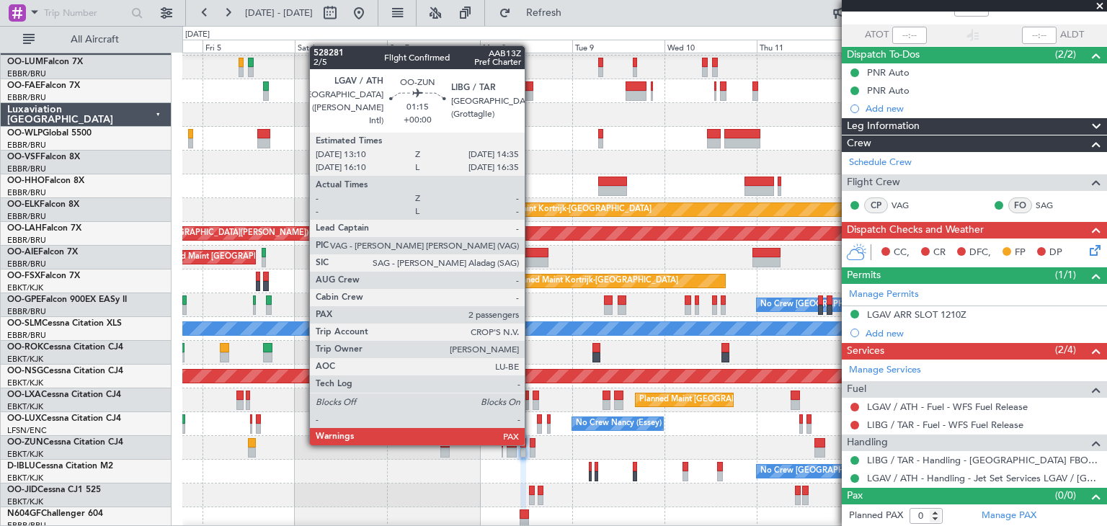
click at [531, 444] on div at bounding box center [533, 443] width 6 height 10
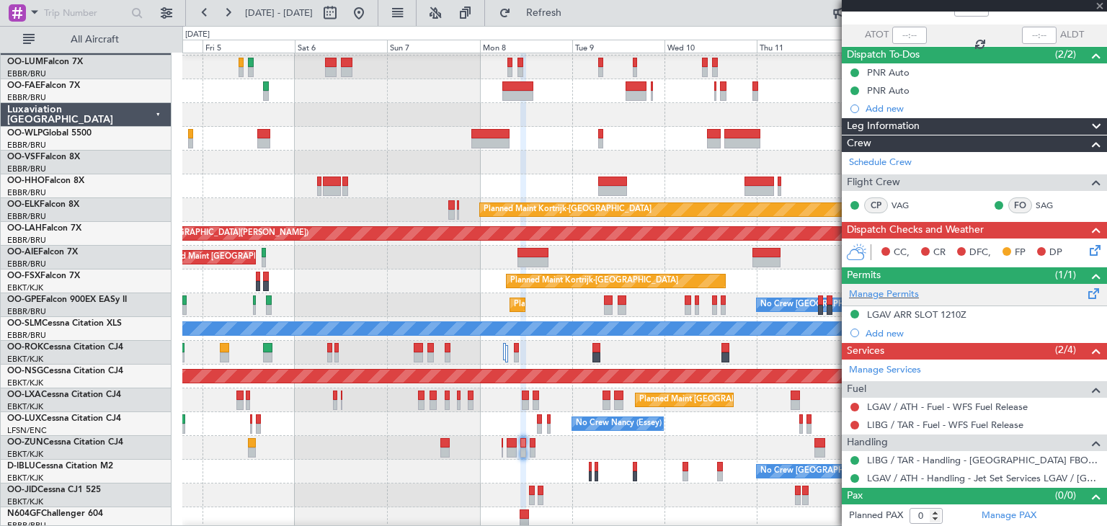
type input "4"
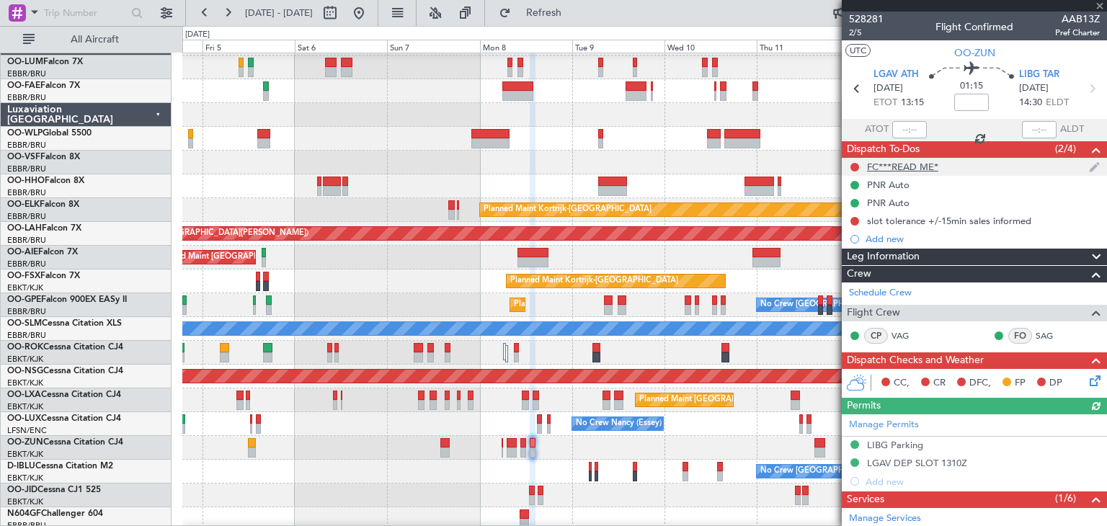
click at [897, 167] on div "FC***READ ME*" at bounding box center [902, 167] width 71 height 12
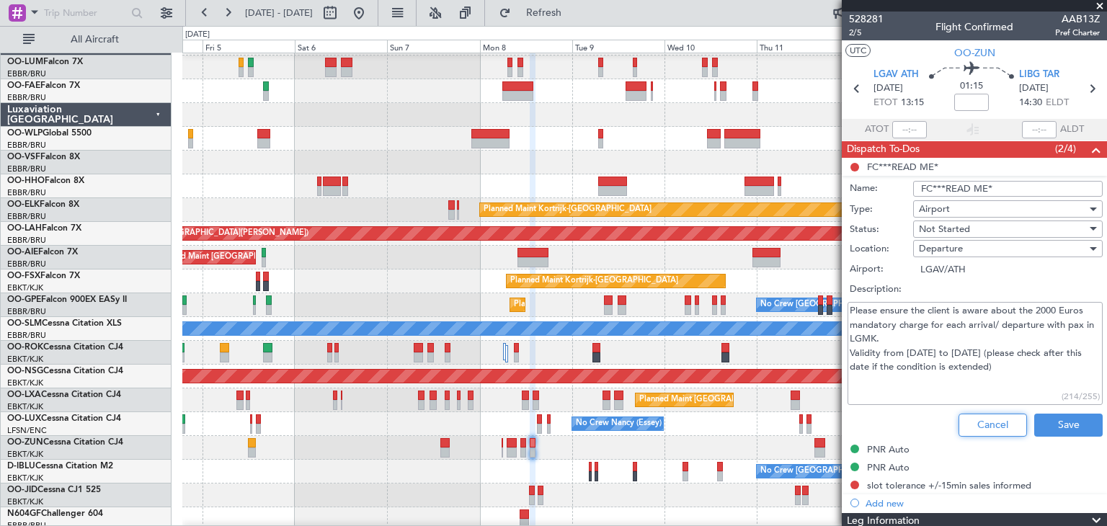
click at [998, 429] on button "Cancel" at bounding box center [993, 425] width 68 height 23
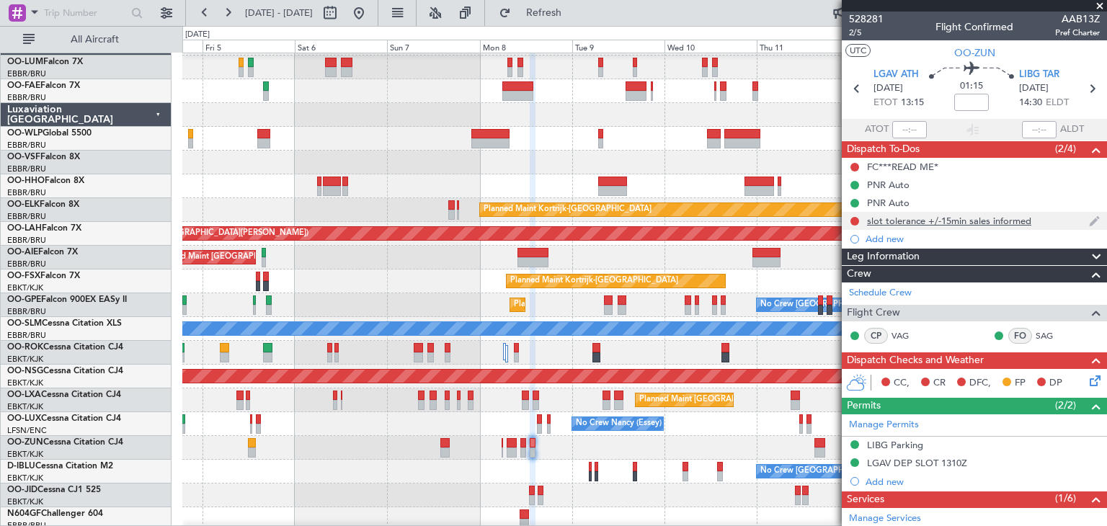
click at [929, 218] on div "slot tolerance +/-15min sales informed" at bounding box center [949, 221] width 164 height 12
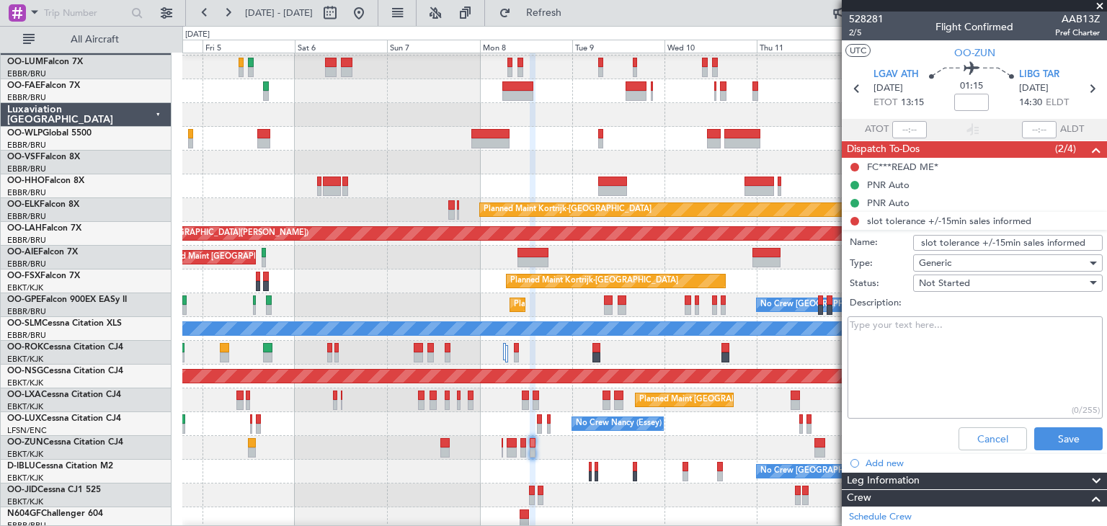
click at [999, 241] on input "slot tolerance +/-15min sales informed" at bounding box center [1008, 243] width 190 height 16
click at [919, 243] on input "slot tolerance +/-15min sales informed" at bounding box center [1008, 243] width 190 height 16
drag, startPoint x: 1001, startPoint y: 239, endPoint x: 993, endPoint y: 242, distance: 9.1
click at [993, 242] on input "slot tolerance +/-15min sales informed" at bounding box center [1008, 243] width 190 height 16
click at [1000, 241] on input "slot tolerance +/-15min sales informed" at bounding box center [1008, 243] width 190 height 16
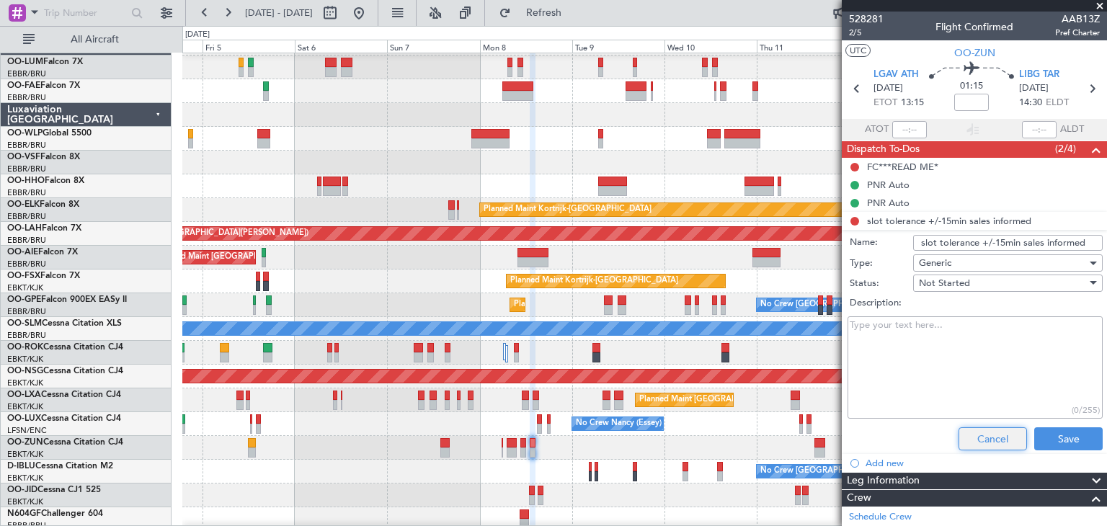
click at [981, 435] on button "Cancel" at bounding box center [993, 439] width 68 height 23
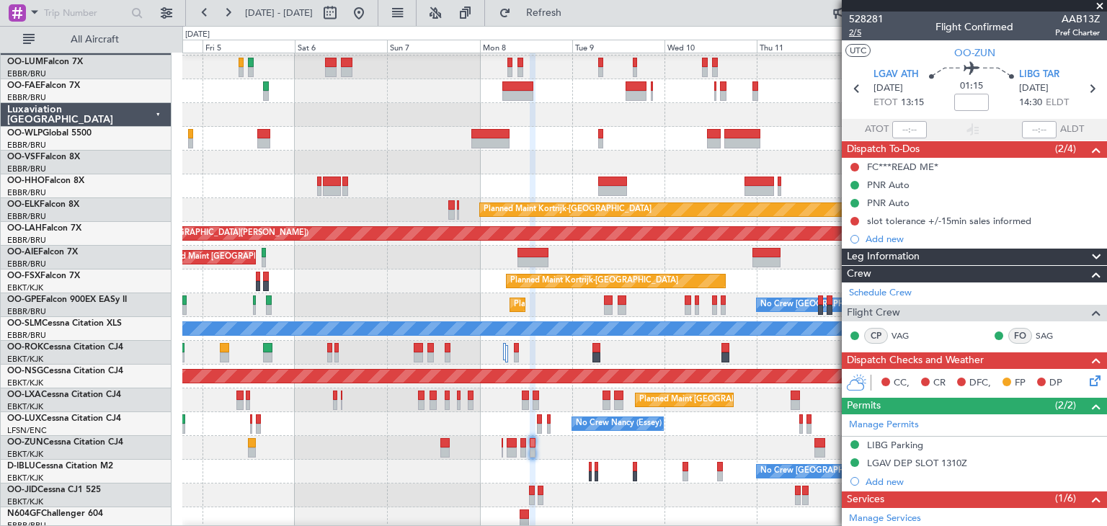
click at [857, 35] on span "2/5" at bounding box center [866, 33] width 35 height 12
click at [927, 218] on div "slot tolerance +/-15min sales informed" at bounding box center [949, 221] width 164 height 12
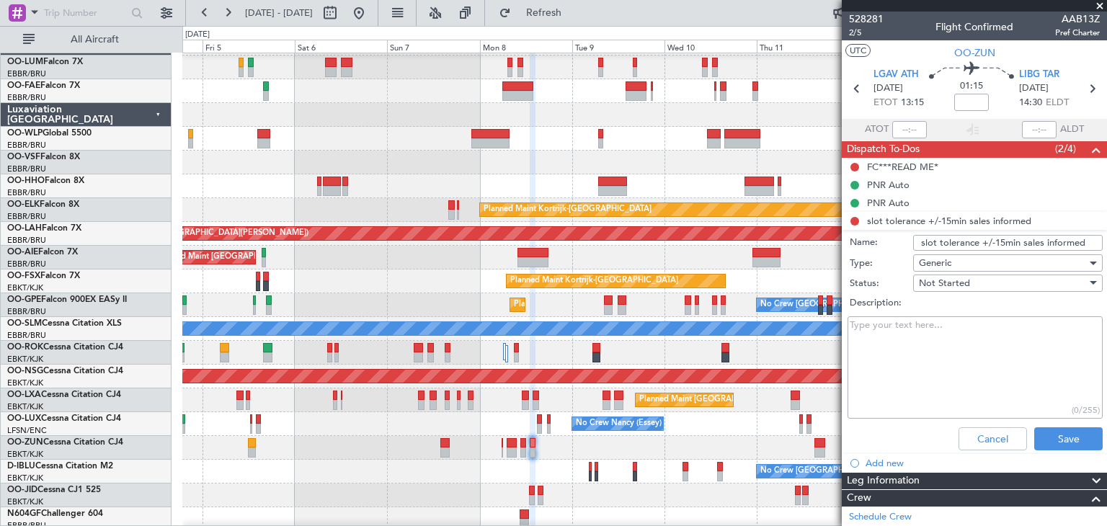
click at [955, 260] on div "Generic" at bounding box center [1003, 263] width 168 height 22
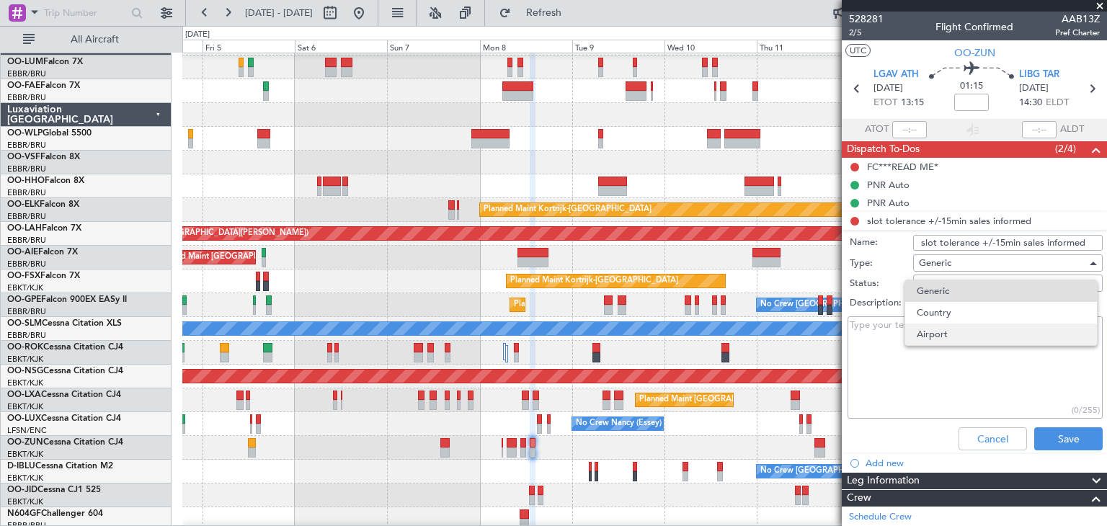
click at [963, 327] on span "Airport" at bounding box center [1001, 335] width 169 height 22
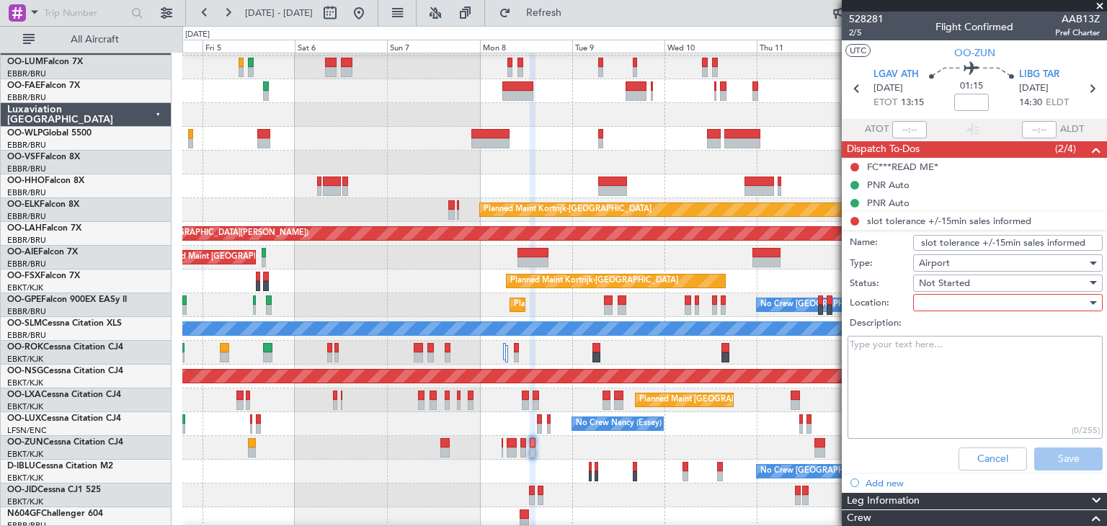
click at [955, 283] on span "Not Started" at bounding box center [944, 283] width 51 height 13
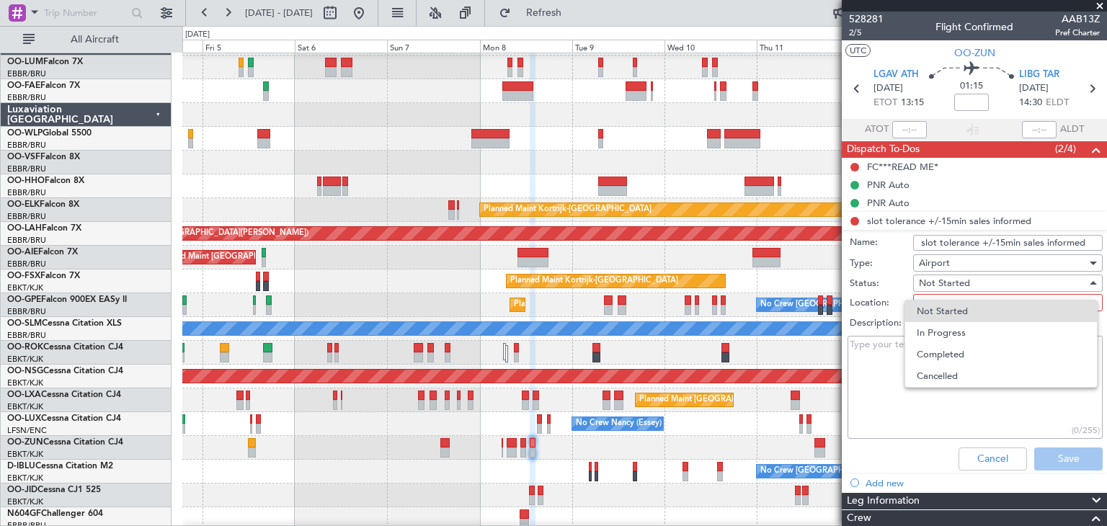
click at [884, 316] on div at bounding box center [553, 263] width 1107 height 526
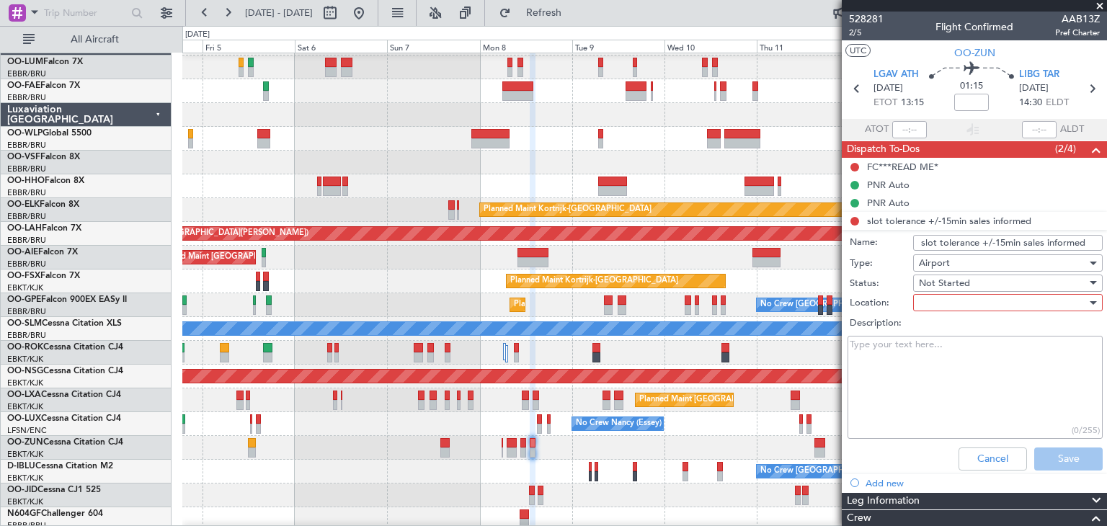
click at [942, 306] on div at bounding box center [1003, 303] width 168 height 22
click at [945, 348] on span "Departure" at bounding box center [1001, 353] width 169 height 22
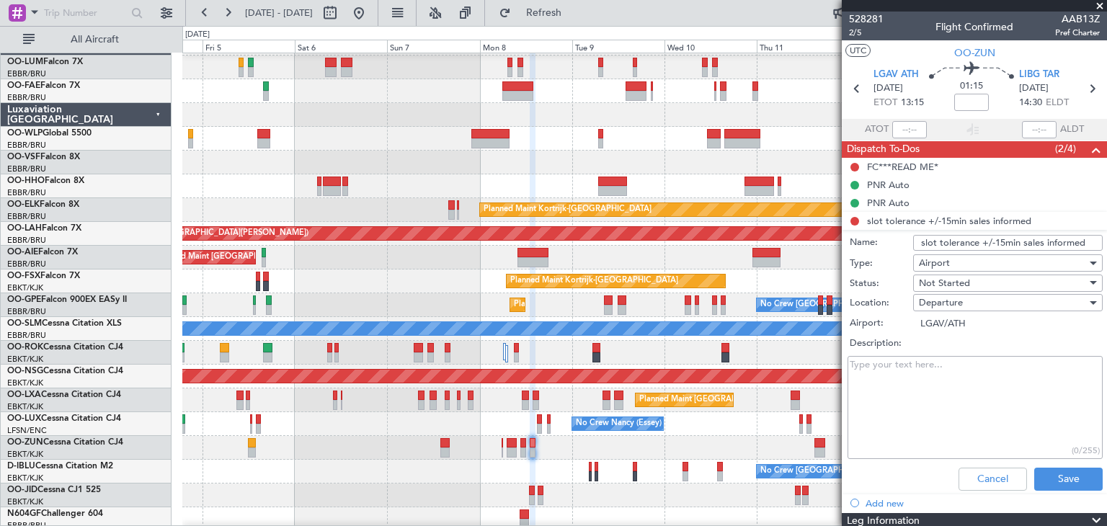
click at [923, 378] on textarea "Description:" at bounding box center [975, 407] width 255 height 103
click at [1000, 240] on input "slot tolerance +/-15min sales informed" at bounding box center [1008, 243] width 190 height 16
click at [916, 242] on input "slot tolerance +/-20min sales informed" at bounding box center [1008, 243] width 190 height 16
drag, startPoint x: 1046, startPoint y: 239, endPoint x: 1107, endPoint y: 251, distance: 61.7
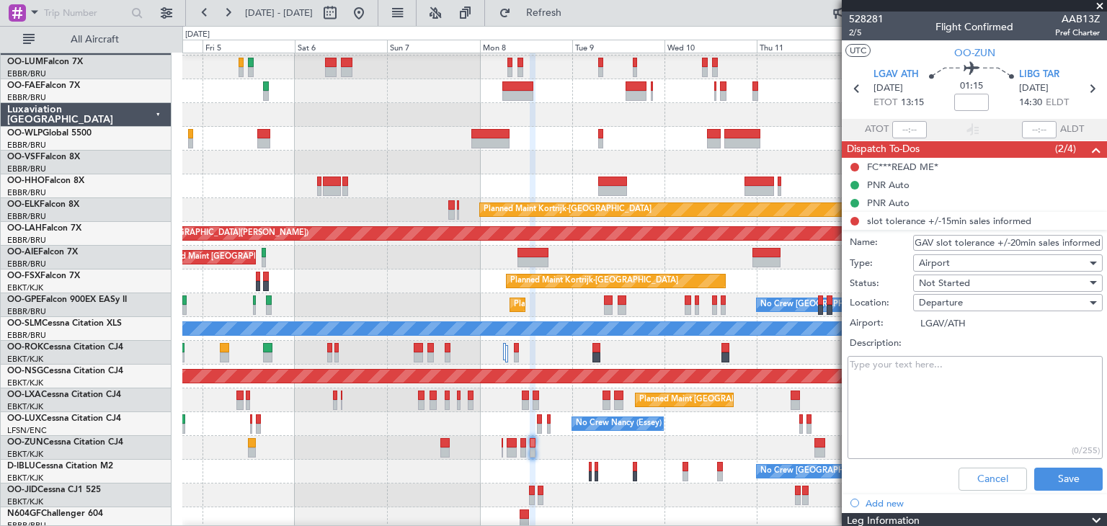
click at [1107, 251] on article "528281 2/5 Flight Confirmed AAB13Z Pref Charter UTC OO-ZUN LGAV ATH [DATE] ETOT…" at bounding box center [974, 269] width 265 height 515
type input "LGAV slot tolerance +/-20min"
click at [1066, 479] on button "Save" at bounding box center [1069, 479] width 68 height 23
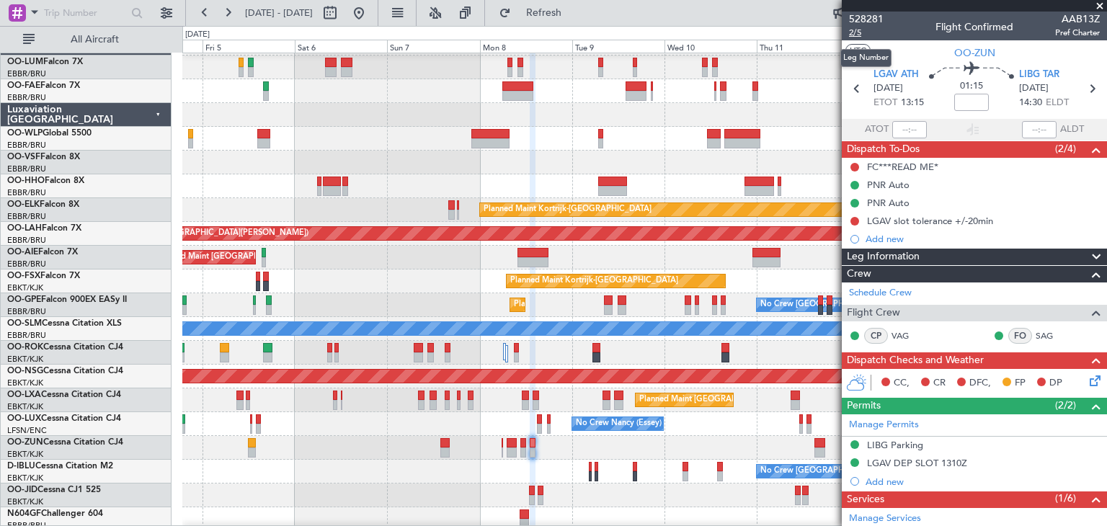
click at [857, 31] on span "2/5" at bounding box center [866, 33] width 35 height 12
click at [575, 14] on span "Refresh" at bounding box center [544, 13] width 61 height 10
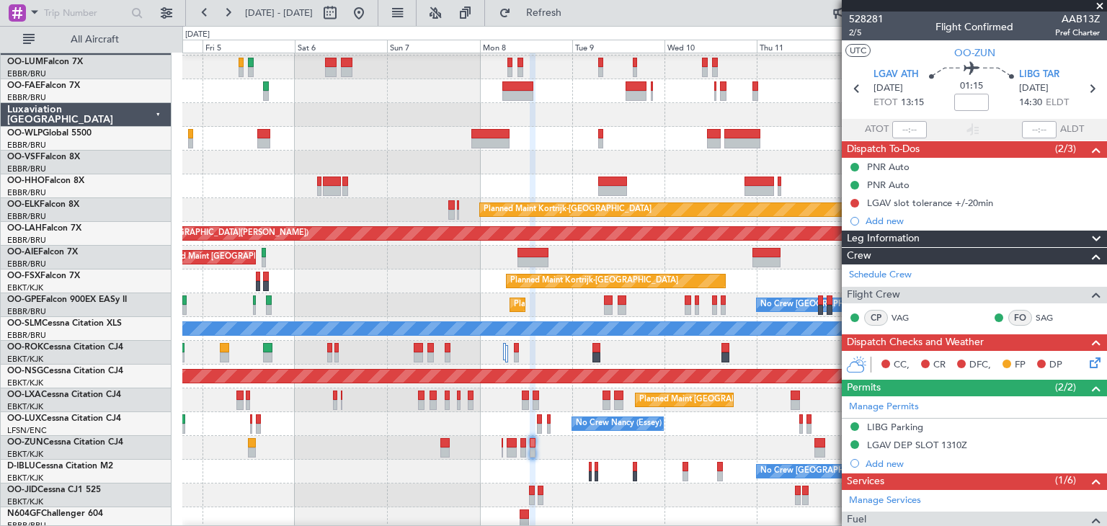
scroll to position [284, 0]
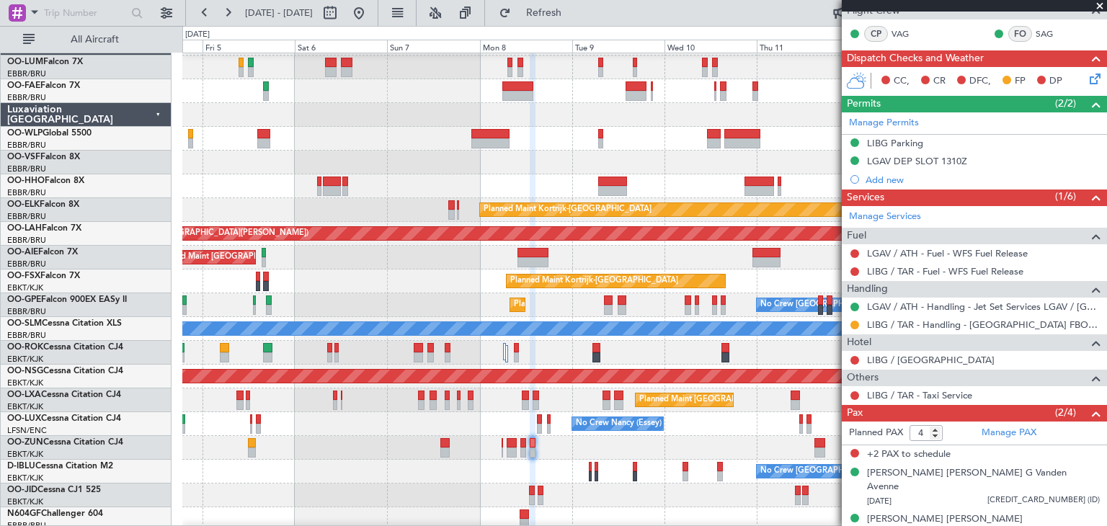
click at [406, 399] on div "Planned Maint [GEOGRAPHIC_DATA] ([GEOGRAPHIC_DATA] National)" at bounding box center [644, 401] width 924 height 24
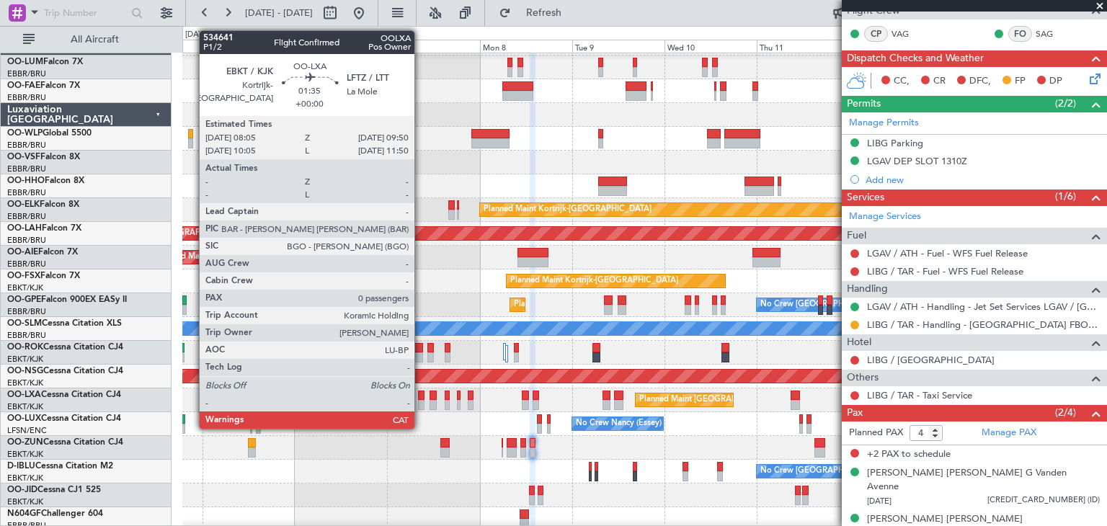
click at [421, 394] on div at bounding box center [421, 396] width 7 height 10
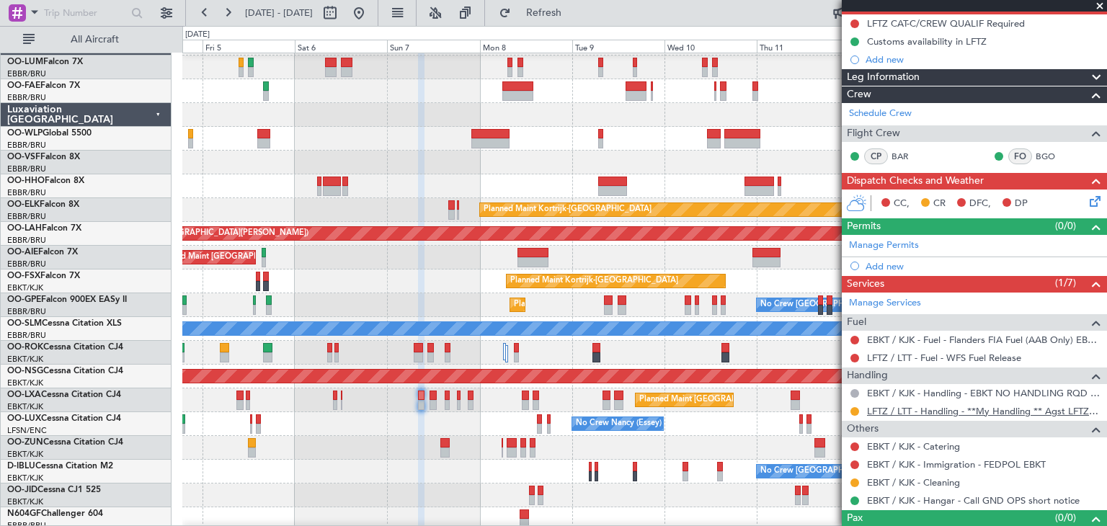
scroll to position [166, 0]
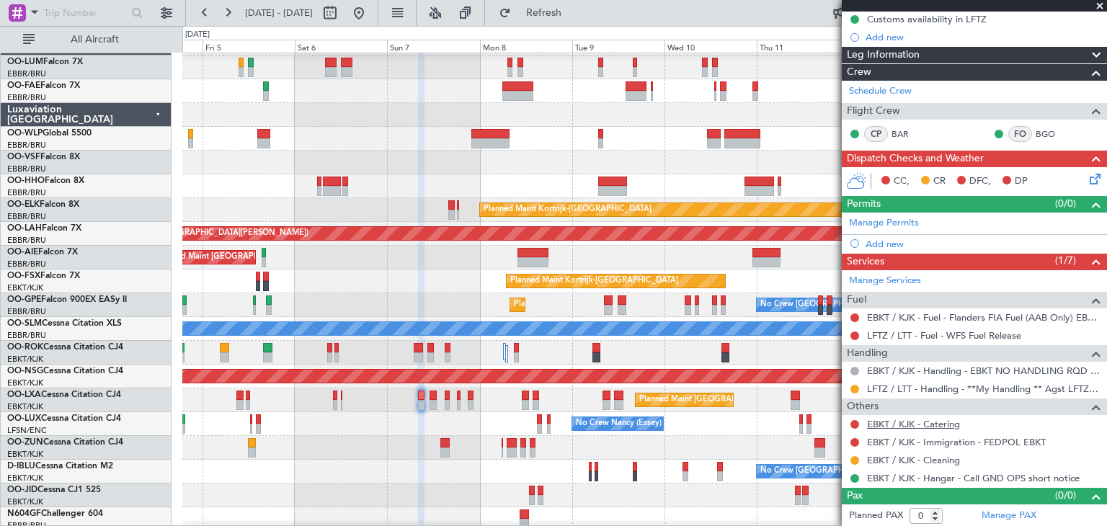
click at [928, 420] on link "EBKT / KJK - Catering" at bounding box center [913, 424] width 93 height 12
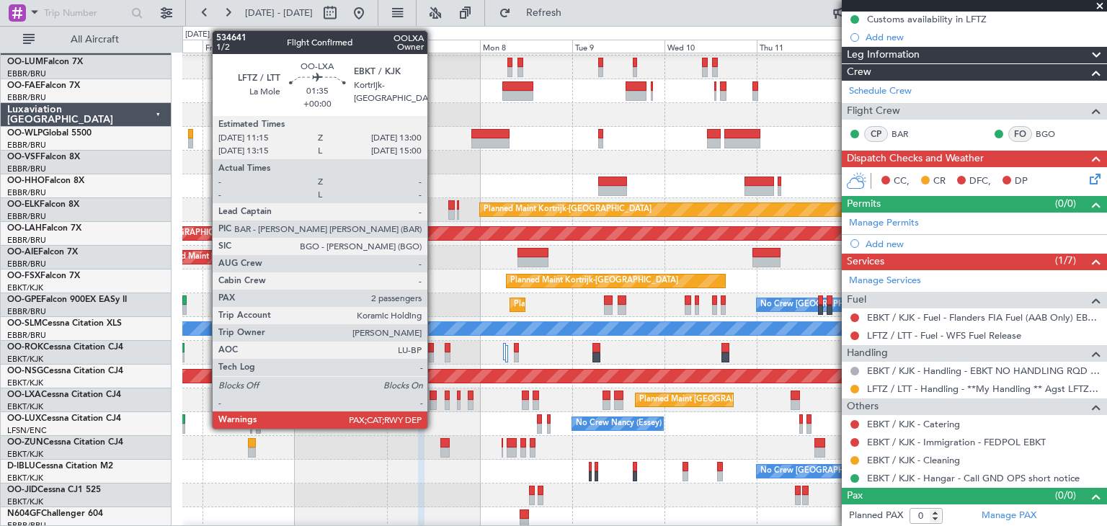
click at [435, 393] on div at bounding box center [433, 396] width 7 height 10
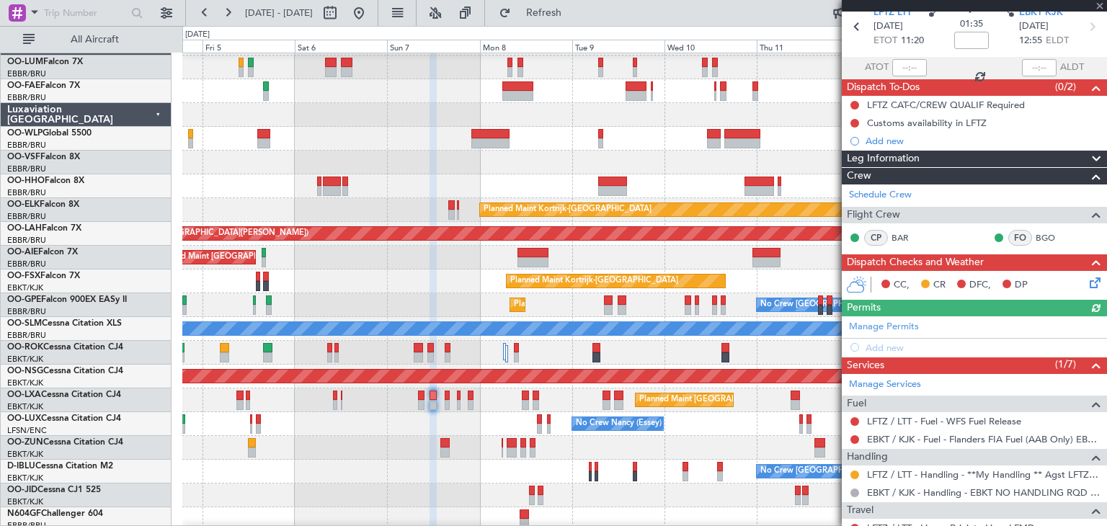
scroll to position [201, 0]
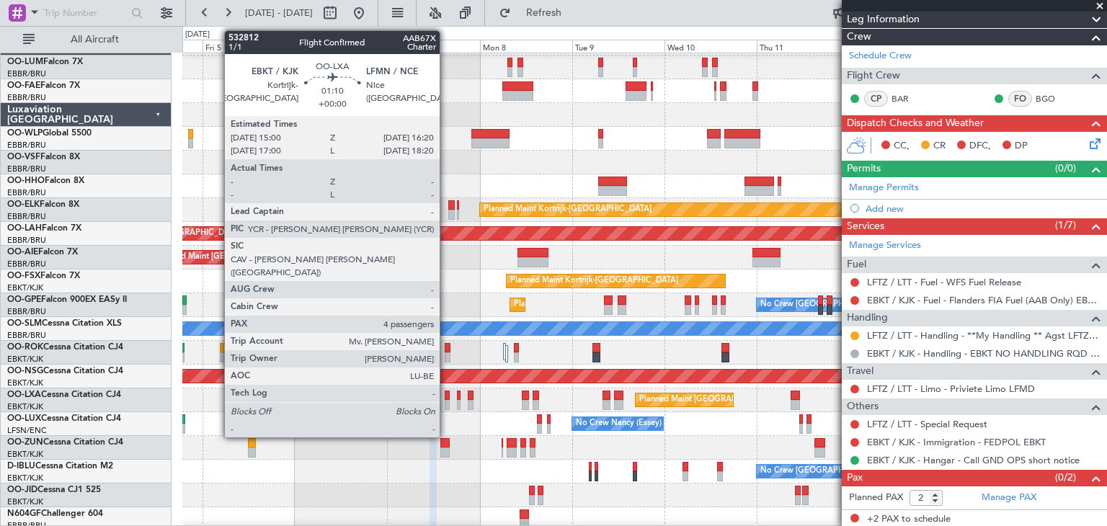
click at [446, 396] on div at bounding box center [448, 396] width 6 height 10
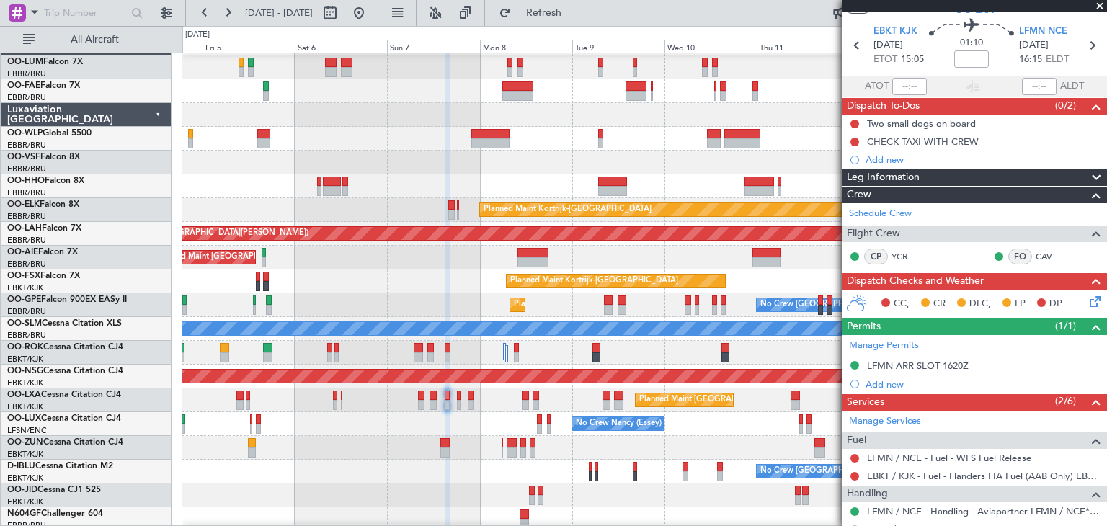
scroll to position [0, 0]
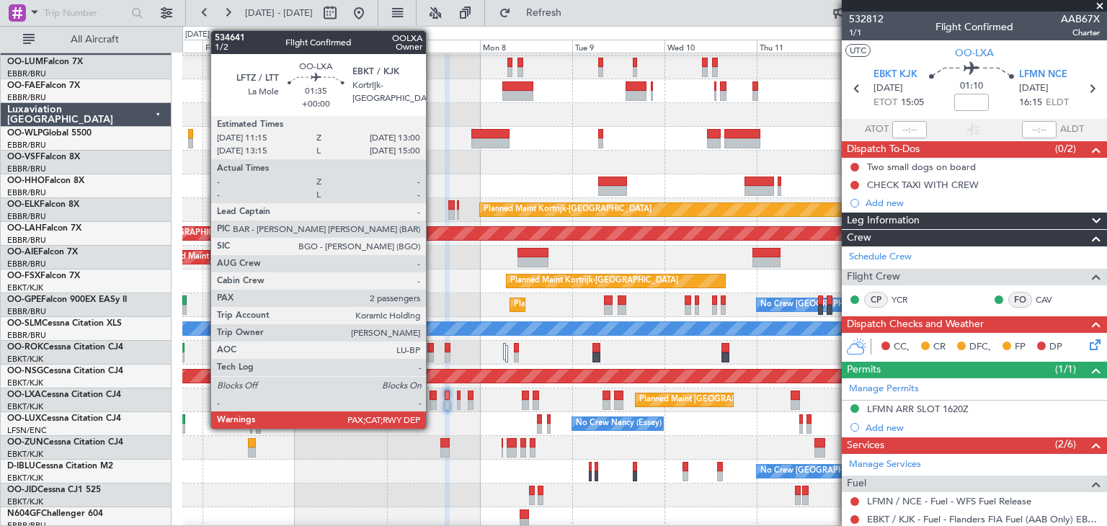
click at [433, 394] on div at bounding box center [433, 396] width 7 height 10
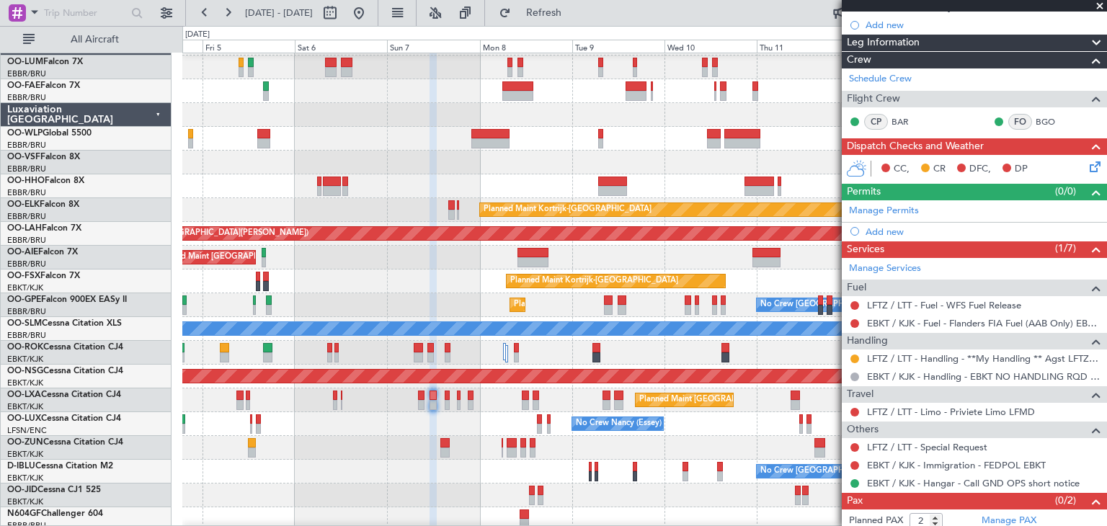
scroll to position [201, 0]
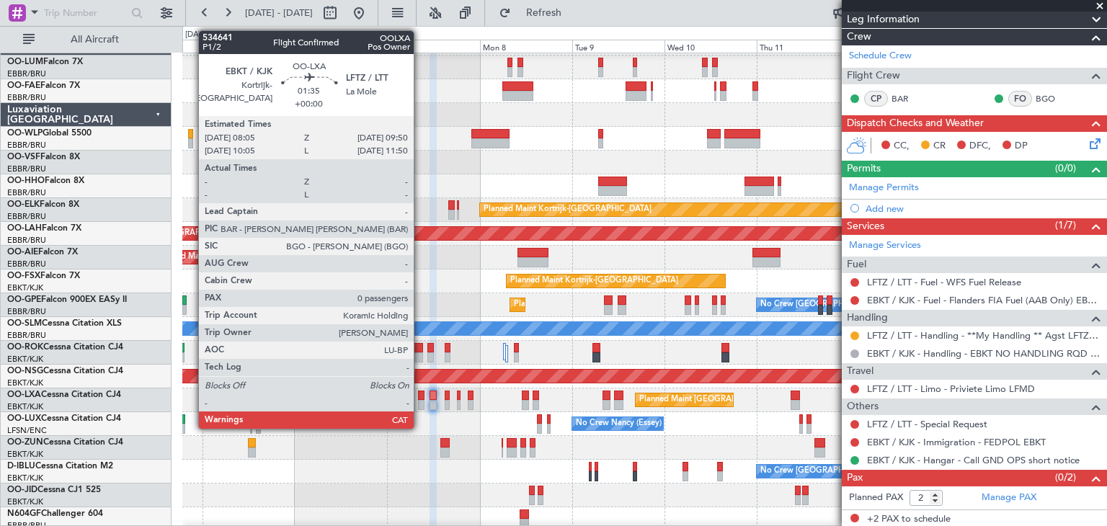
click at [420, 398] on div at bounding box center [421, 396] width 7 height 10
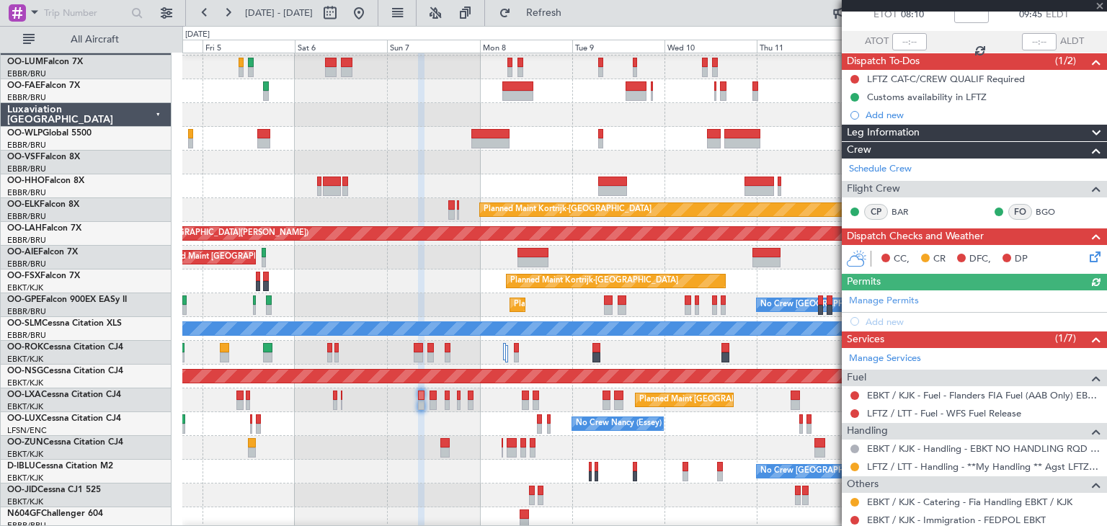
scroll to position [166, 0]
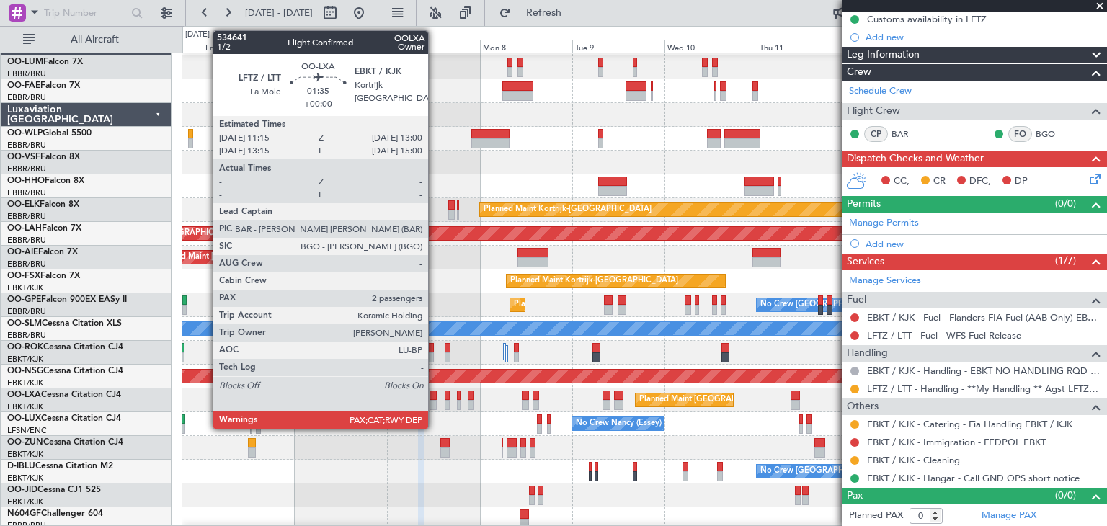
click at [435, 394] on div at bounding box center [433, 396] width 7 height 10
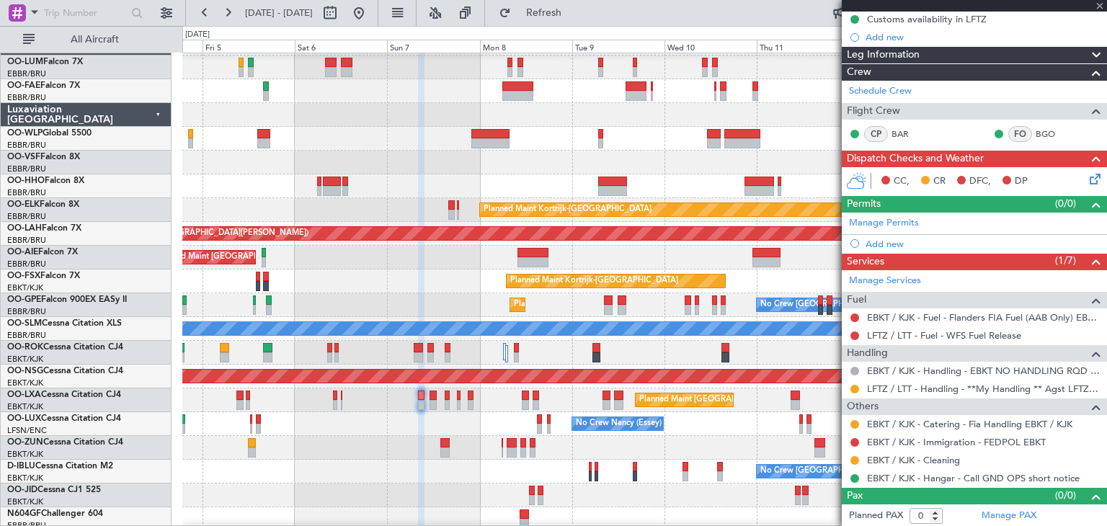
type input "2"
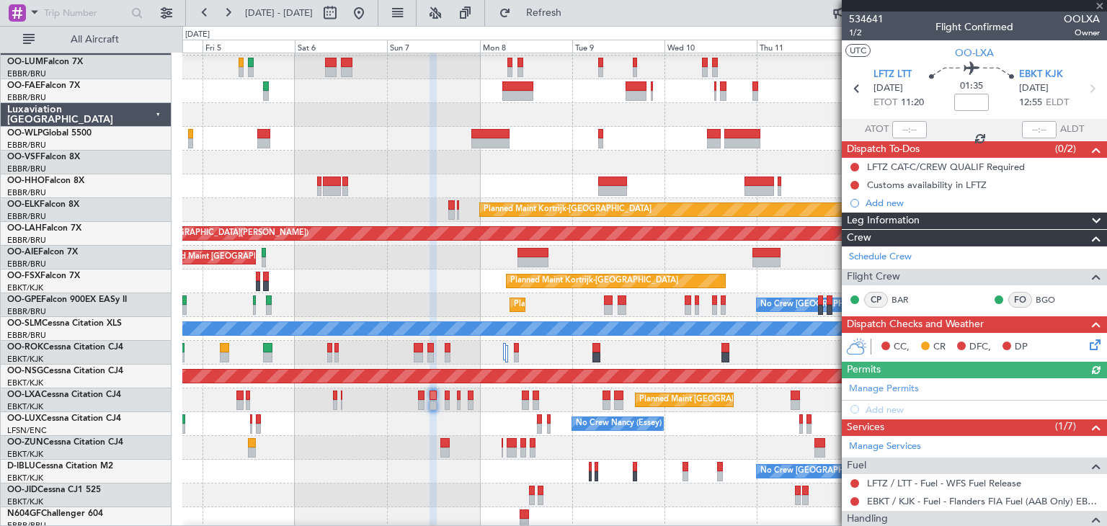
scroll to position [201, 0]
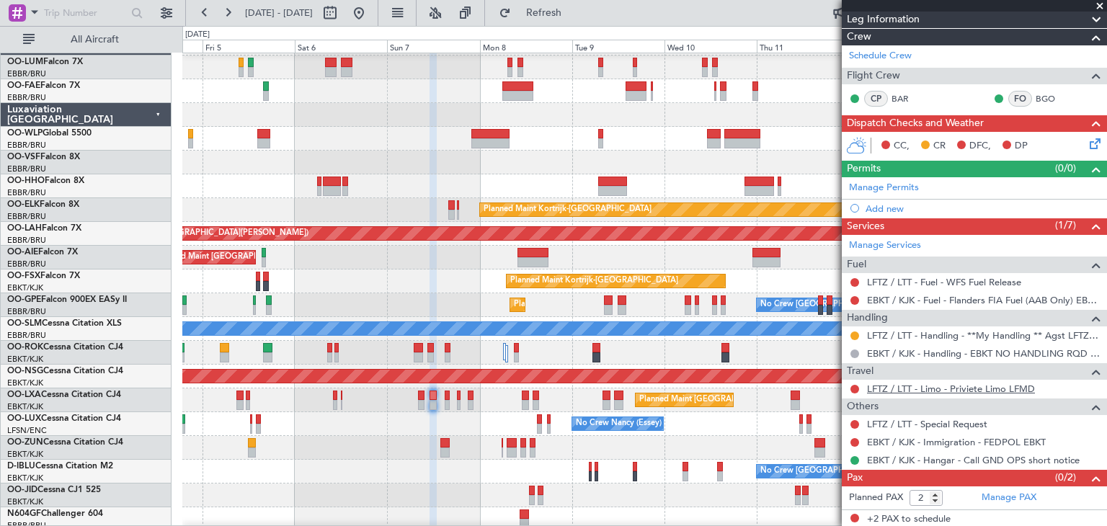
click at [920, 387] on link "LFTZ / LTT - Limo - Priviete Limo LFMD" at bounding box center [951, 389] width 168 height 12
click at [937, 422] on mat-tooltip-component "Incomplete" at bounding box center [970, 432] width 66 height 38
click at [908, 418] on link "LFTZ / LTT - Special Request" at bounding box center [927, 424] width 120 height 12
click at [902, 385] on link "LFTZ / LTT - Limo - Priviete Limo LFMD" at bounding box center [951, 389] width 168 height 12
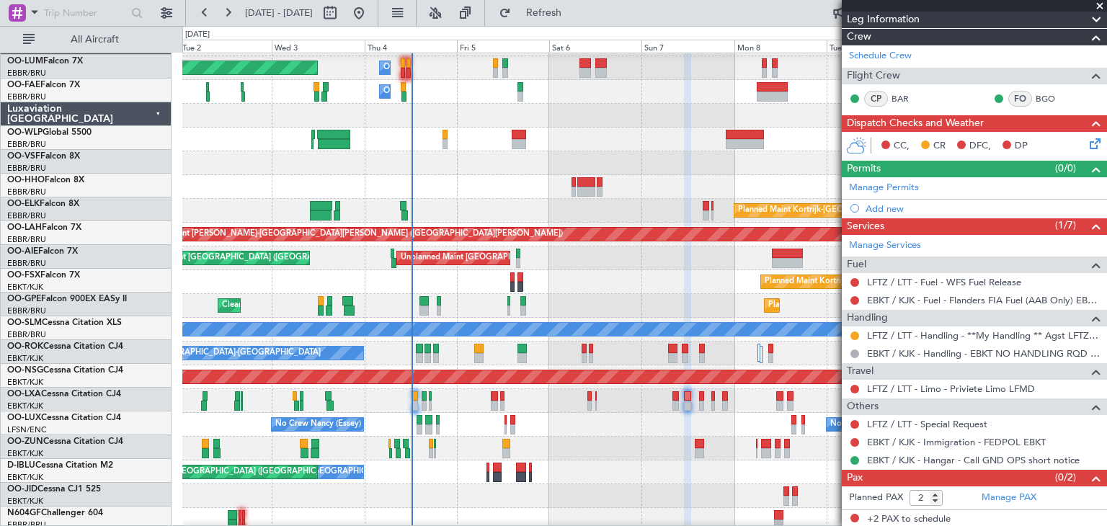
scroll to position [16, 0]
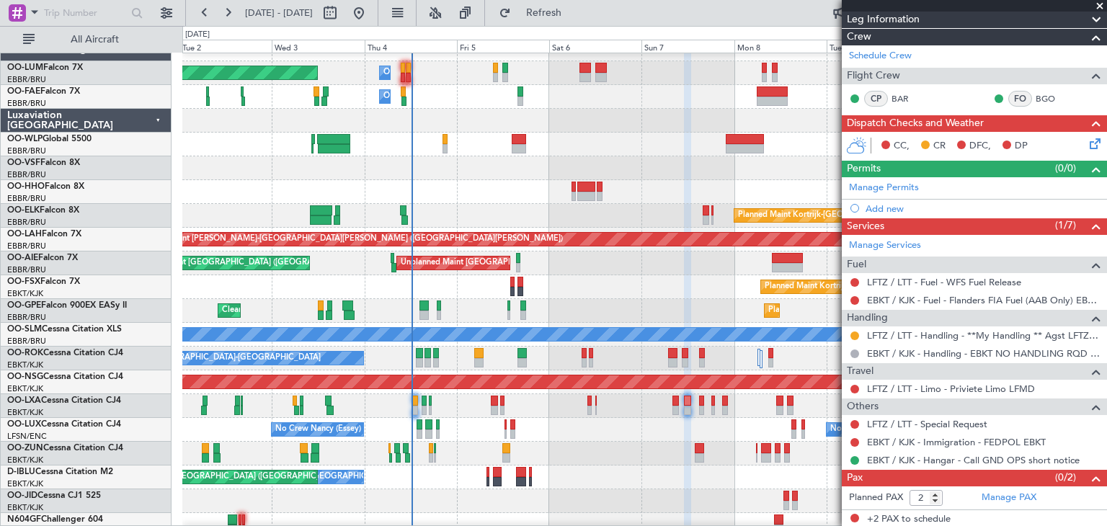
click at [565, 425] on div "No Crew [PERSON_NAME] ([PERSON_NAME]) No Crew [PERSON_NAME] ([PERSON_NAME]) No …" at bounding box center [644, 430] width 924 height 24
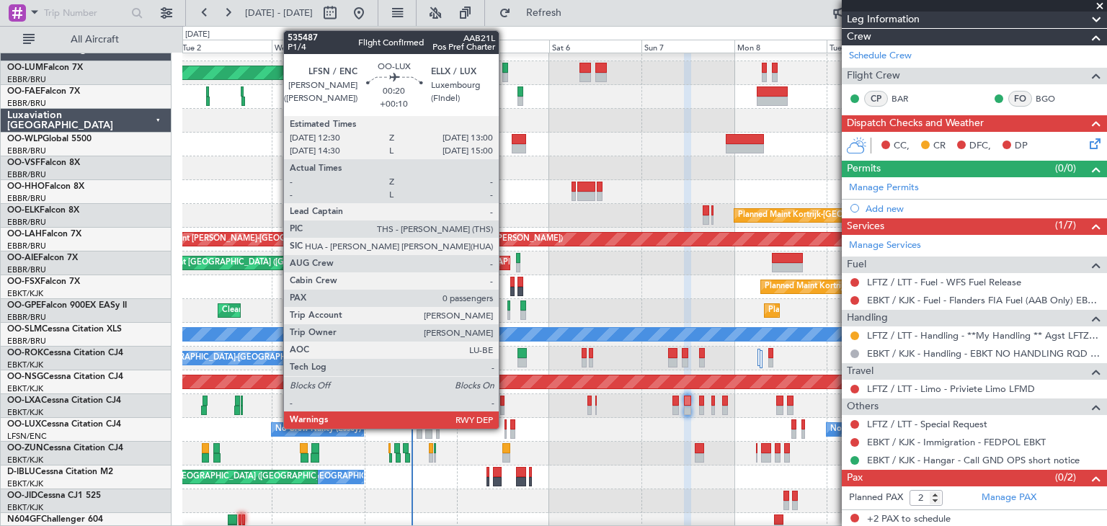
click at [505, 426] on div at bounding box center [506, 425] width 2 height 10
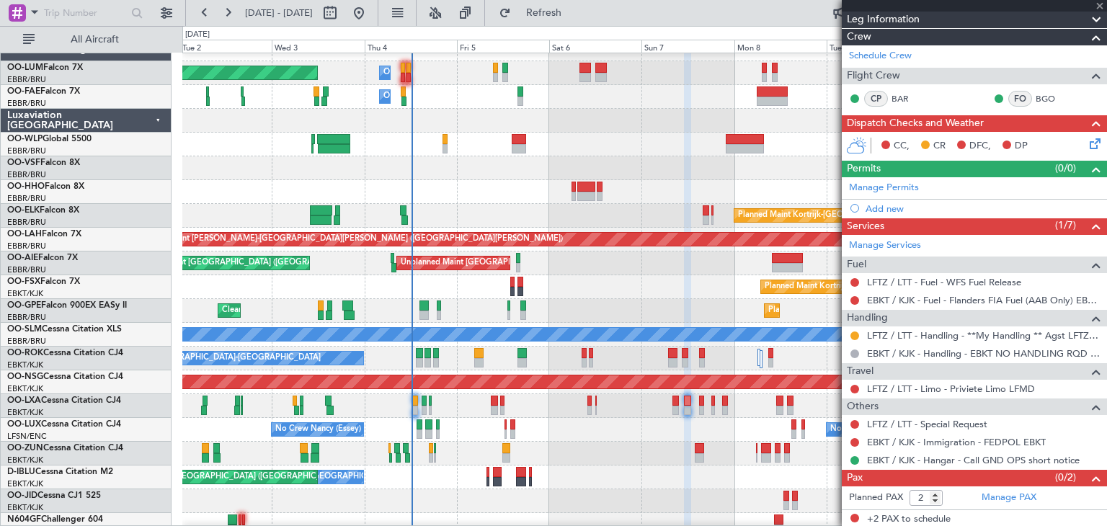
type input "+00:10"
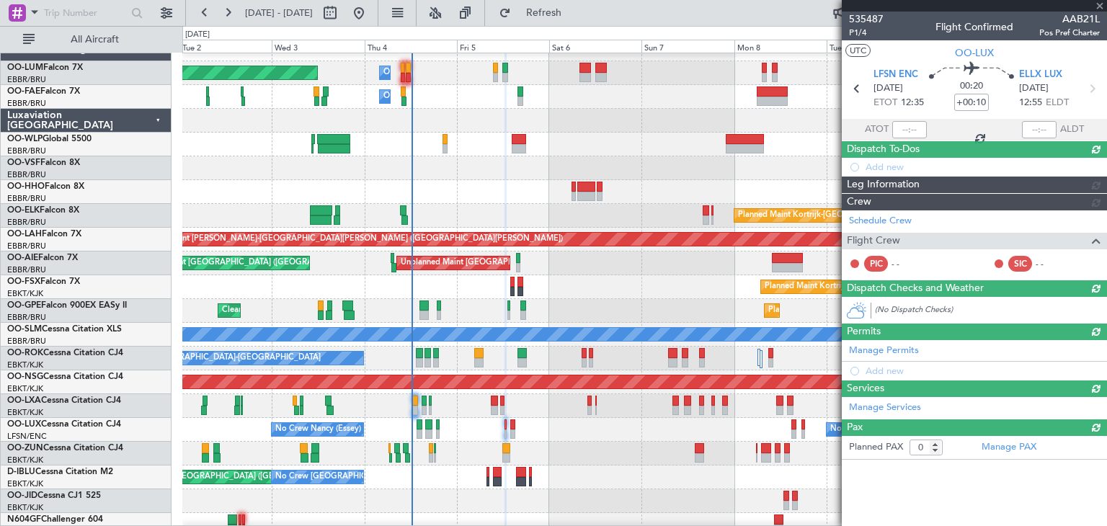
scroll to position [0, 0]
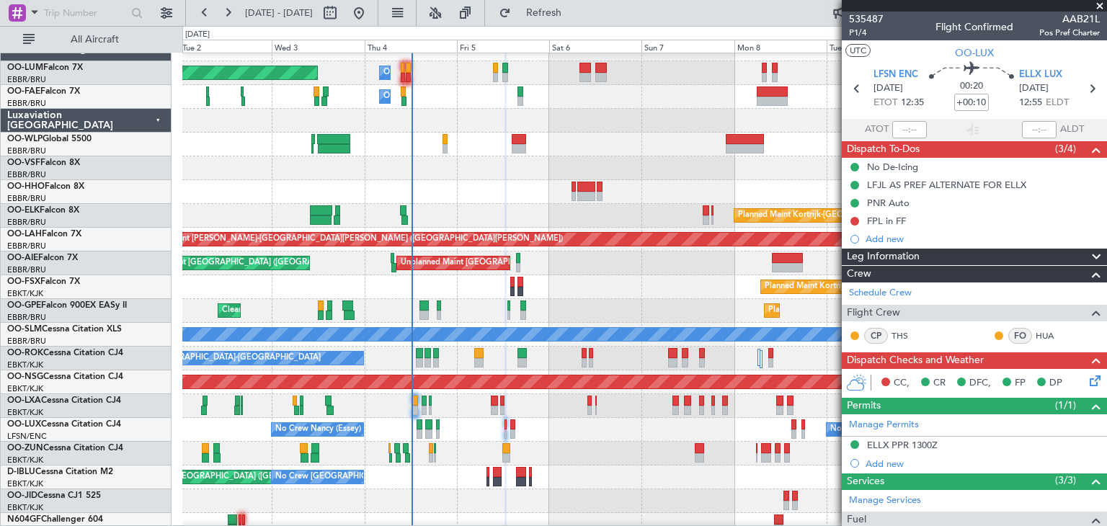
click at [1087, 376] on icon at bounding box center [1093, 379] width 12 height 12
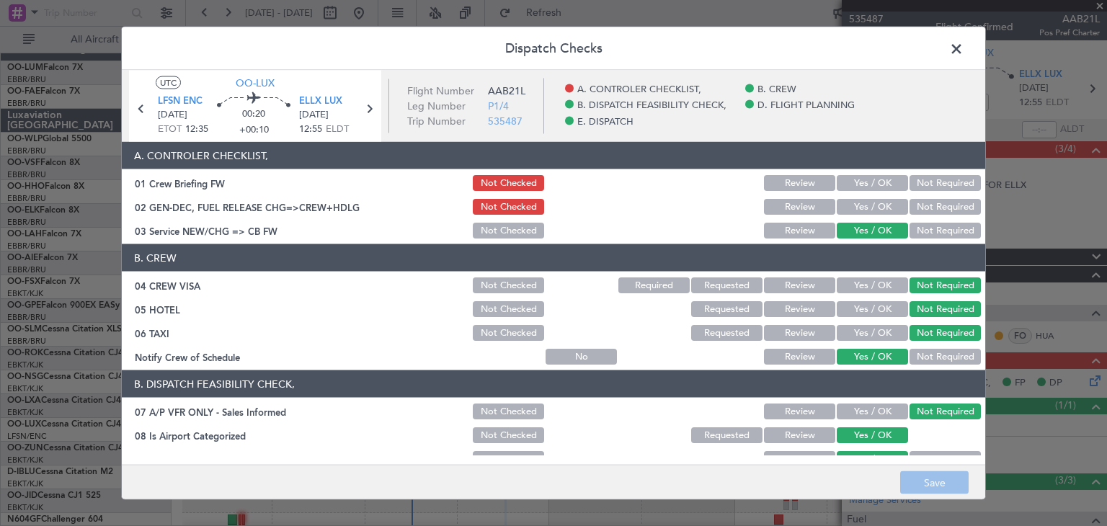
click at [964, 50] on span at bounding box center [964, 52] width 0 height 29
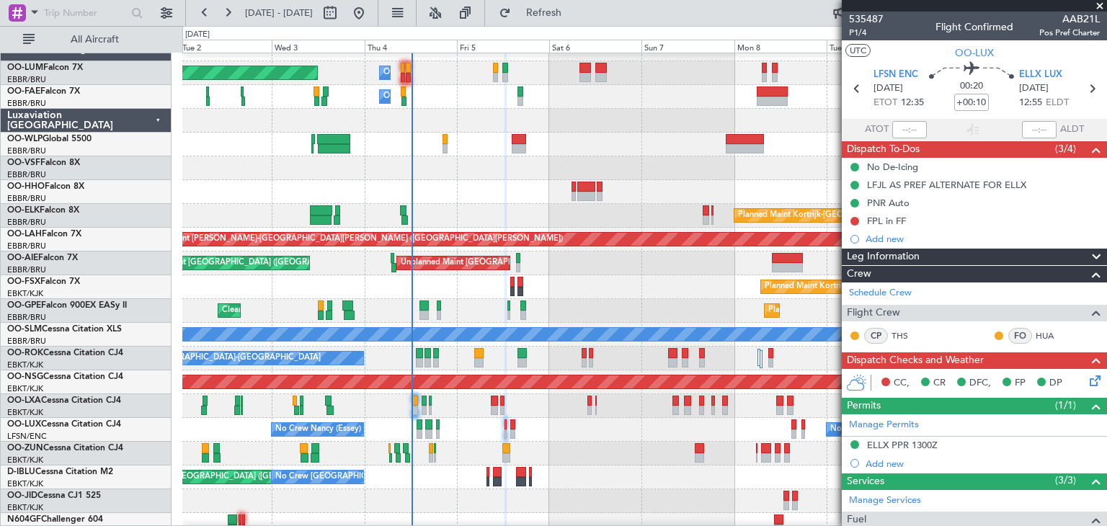
click at [1087, 376] on icon at bounding box center [1093, 379] width 12 height 12
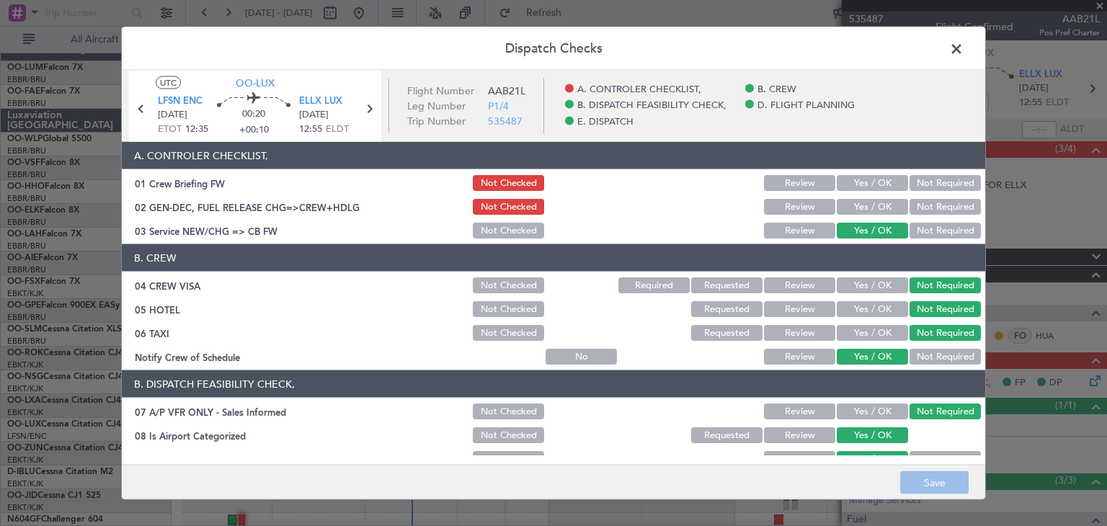
click at [848, 182] on button "Yes / OK" at bounding box center [872, 183] width 71 height 16
click at [936, 487] on button "Save" at bounding box center [935, 483] width 68 height 23
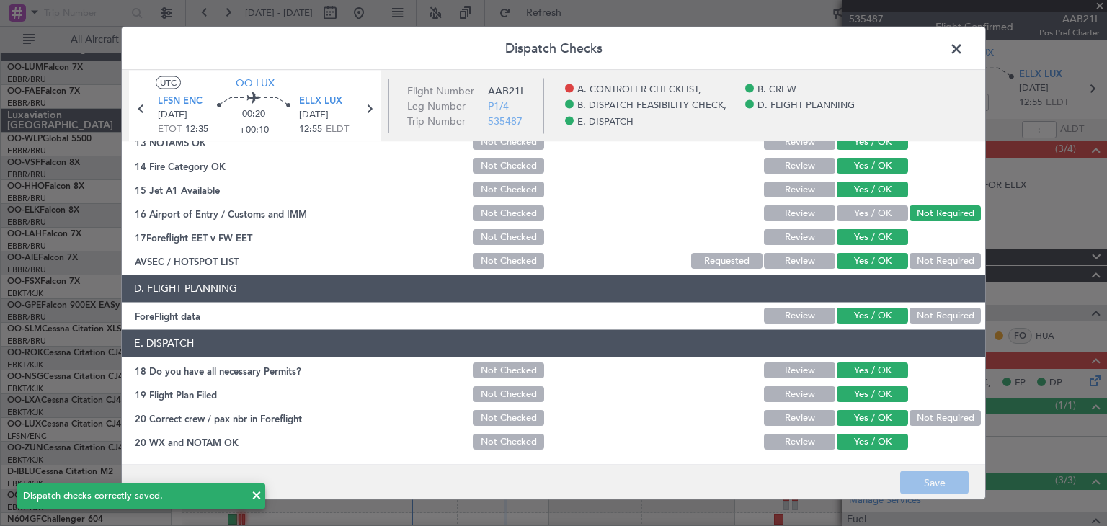
scroll to position [412, 0]
click at [964, 49] on span at bounding box center [964, 52] width 0 height 29
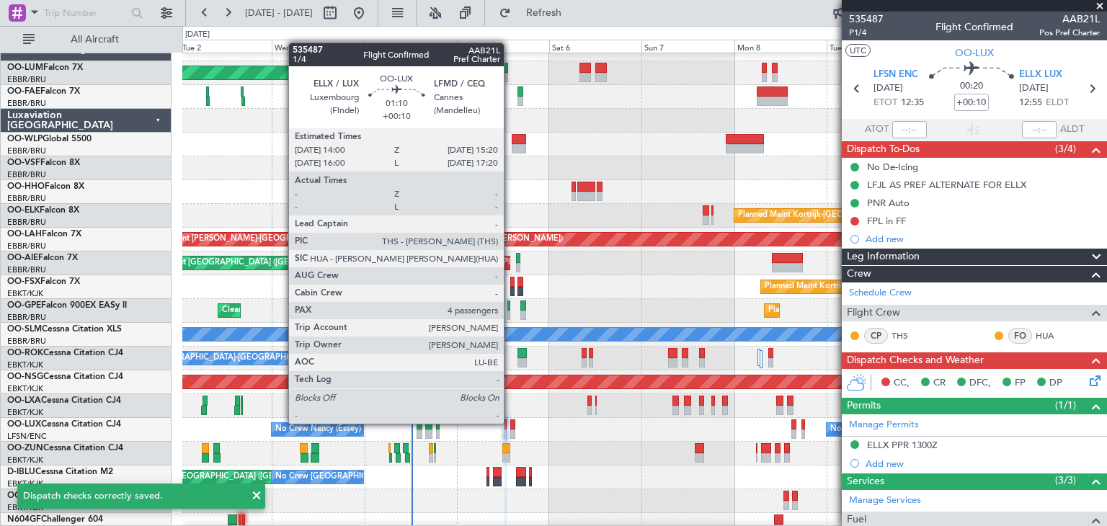
click at [510, 422] on div at bounding box center [513, 425] width 6 height 10
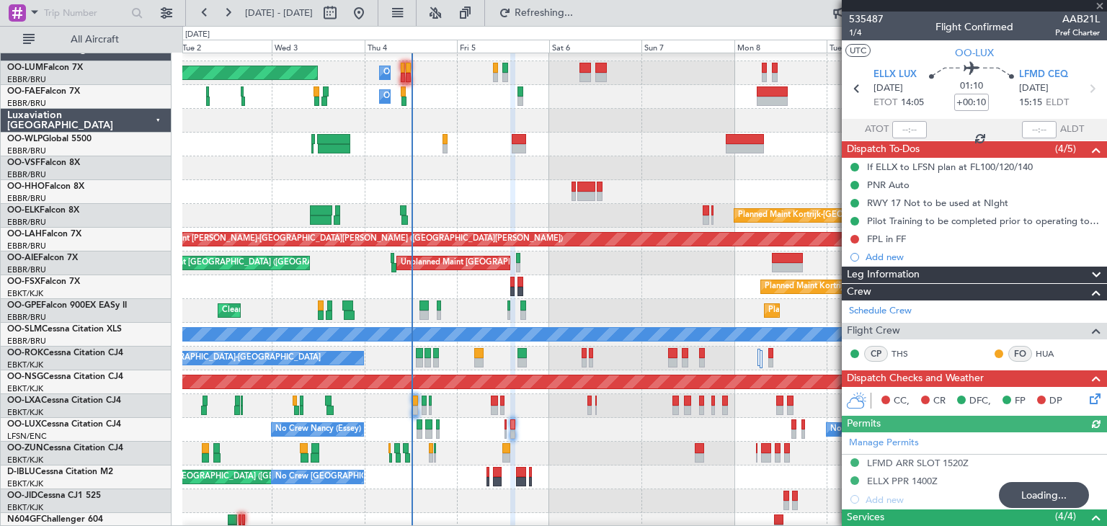
click at [1088, 396] on icon at bounding box center [1093, 397] width 12 height 12
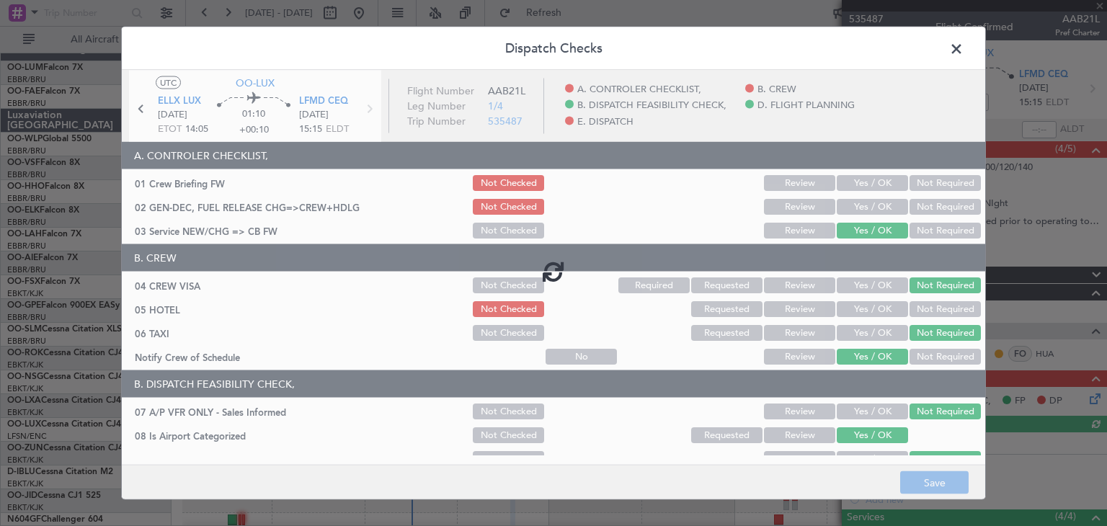
click at [862, 188] on div at bounding box center [554, 271] width 864 height 400
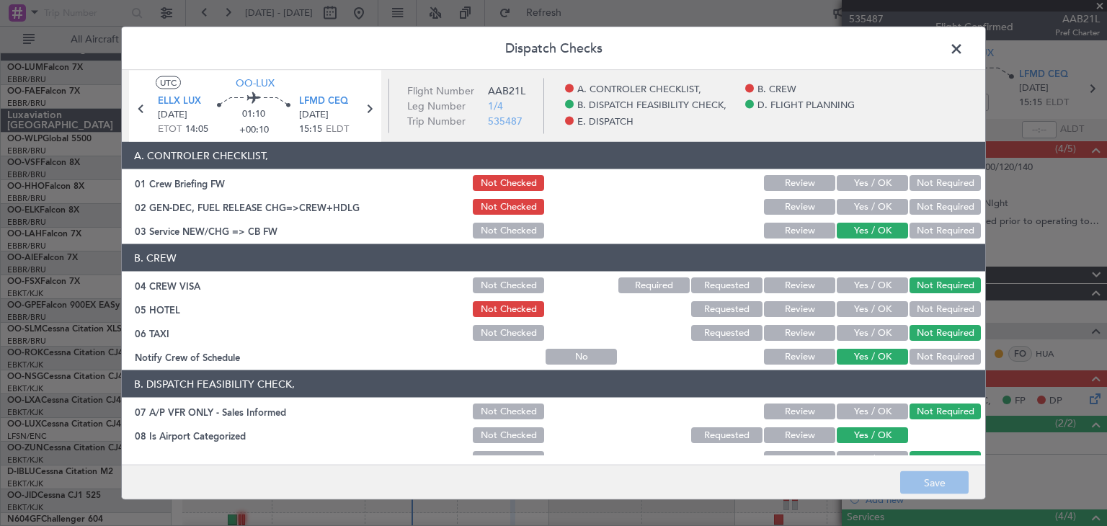
click at [849, 185] on button "Yes / OK" at bounding box center [872, 183] width 71 height 16
click at [914, 307] on button "Not Required" at bounding box center [945, 309] width 71 height 16
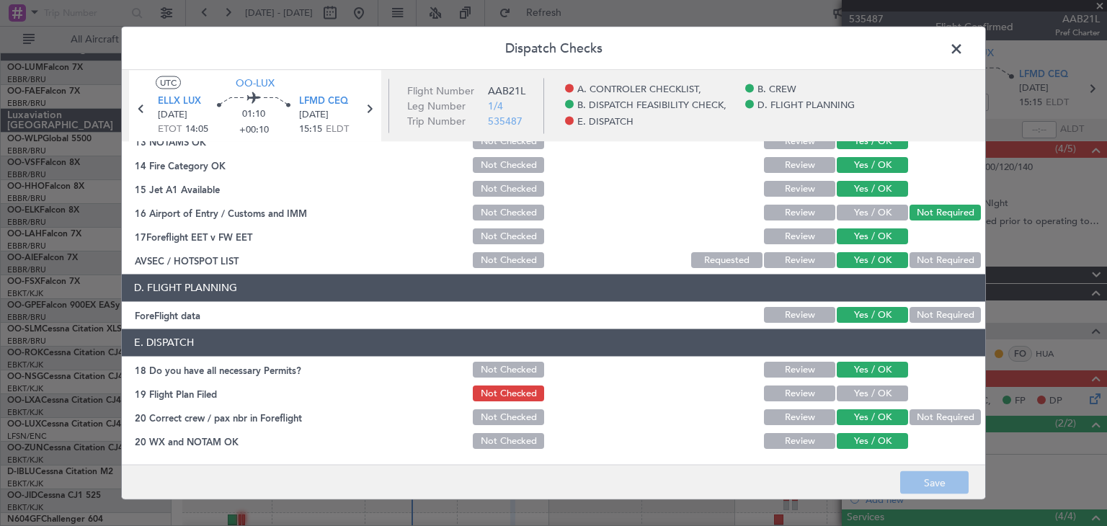
click at [864, 394] on button "Yes / OK" at bounding box center [872, 394] width 71 height 16
click at [926, 482] on footer "Save" at bounding box center [554, 482] width 864 height 35
click at [944, 482] on footer "Save" at bounding box center [554, 482] width 864 height 35
click at [944, 485] on footer "Save" at bounding box center [554, 482] width 864 height 35
click at [932, 485] on footer "Save" at bounding box center [554, 482] width 864 height 35
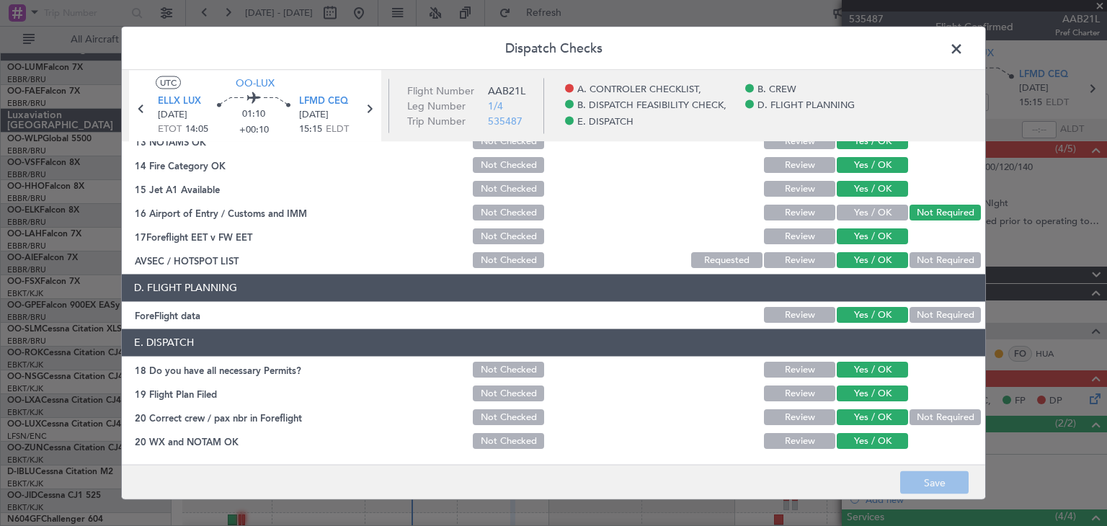
click at [911, 475] on footer "Save" at bounding box center [554, 482] width 864 height 35
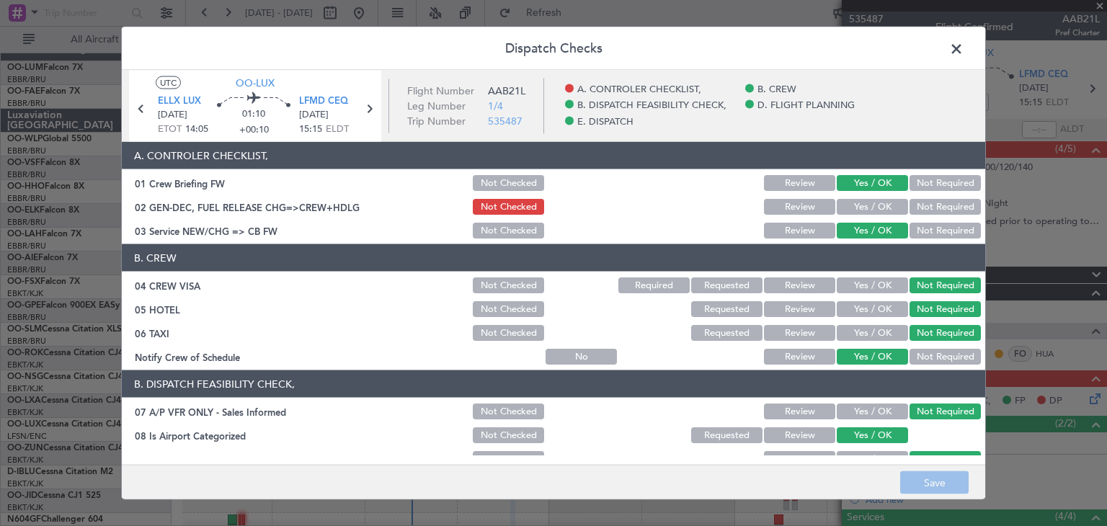
click at [964, 51] on span at bounding box center [964, 52] width 0 height 29
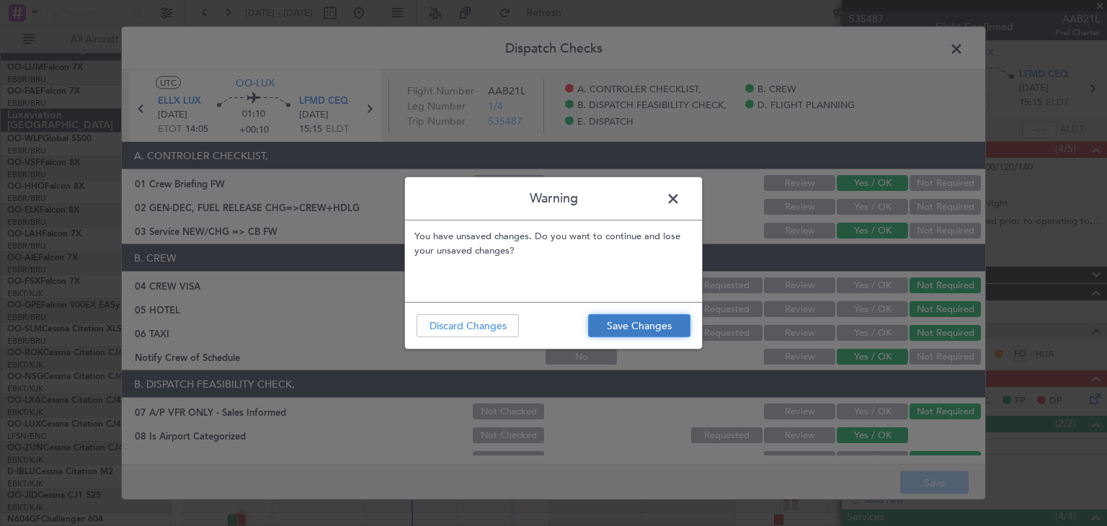
click at [631, 324] on button "Save Changes" at bounding box center [639, 325] width 102 height 23
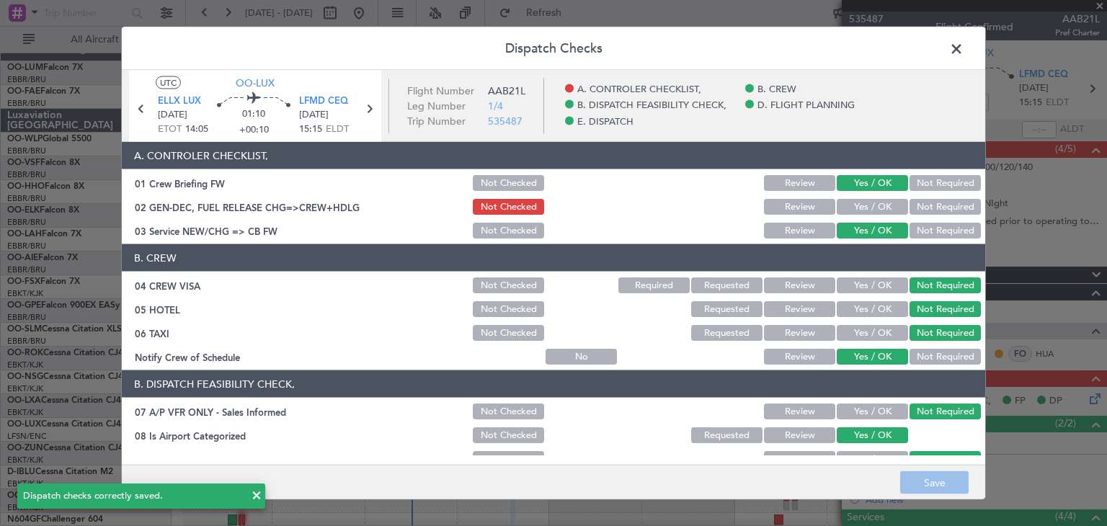
click at [964, 48] on span at bounding box center [964, 52] width 0 height 29
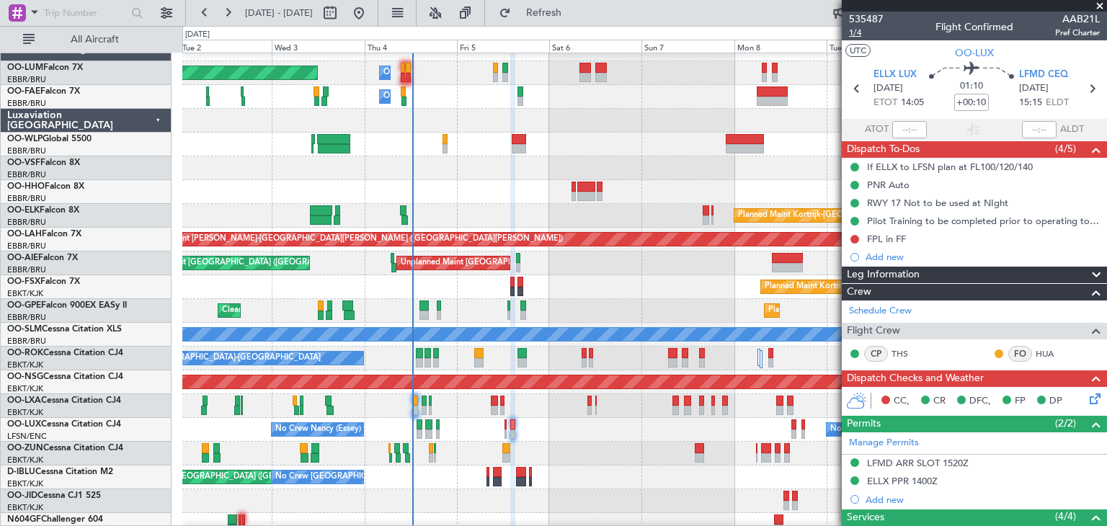
click at [858, 34] on span "1/4" at bounding box center [866, 33] width 35 height 12
click at [858, 239] on button at bounding box center [855, 239] width 9 height 9
click at [847, 298] on span "Completed" at bounding box center [862, 303] width 48 height 14
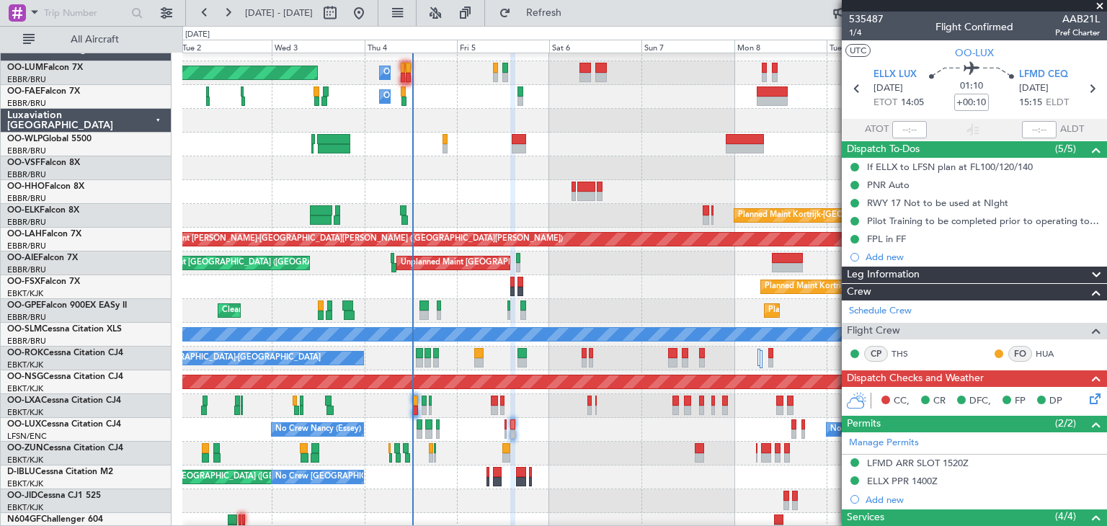
click at [1087, 398] on icon at bounding box center [1093, 397] width 12 height 12
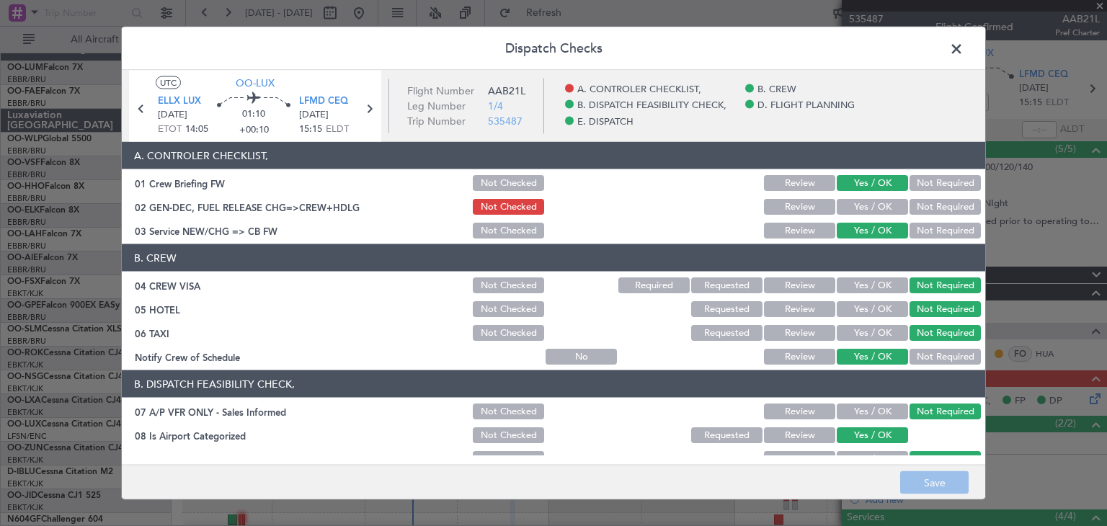
click at [848, 207] on button "Yes / OK" at bounding box center [872, 207] width 71 height 16
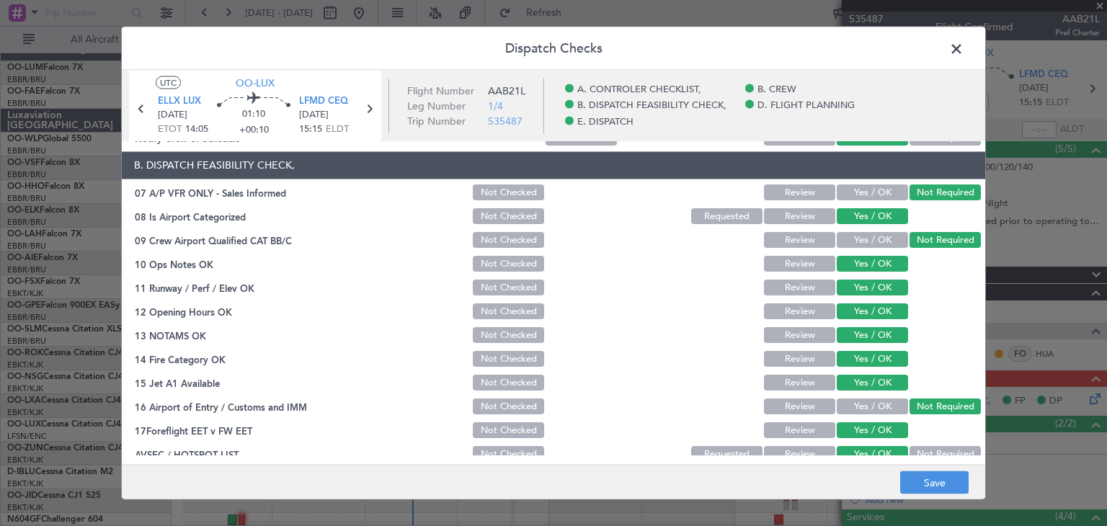
scroll to position [412, 0]
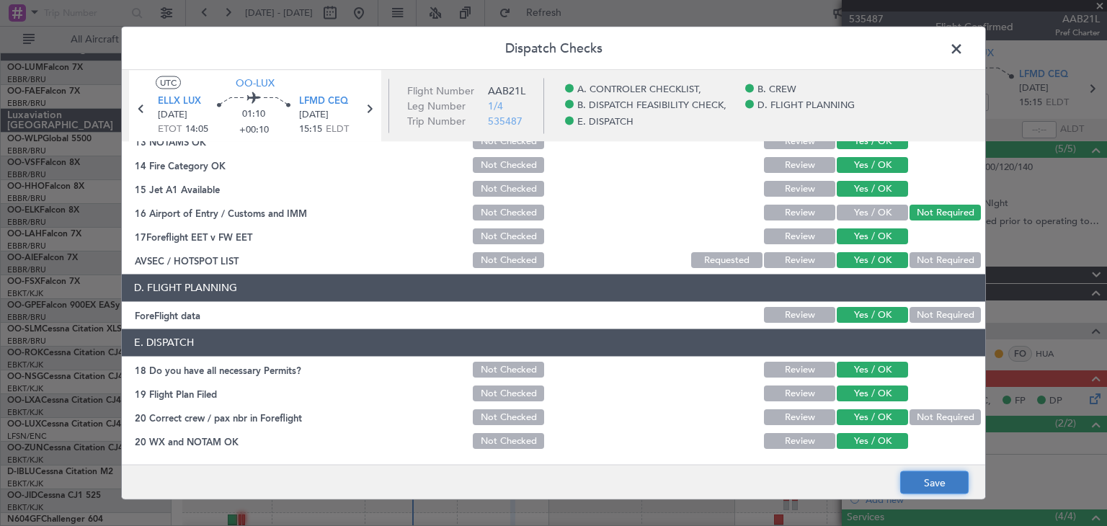
click at [925, 482] on button "Save" at bounding box center [935, 483] width 68 height 23
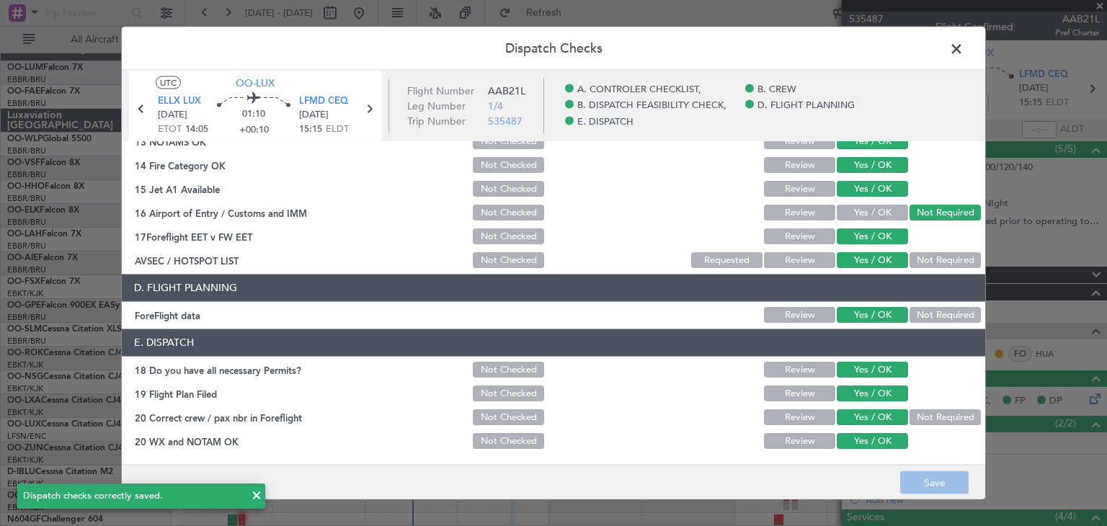
click at [964, 53] on span at bounding box center [964, 52] width 0 height 29
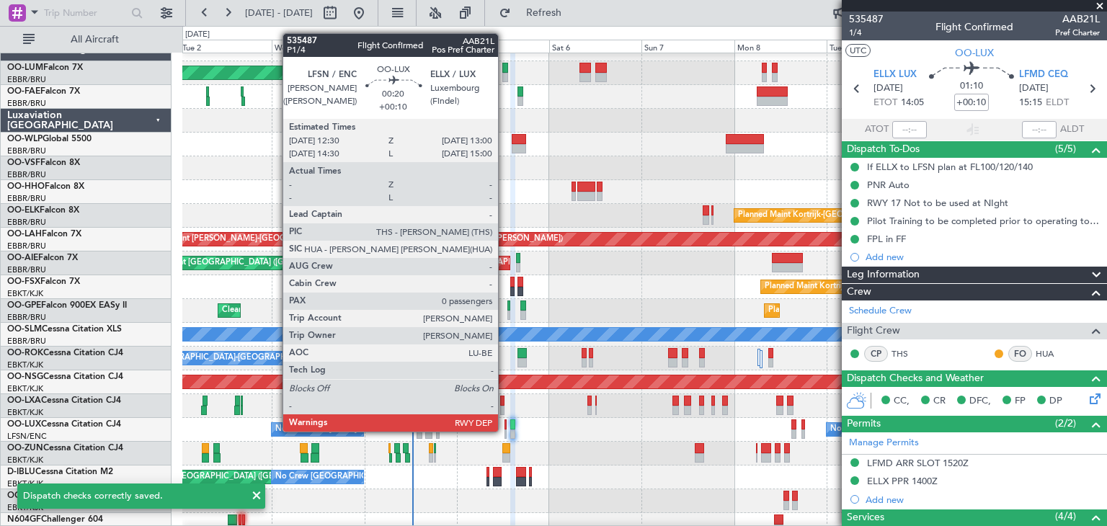
click at [505, 430] on div at bounding box center [506, 435] width 2 height 10
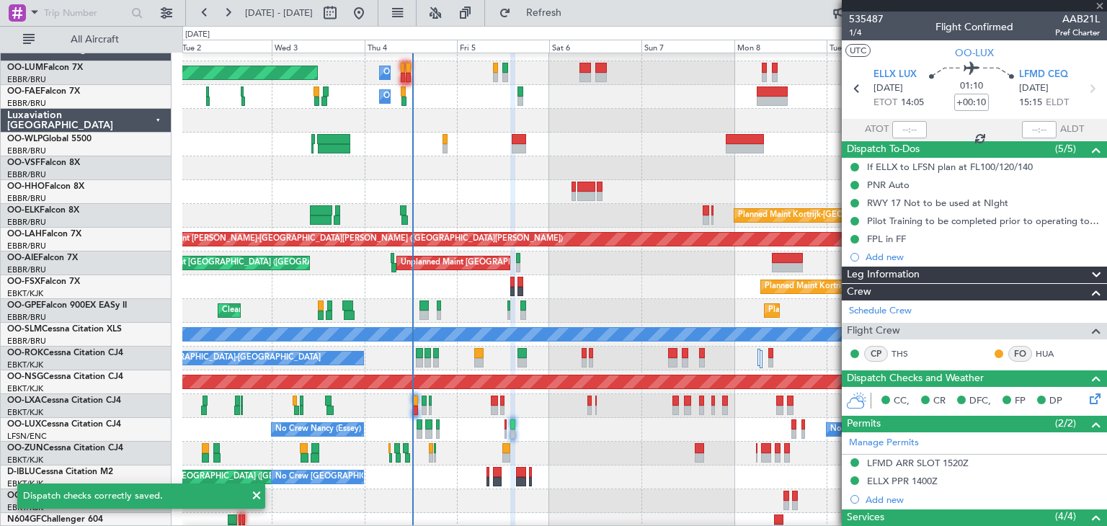
type input "0"
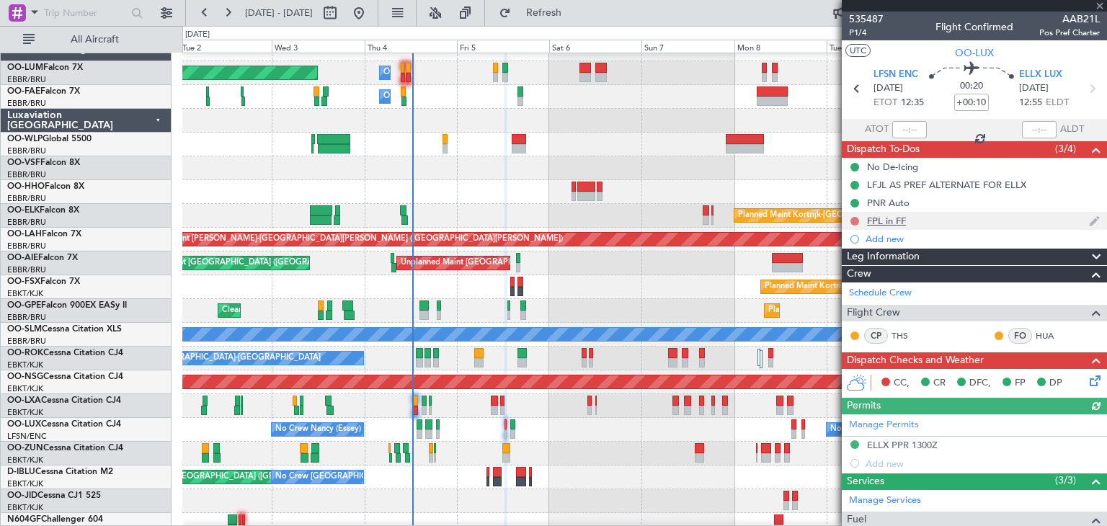
click at [855, 220] on button at bounding box center [855, 221] width 9 height 9
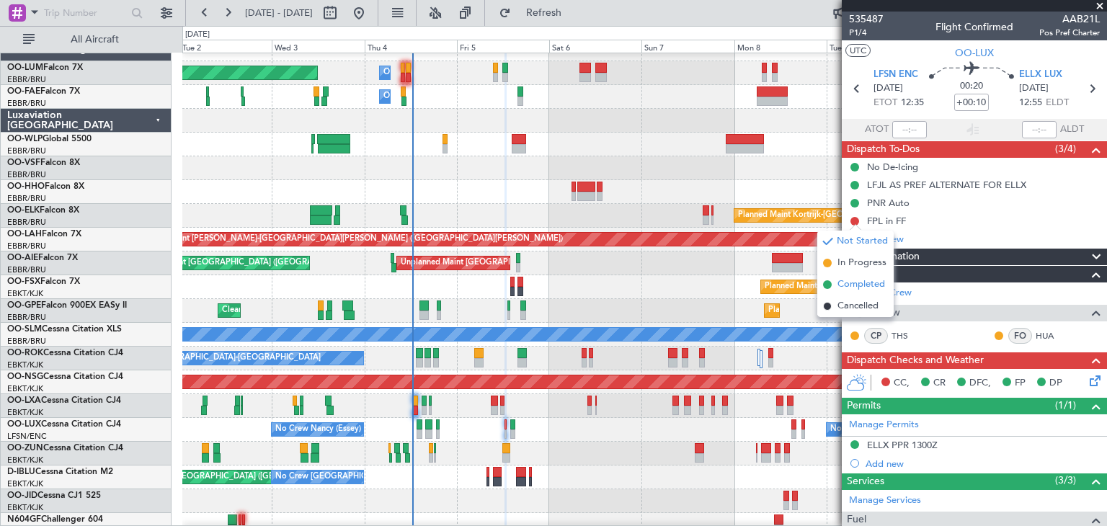
click at [851, 286] on span "Completed" at bounding box center [862, 285] width 48 height 14
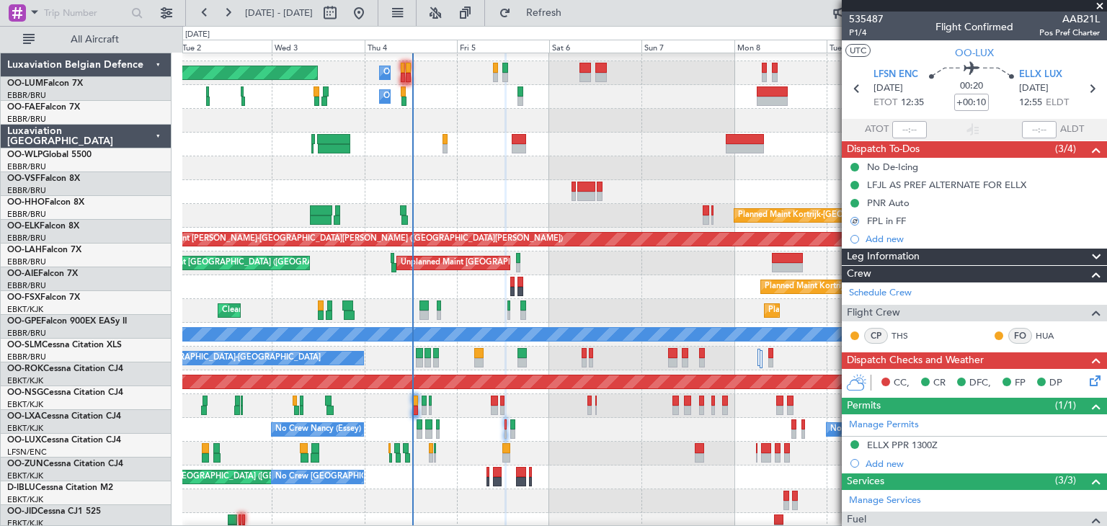
scroll to position [16, 0]
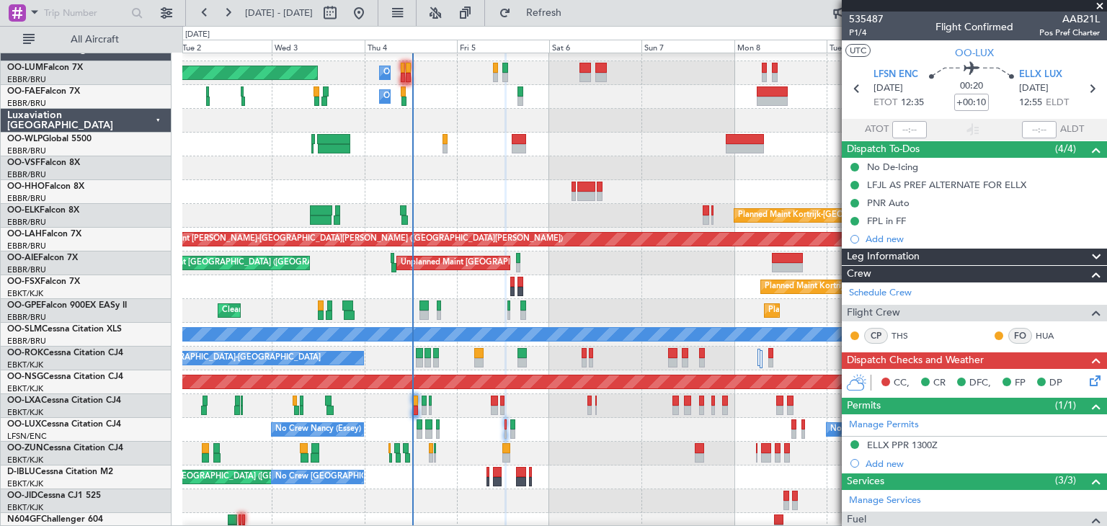
click at [1087, 379] on icon at bounding box center [1093, 379] width 12 height 12
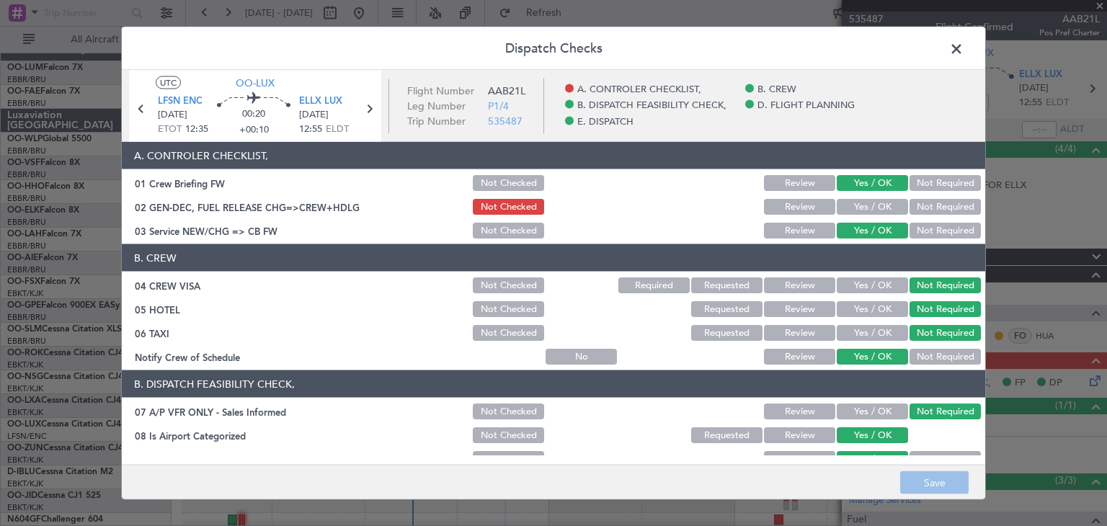
click at [837, 206] on button "Yes / OK" at bounding box center [872, 207] width 71 height 16
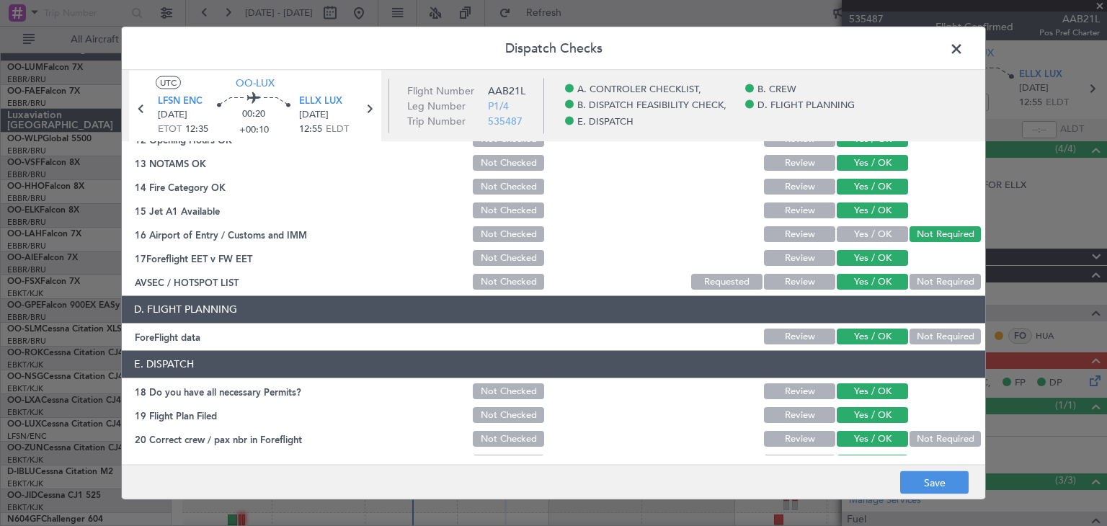
scroll to position [412, 0]
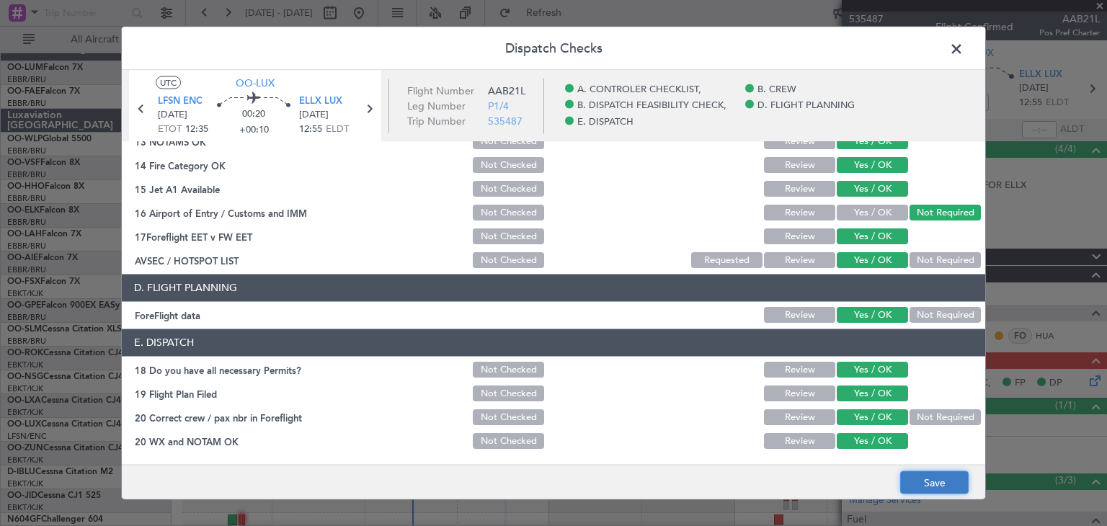
click at [944, 488] on button "Save" at bounding box center [935, 483] width 68 height 23
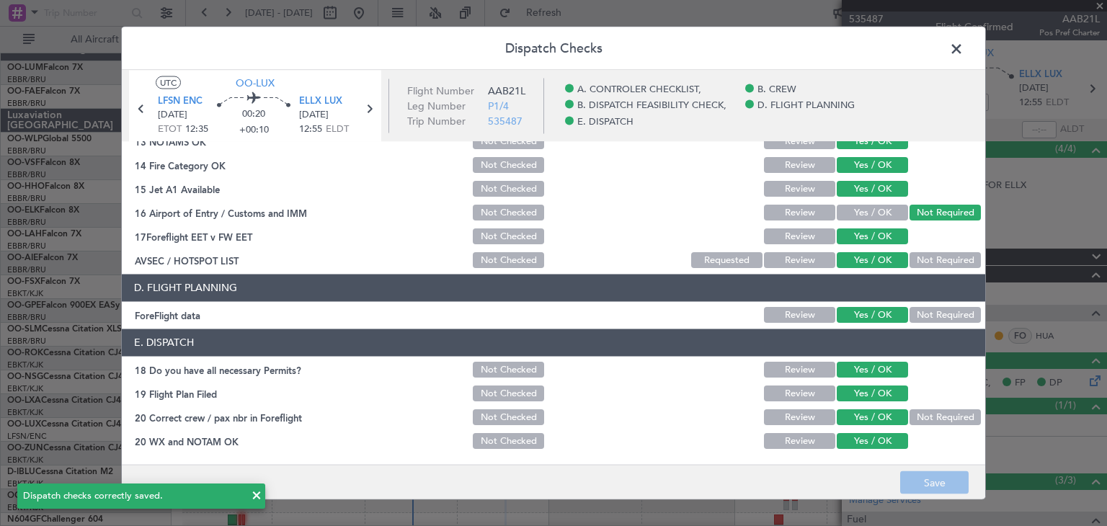
click at [964, 48] on span at bounding box center [964, 52] width 0 height 29
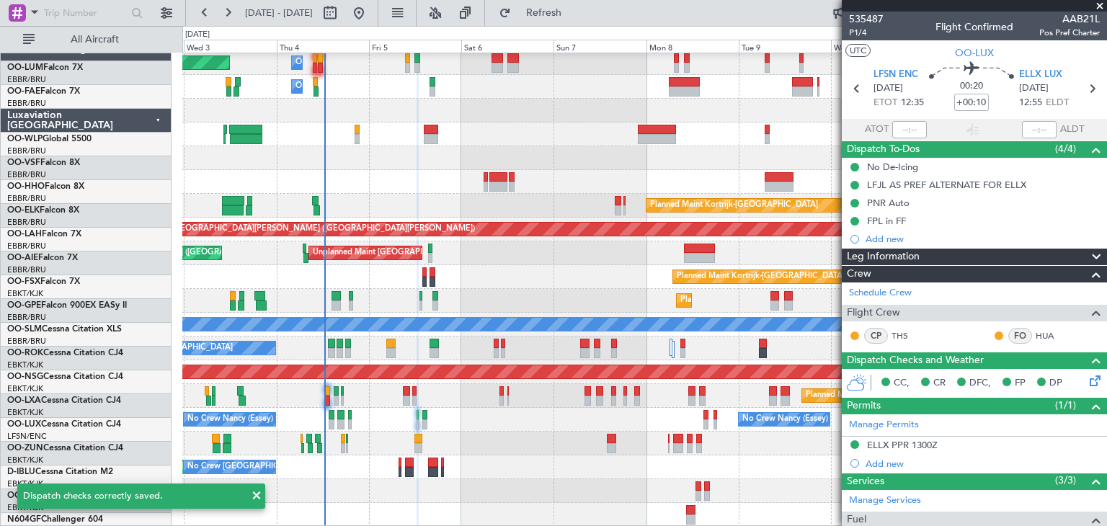
scroll to position [26, 0]
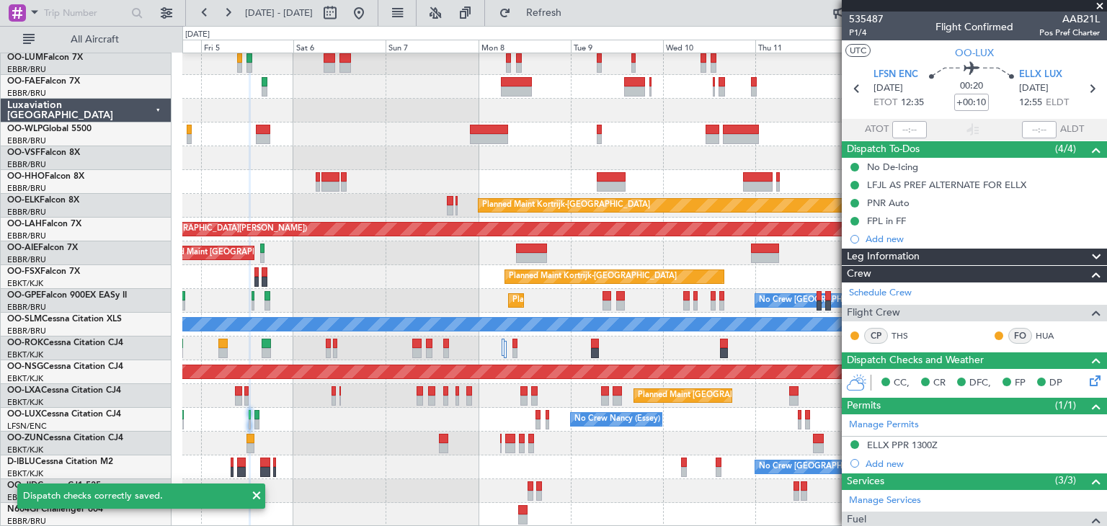
click at [375, 397] on div "Owner Melsbroek Air Base Planned Maint Brussels (Brussels National) Owner Melsb…" at bounding box center [644, 277] width 924 height 500
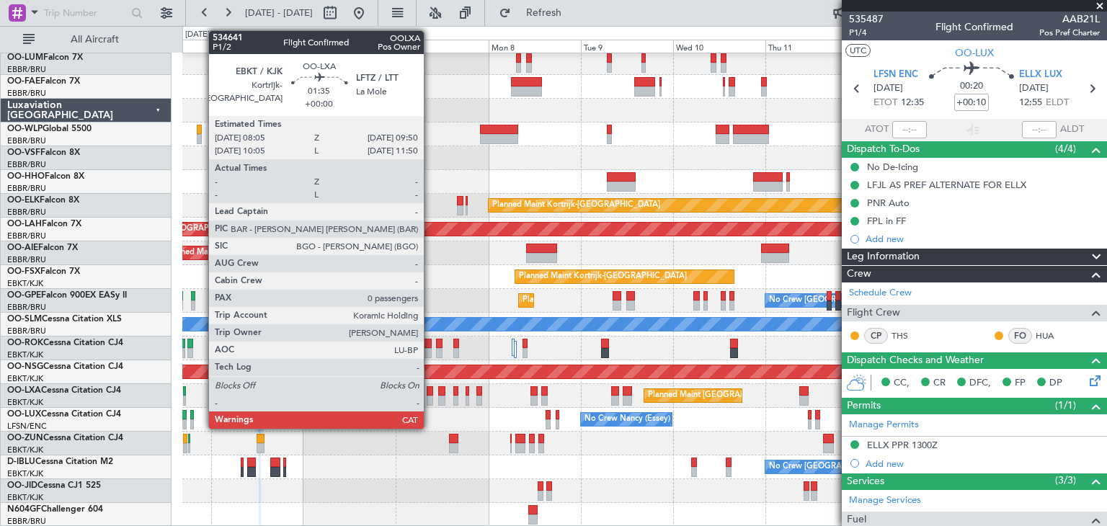
click at [430, 390] on div at bounding box center [430, 391] width 7 height 10
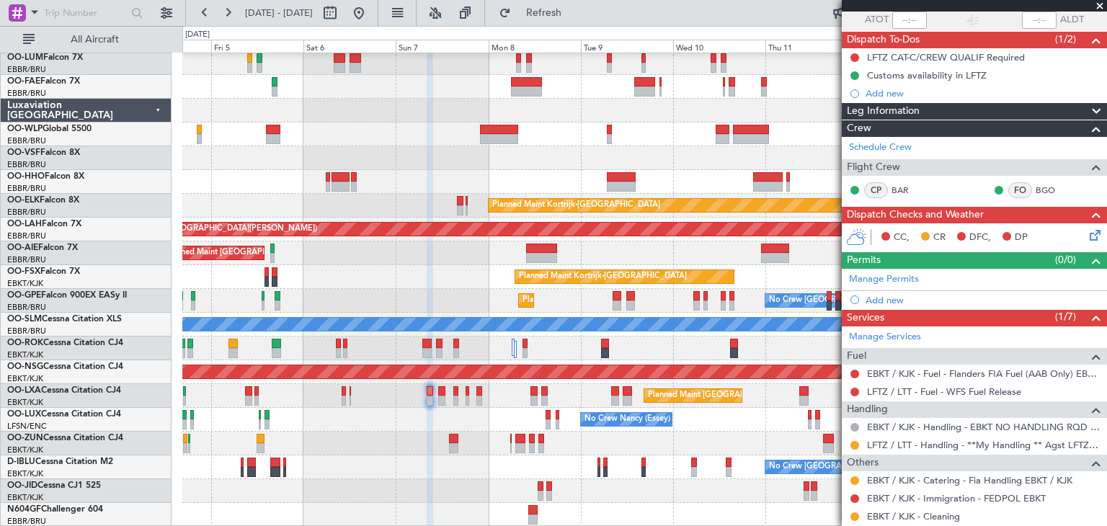
scroll to position [166, 0]
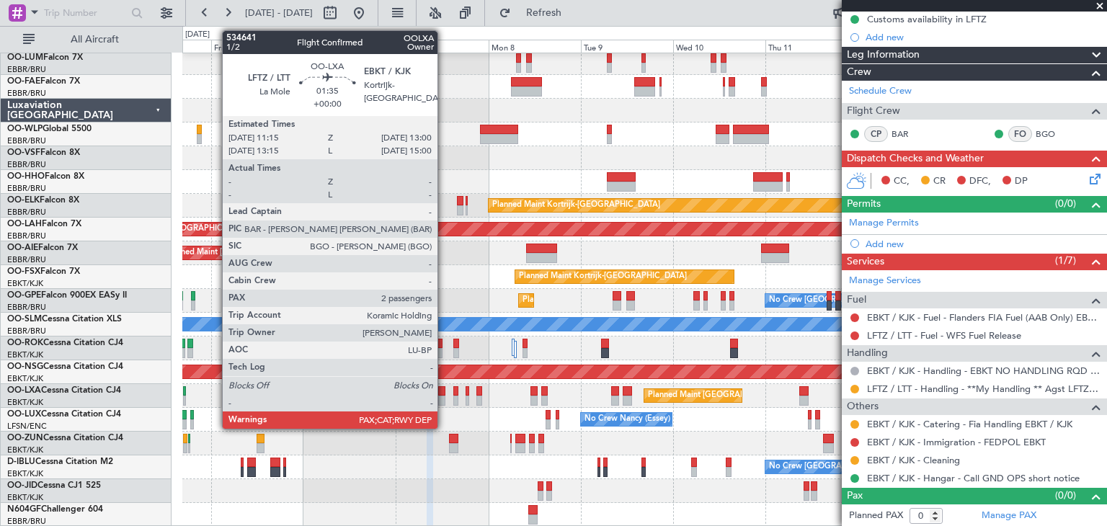
click at [444, 387] on div at bounding box center [441, 391] width 7 height 10
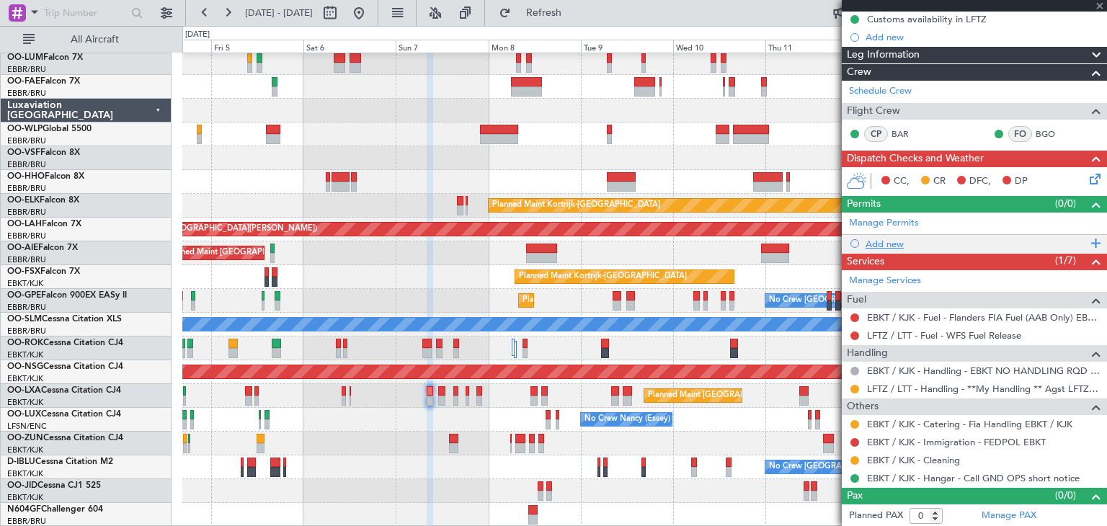
type input "2"
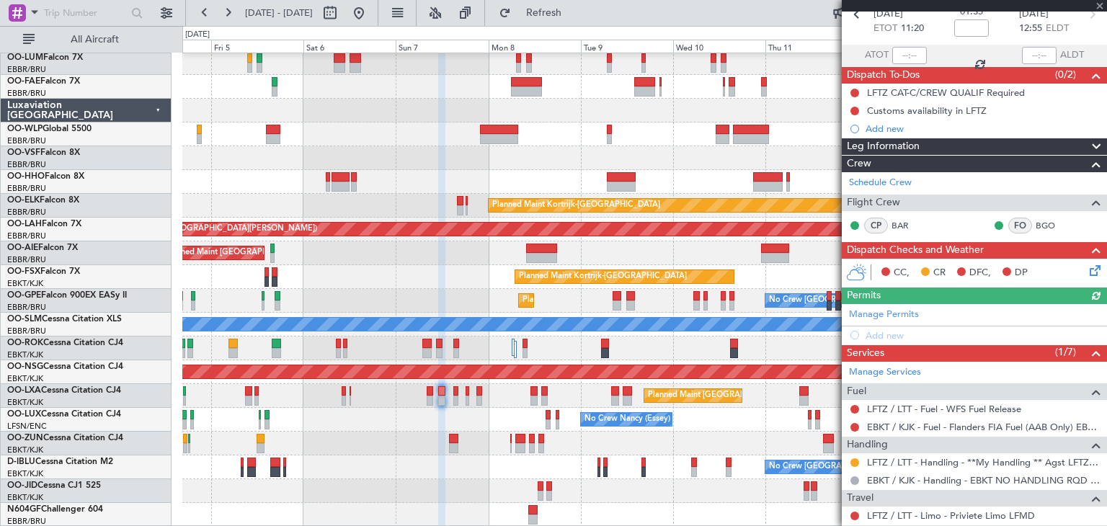
scroll to position [201, 0]
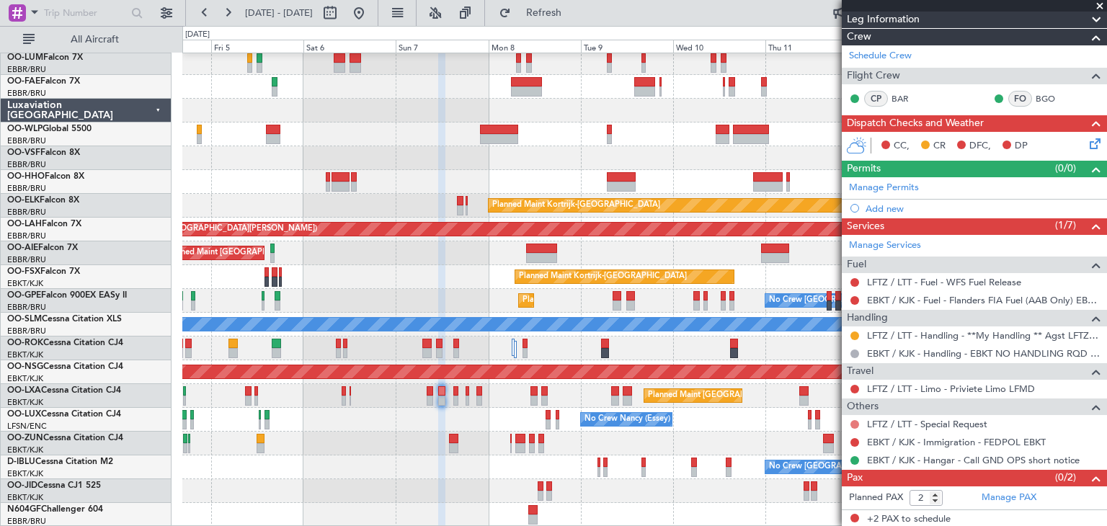
click at [851, 420] on button at bounding box center [855, 424] width 9 height 9
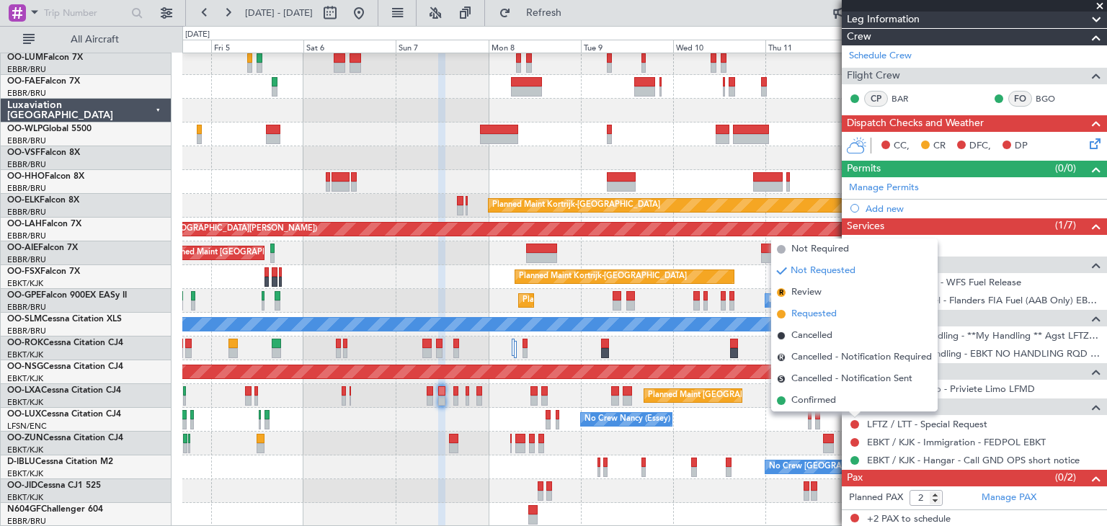
click at [833, 313] on span "Requested" at bounding box center [814, 314] width 45 height 14
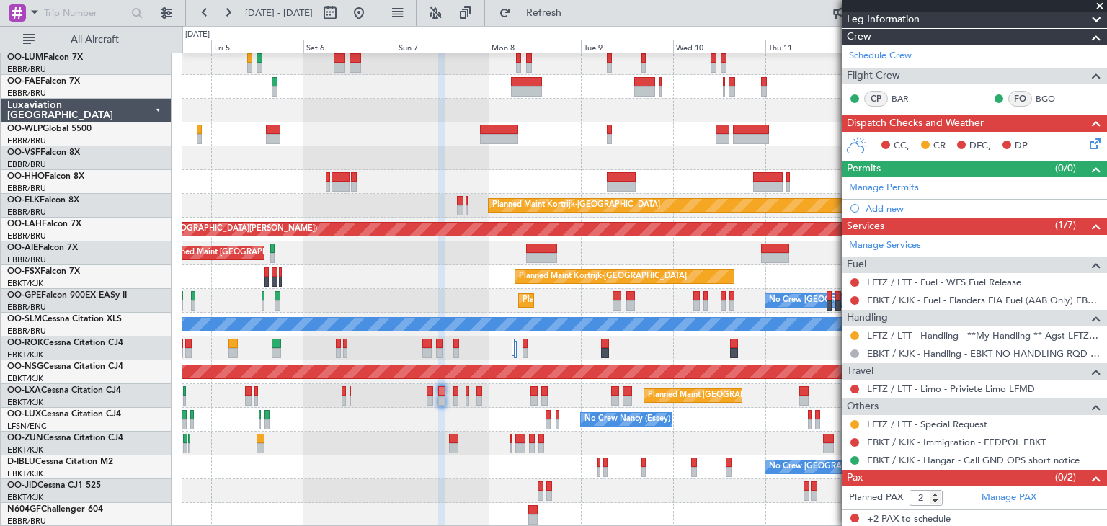
click at [1087, 141] on icon at bounding box center [1093, 142] width 12 height 12
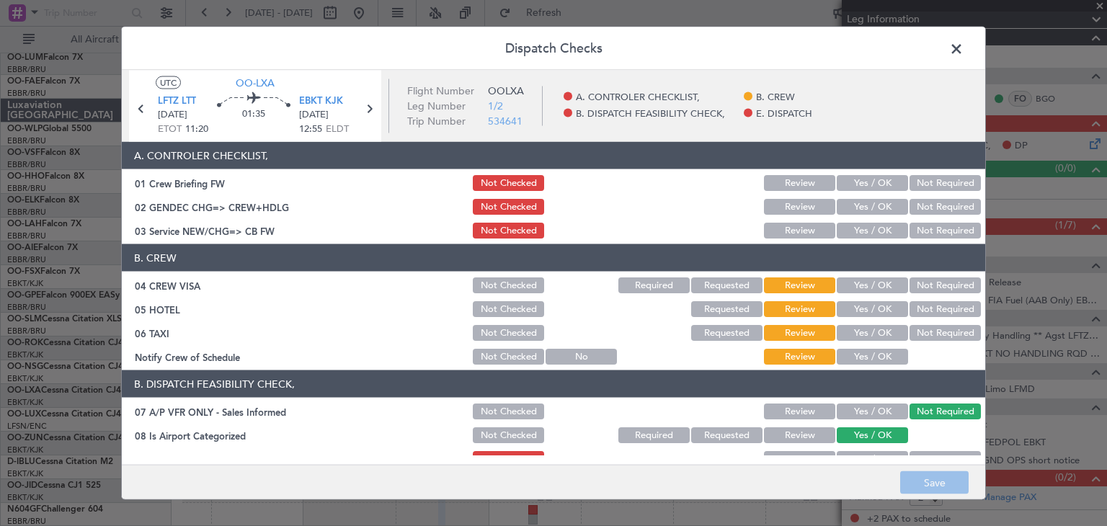
click at [932, 280] on button "Not Required" at bounding box center [945, 286] width 71 height 16
click at [940, 309] on button "Not Required" at bounding box center [945, 309] width 71 height 16
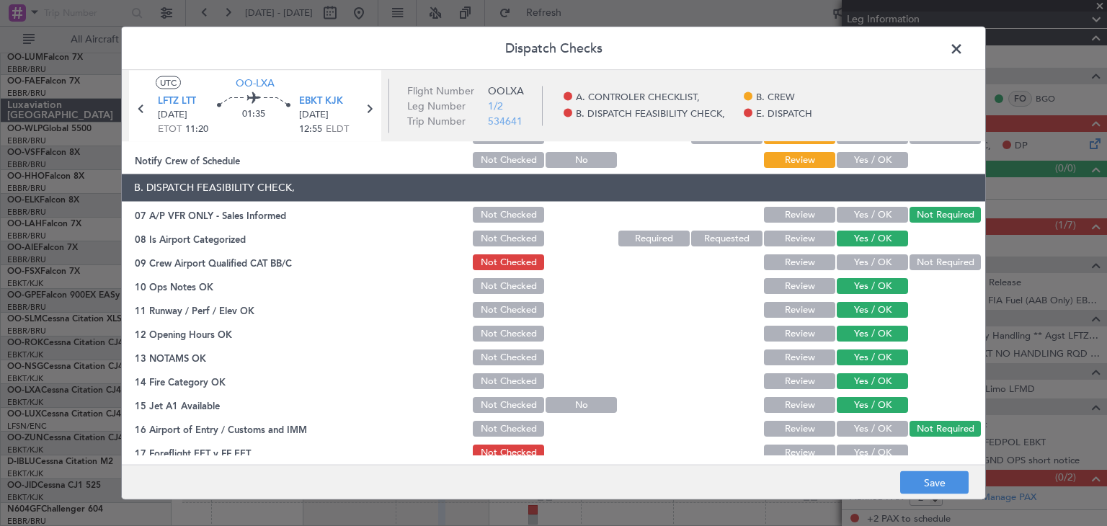
scroll to position [216, 0]
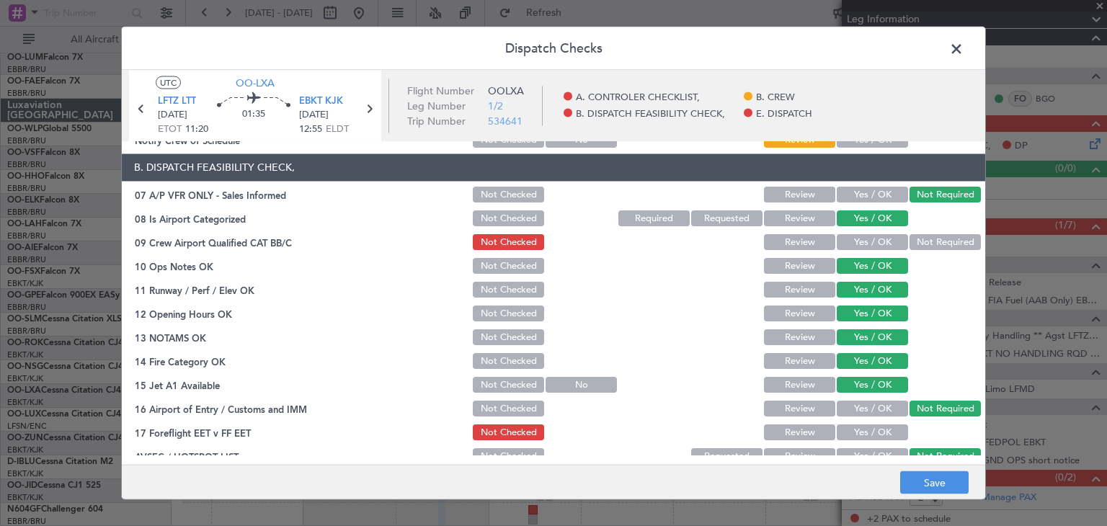
click at [782, 246] on button "Review" at bounding box center [799, 243] width 71 height 16
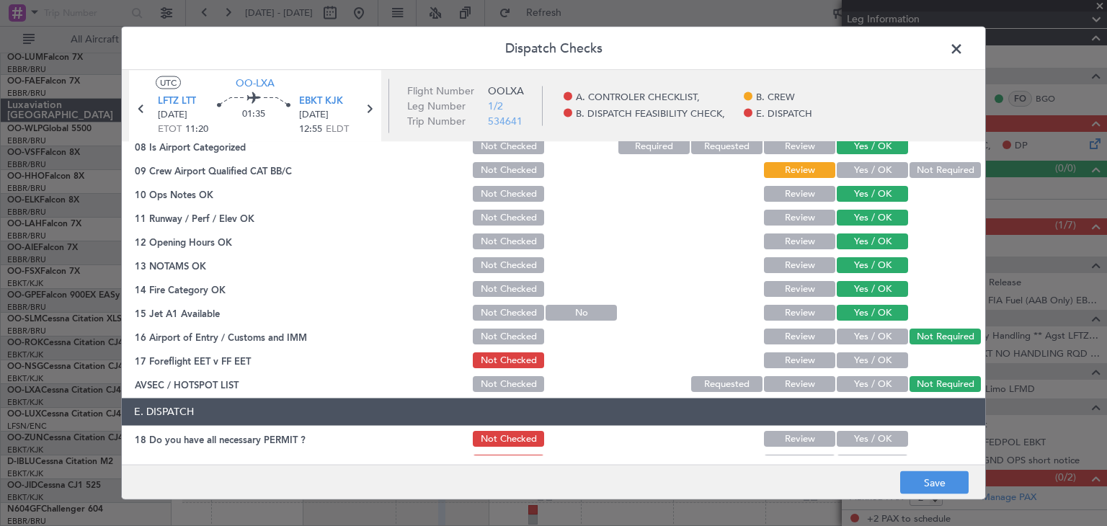
scroll to position [358, 0]
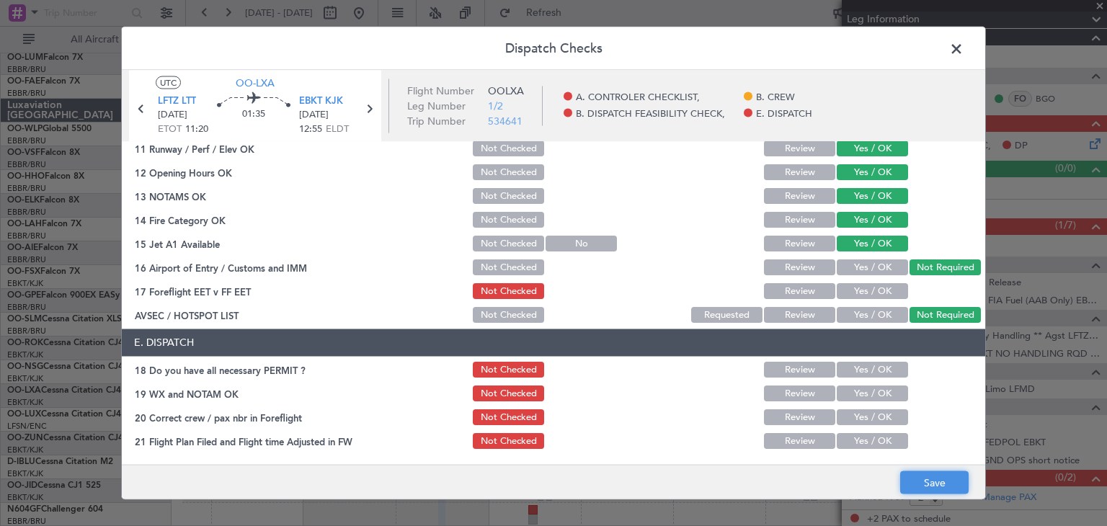
click at [920, 482] on button "Save" at bounding box center [935, 483] width 68 height 23
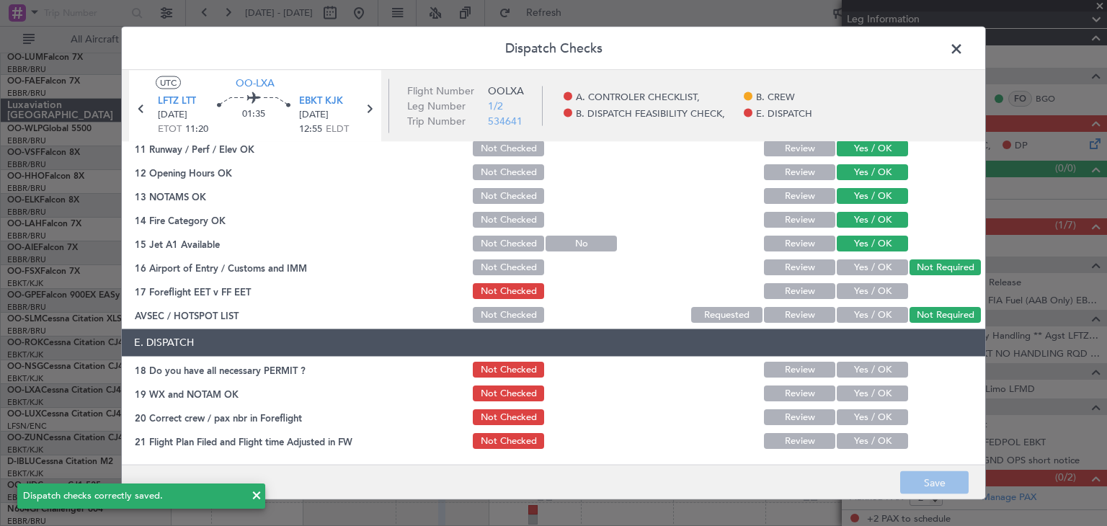
click at [964, 53] on span at bounding box center [964, 52] width 0 height 29
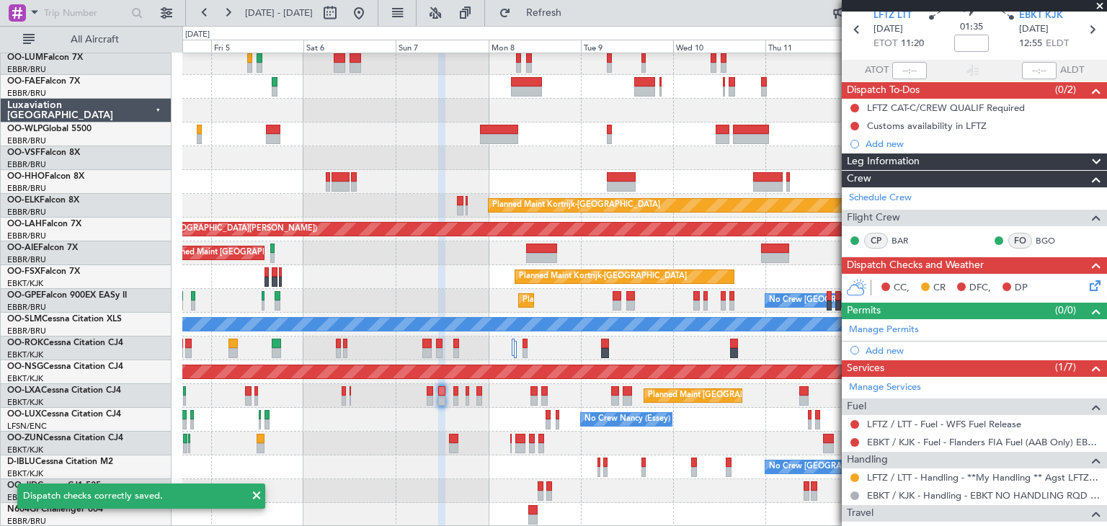
scroll to position [57, 0]
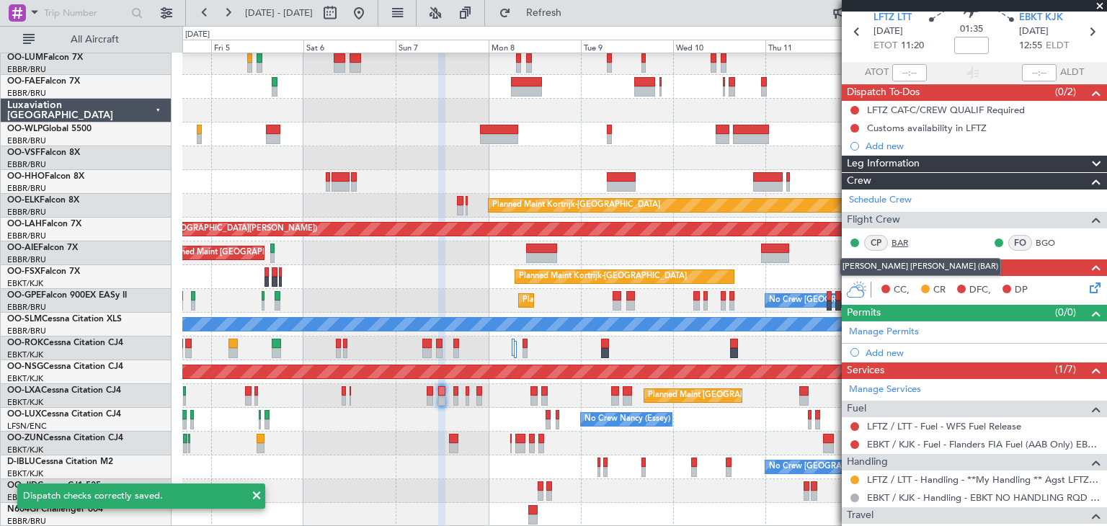
click at [898, 239] on link "BAR" at bounding box center [908, 242] width 32 height 13
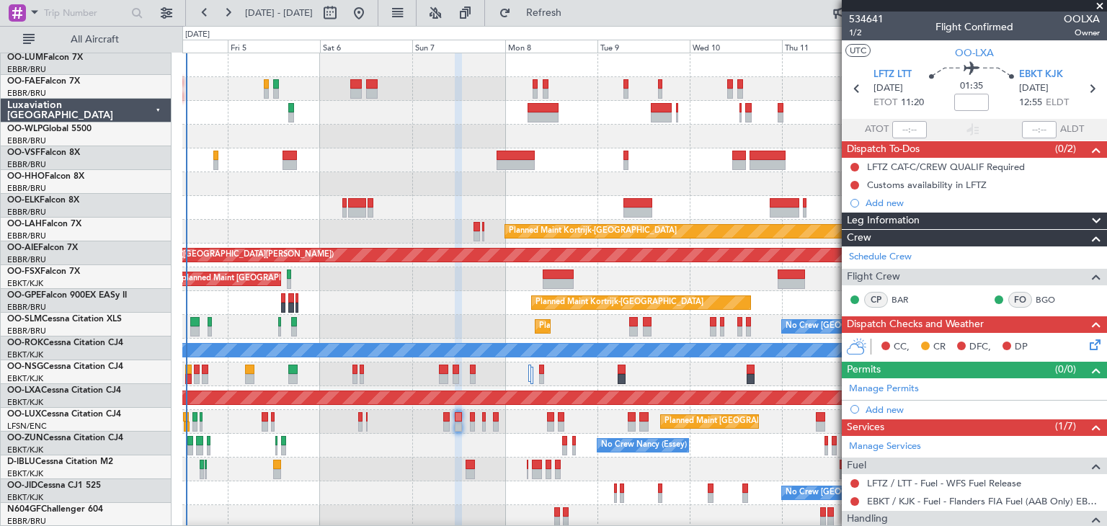
scroll to position [0, 0]
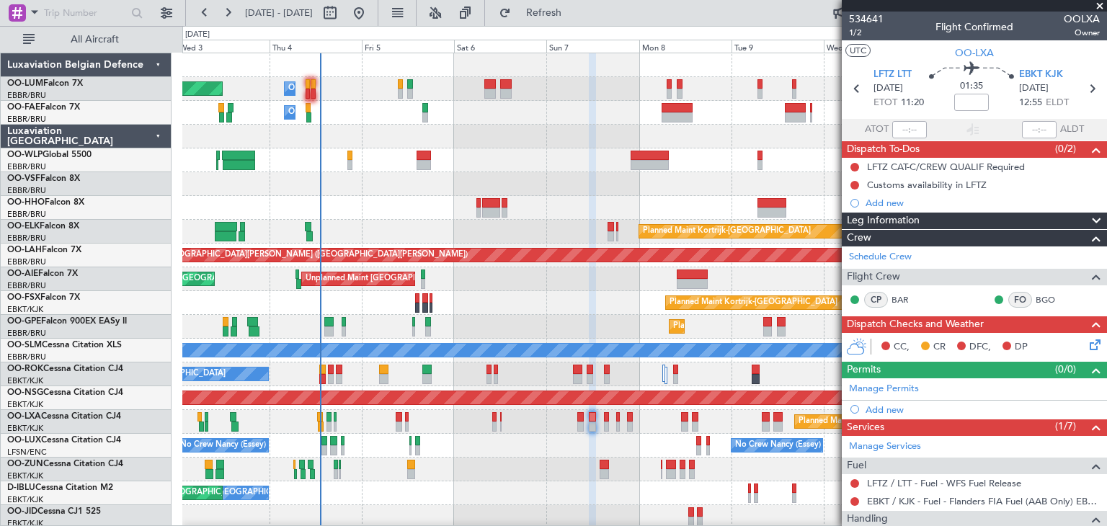
click at [590, 245] on div "Owner Melsbroek Air Base Planned Maint Brussels (Brussels National) Owner Melsb…" at bounding box center [644, 303] width 924 height 500
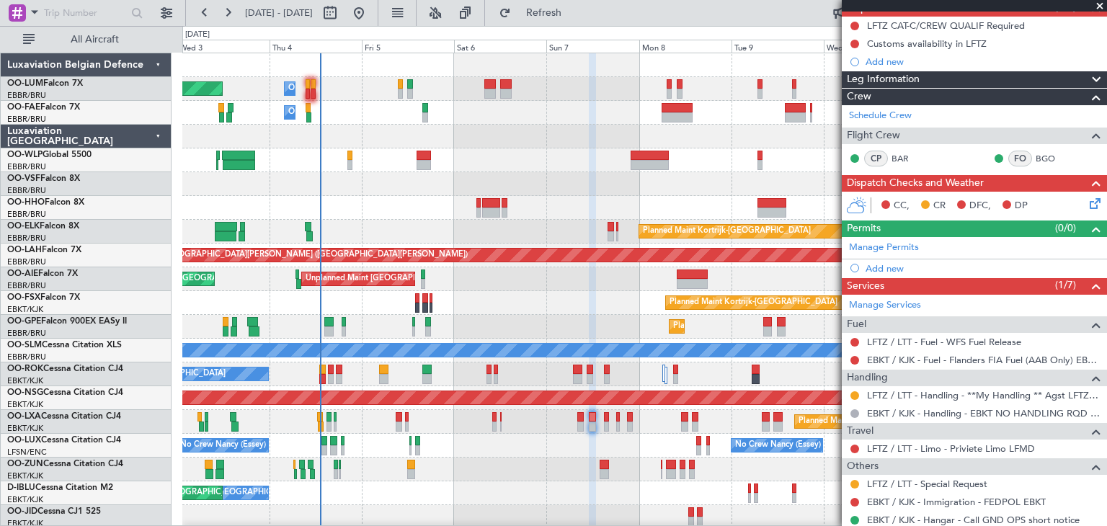
scroll to position [201, 0]
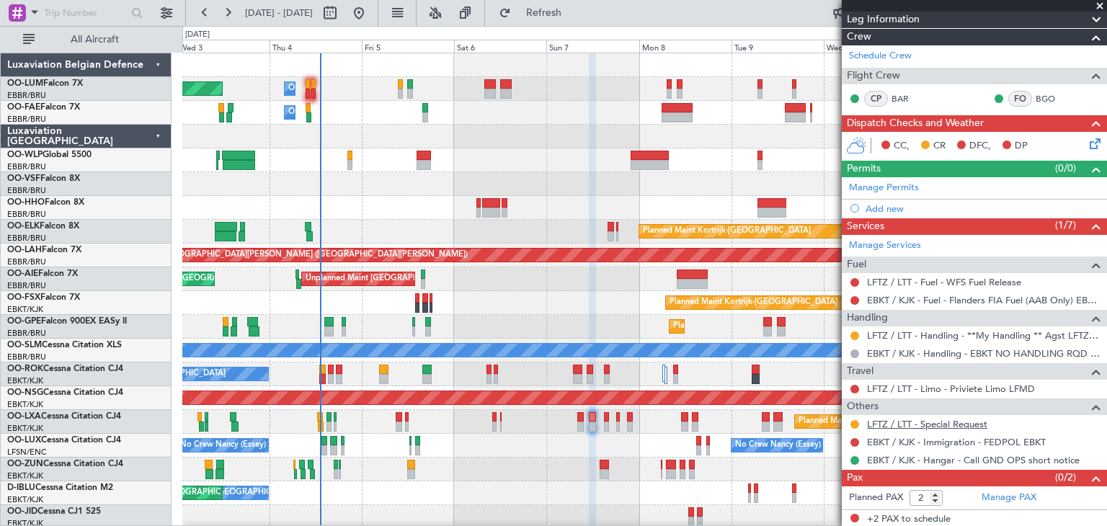
click at [906, 423] on link "LFTZ / LTT - Special Request" at bounding box center [927, 424] width 120 height 12
click at [900, 427] on link "LFTZ / LTT - Special Request" at bounding box center [927, 424] width 120 height 12
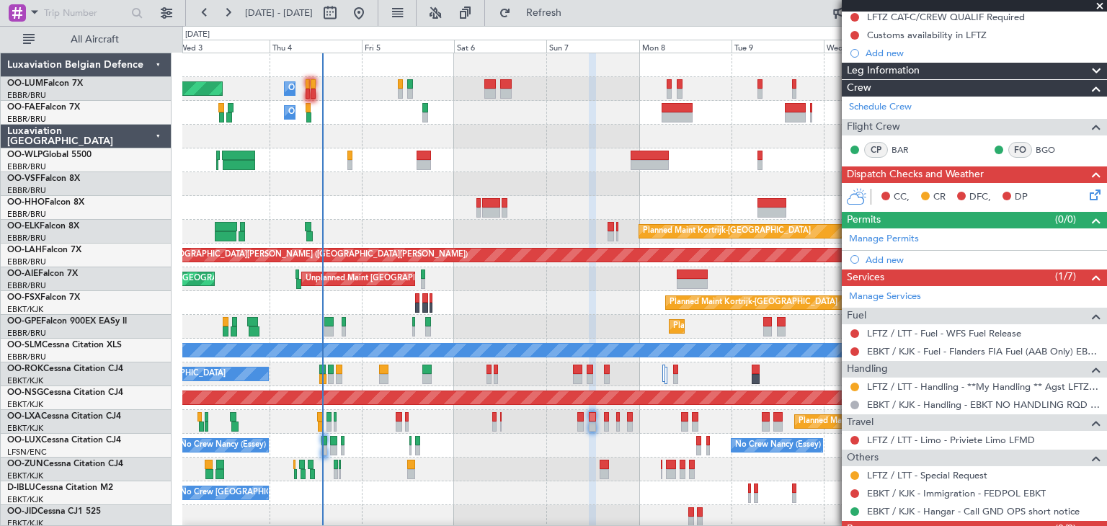
scroll to position [129, 0]
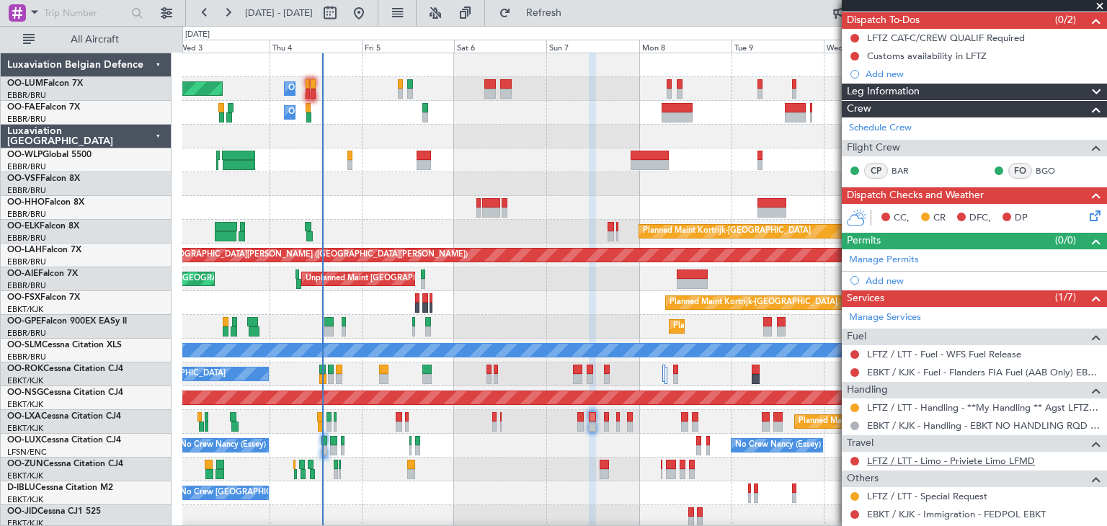
click at [911, 461] on link "LFTZ / LTT - Limo - Priviete Limo LFMD" at bounding box center [951, 461] width 168 height 12
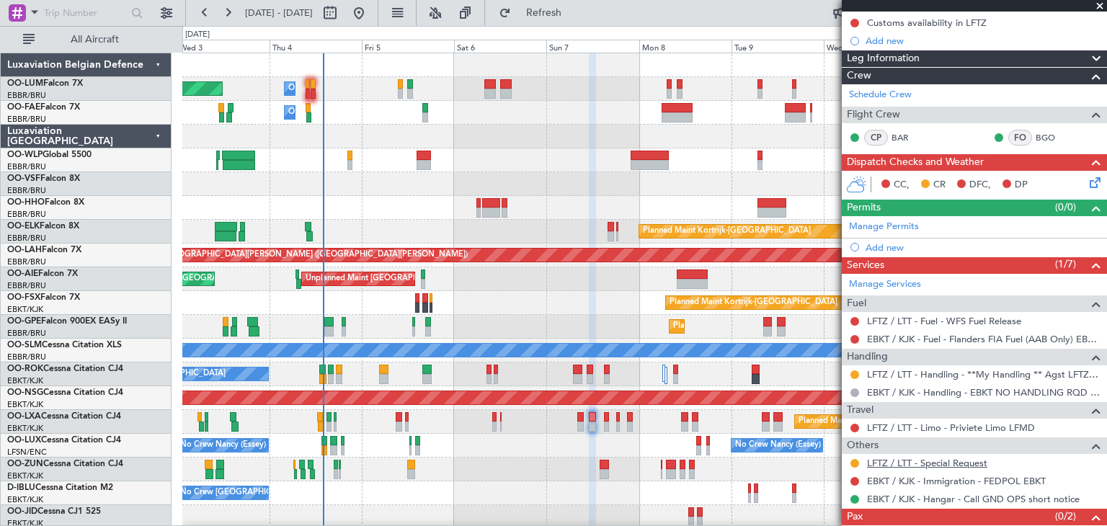
scroll to position [201, 0]
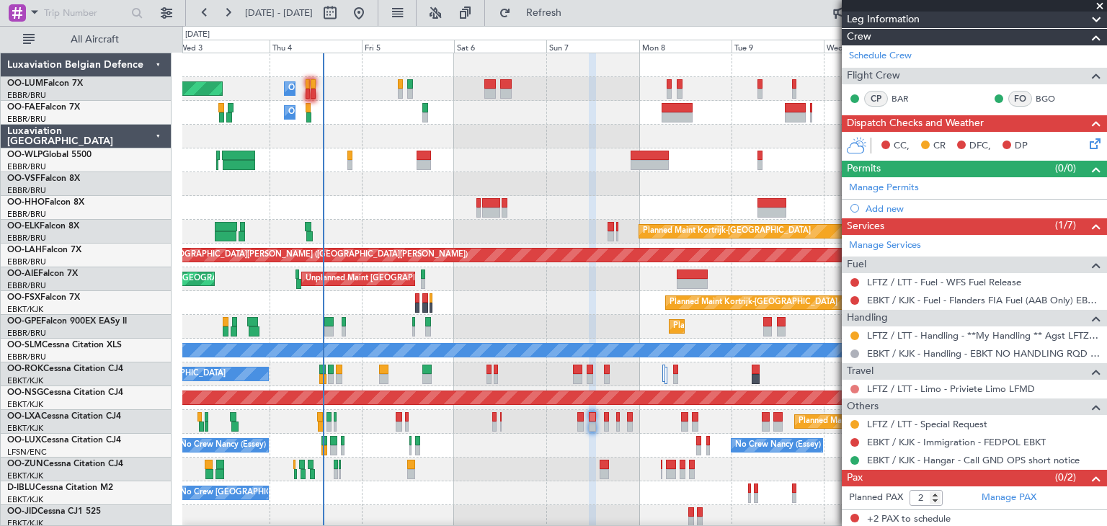
click at [857, 385] on button at bounding box center [855, 389] width 9 height 9
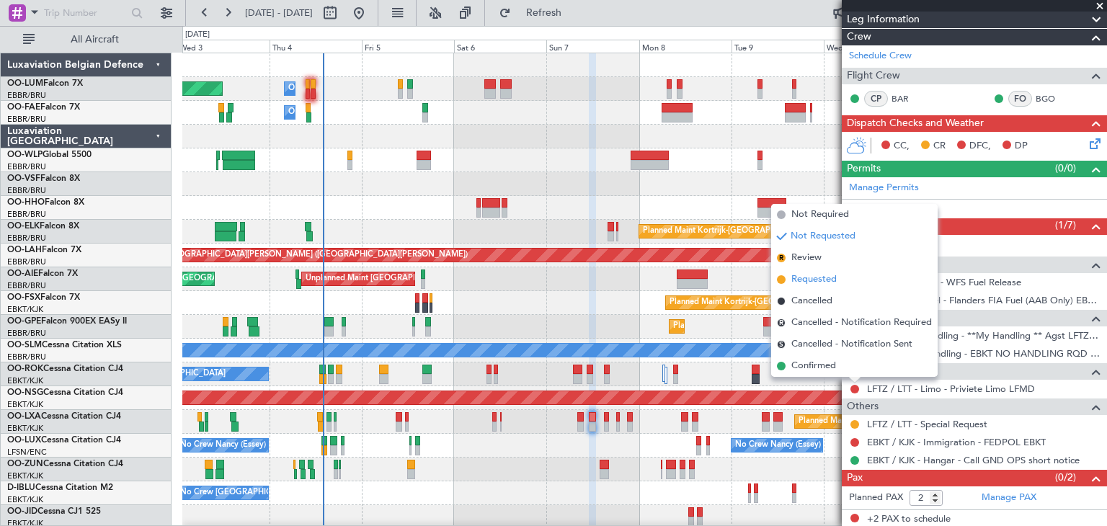
click at [813, 278] on span "Requested" at bounding box center [814, 280] width 45 height 14
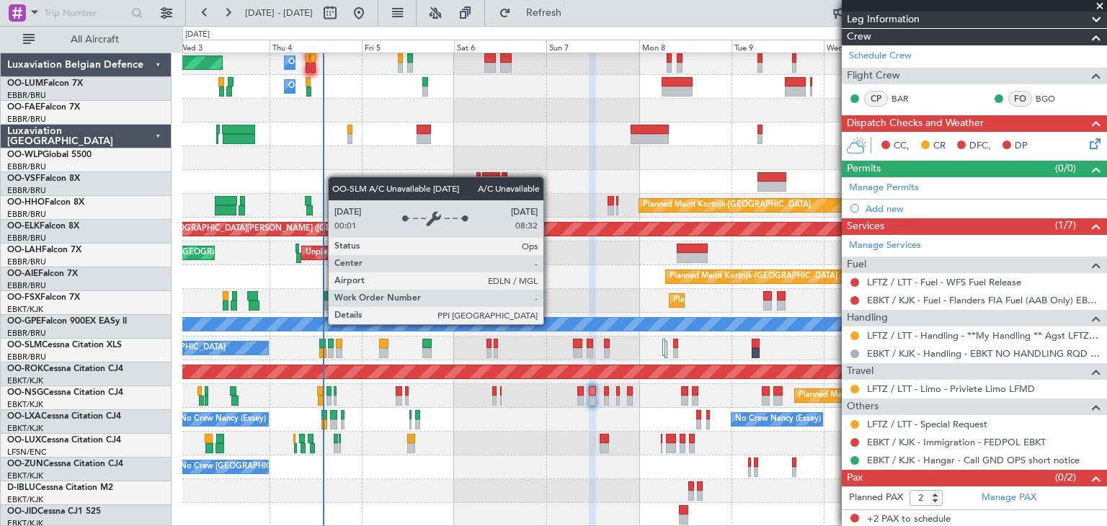
scroll to position [26, 0]
